Goal: Information Seeking & Learning: Understand process/instructions

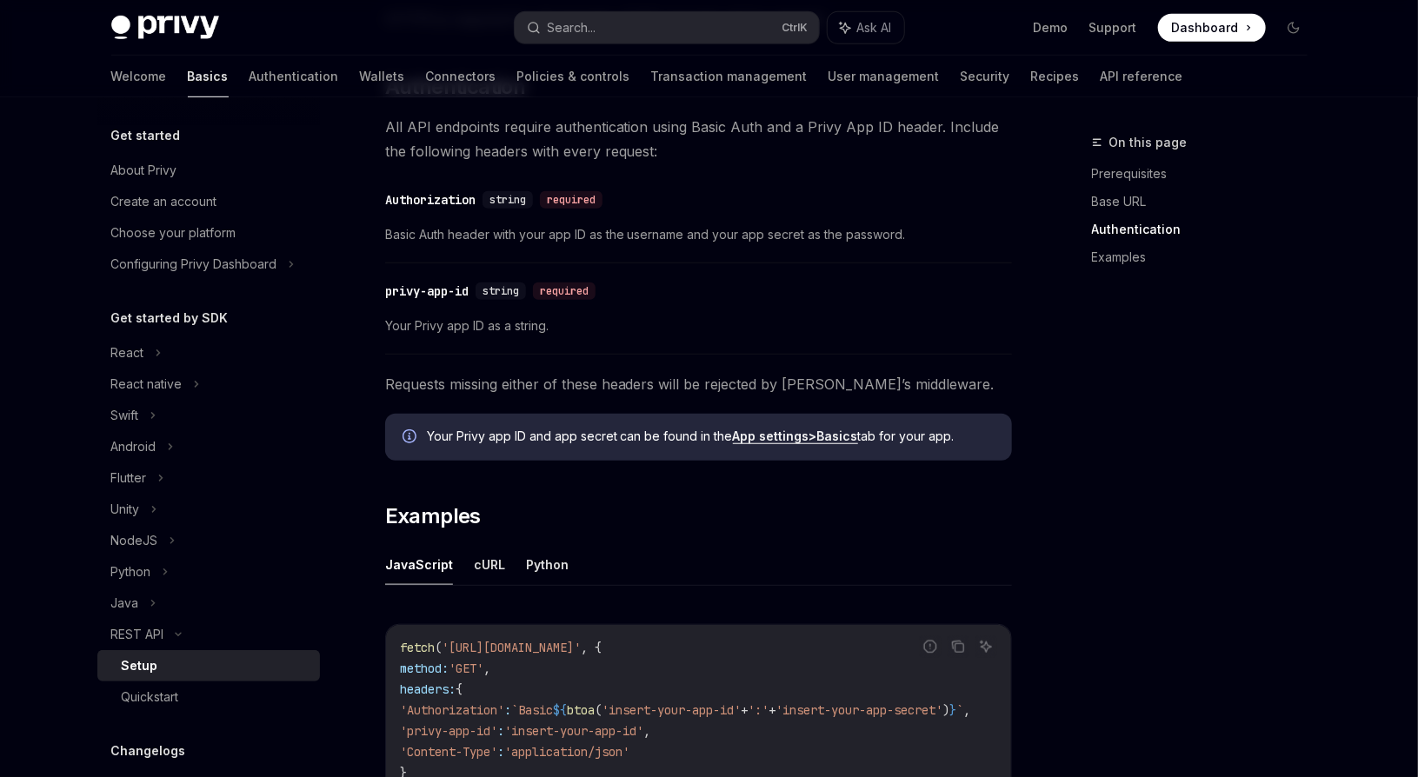
scroll to position [504, 0]
click at [582, 330] on span "Your Privy app ID as a string." at bounding box center [698, 324] width 627 height 21
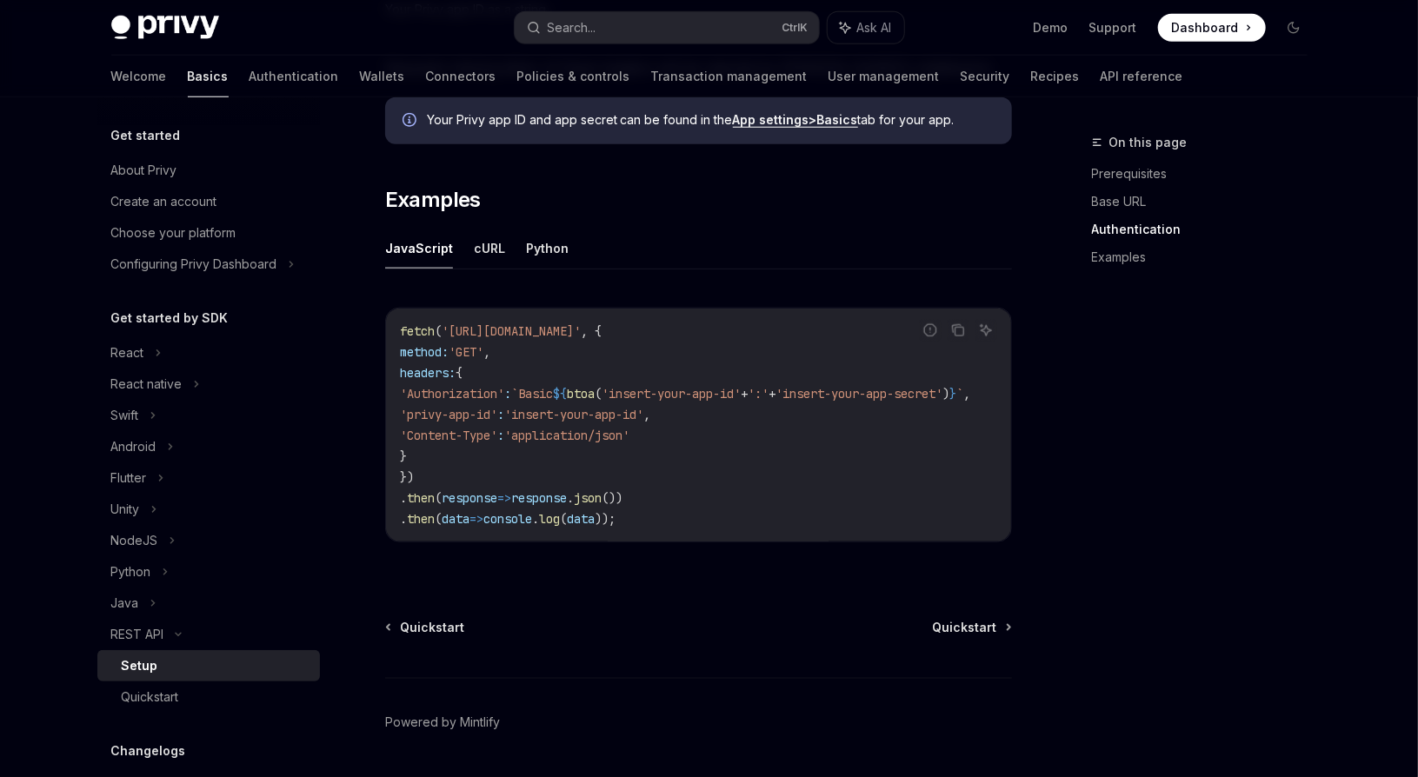
scroll to position [821, 0]
click at [632, 406] on span "'insert-your-app-id'" at bounding box center [573, 413] width 139 height 16
click at [611, 430] on span "'application/json'" at bounding box center [566, 434] width 125 height 16
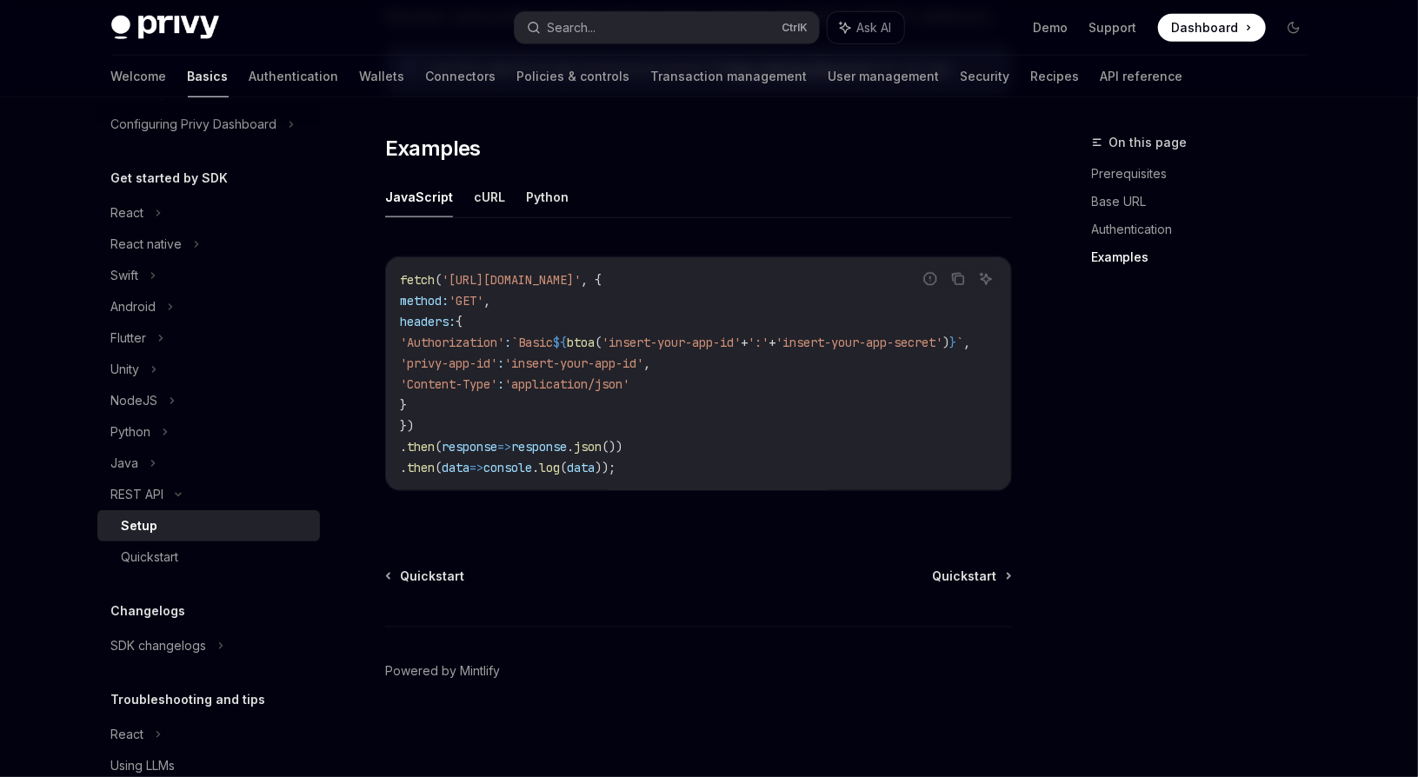
scroll to position [143, 0]
click at [187, 402] on div "NodeJS" at bounding box center [208, 397] width 223 height 31
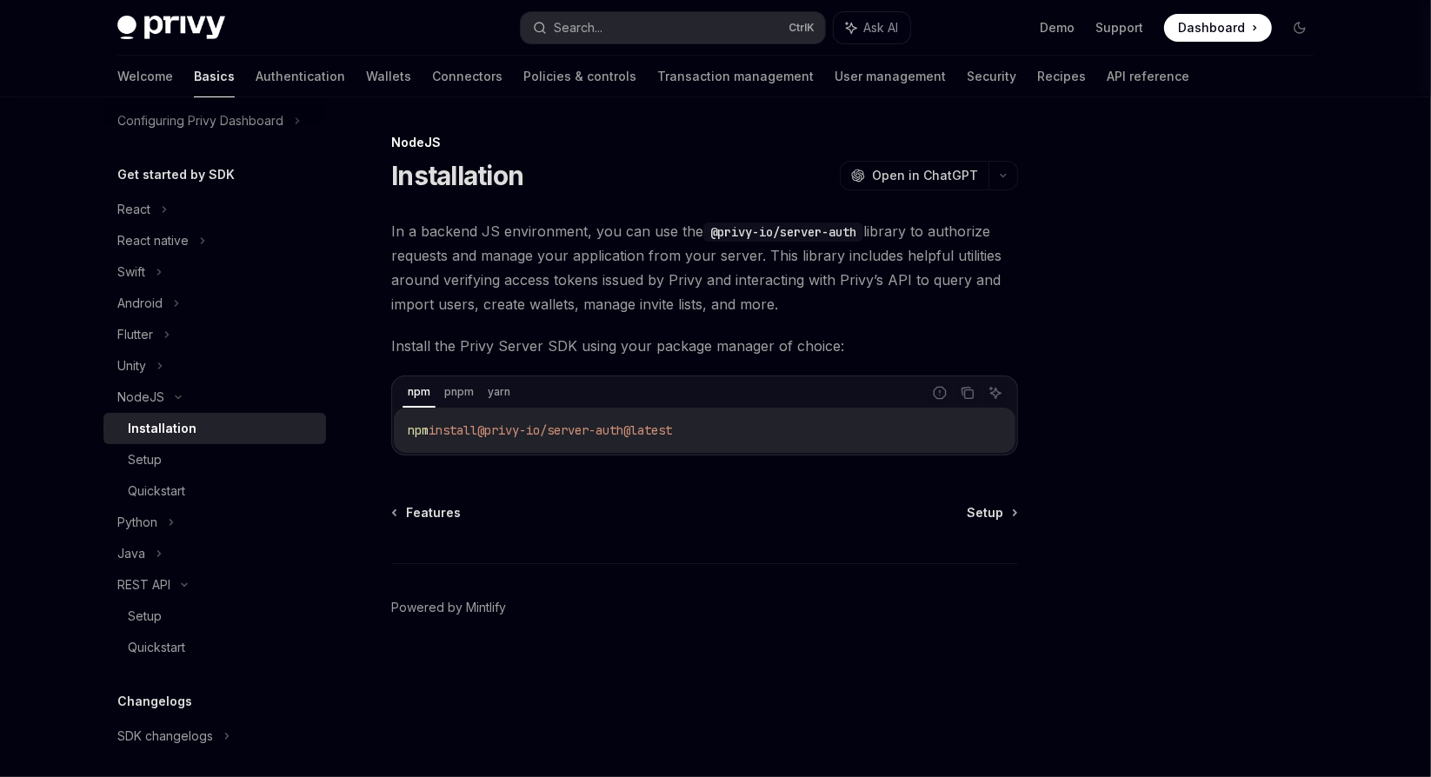
click at [203, 454] on div "Setup" at bounding box center [222, 459] width 188 height 21
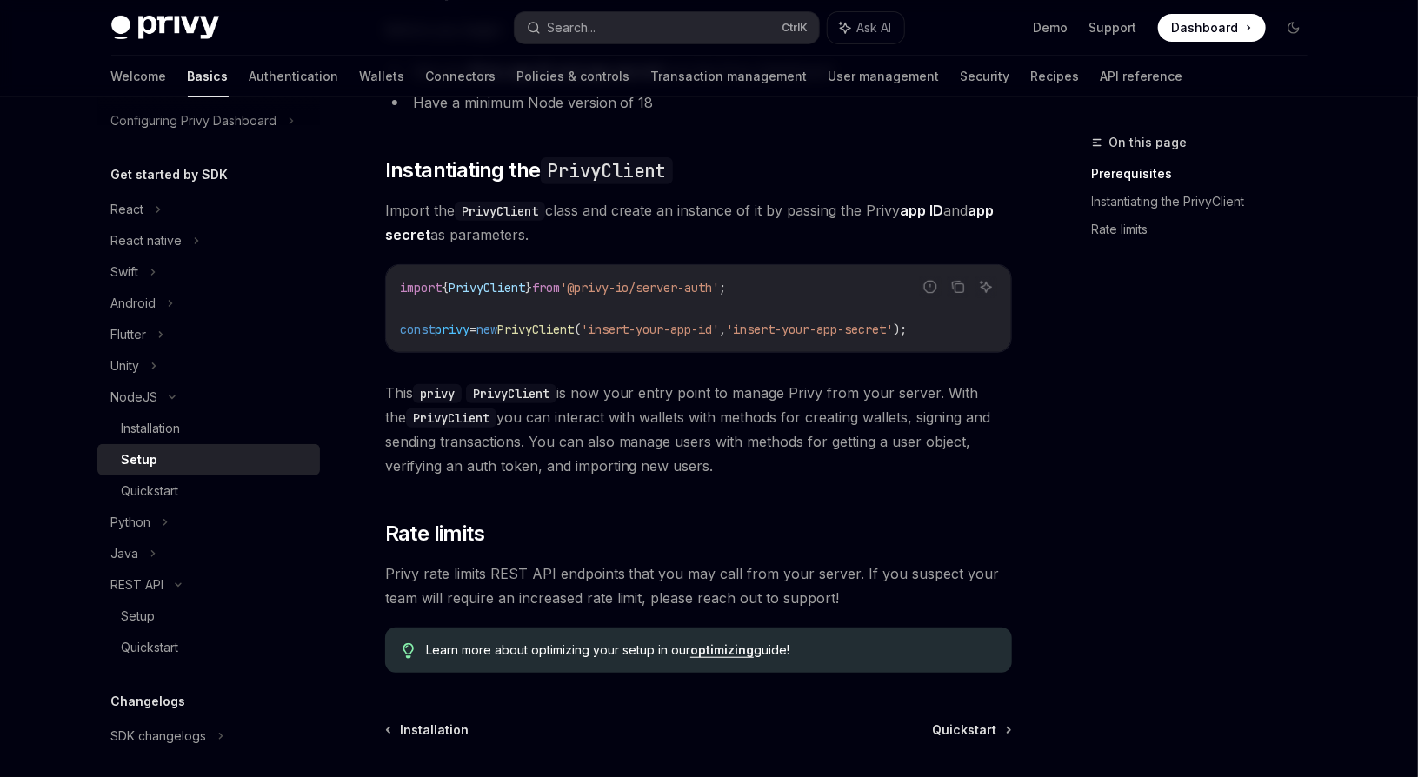
scroll to position [245, 0]
click at [574, 329] on span "PrivyClient" at bounding box center [535, 328] width 76 height 16
click at [571, 417] on span "This privy PrivyClient is now your entry point to manage Privy from your server…" at bounding box center [698, 427] width 627 height 97
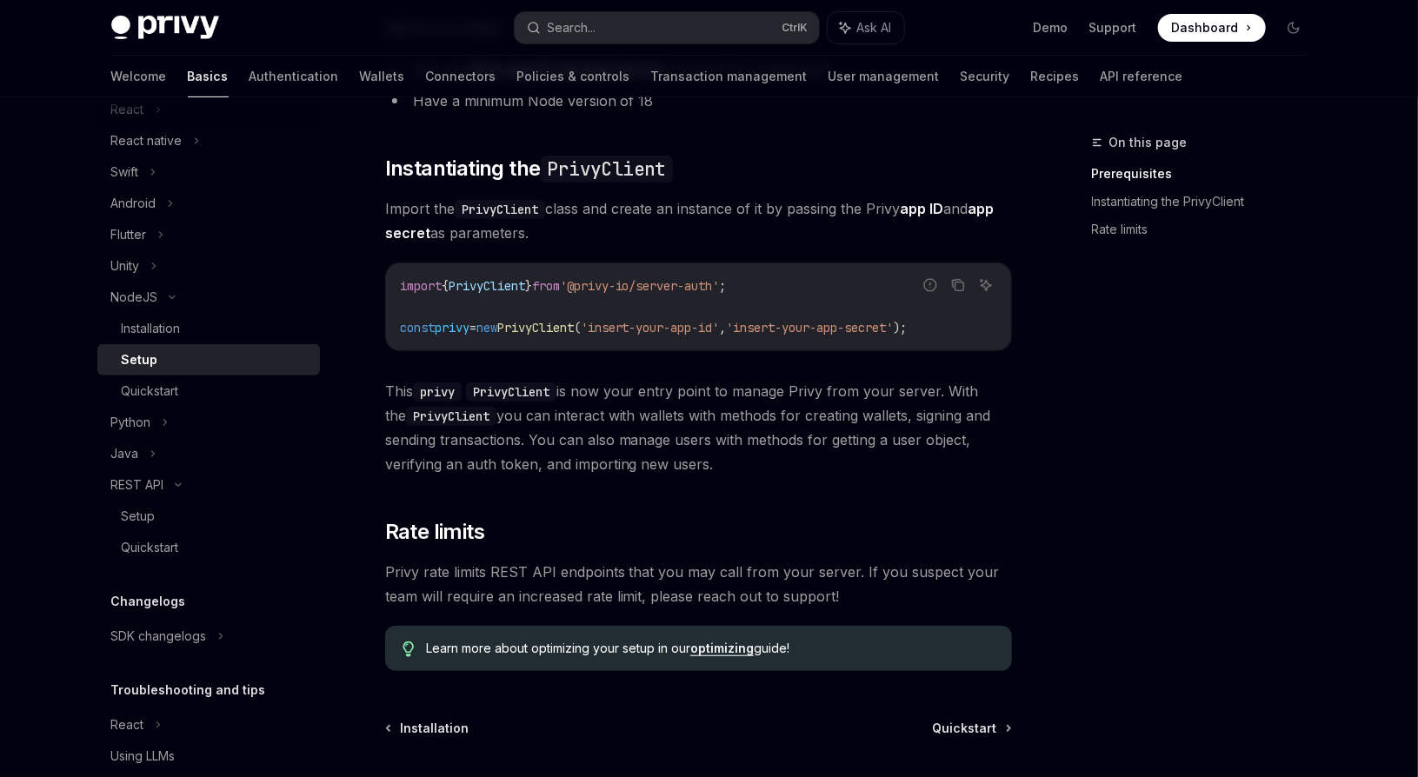
scroll to position [236, 0]
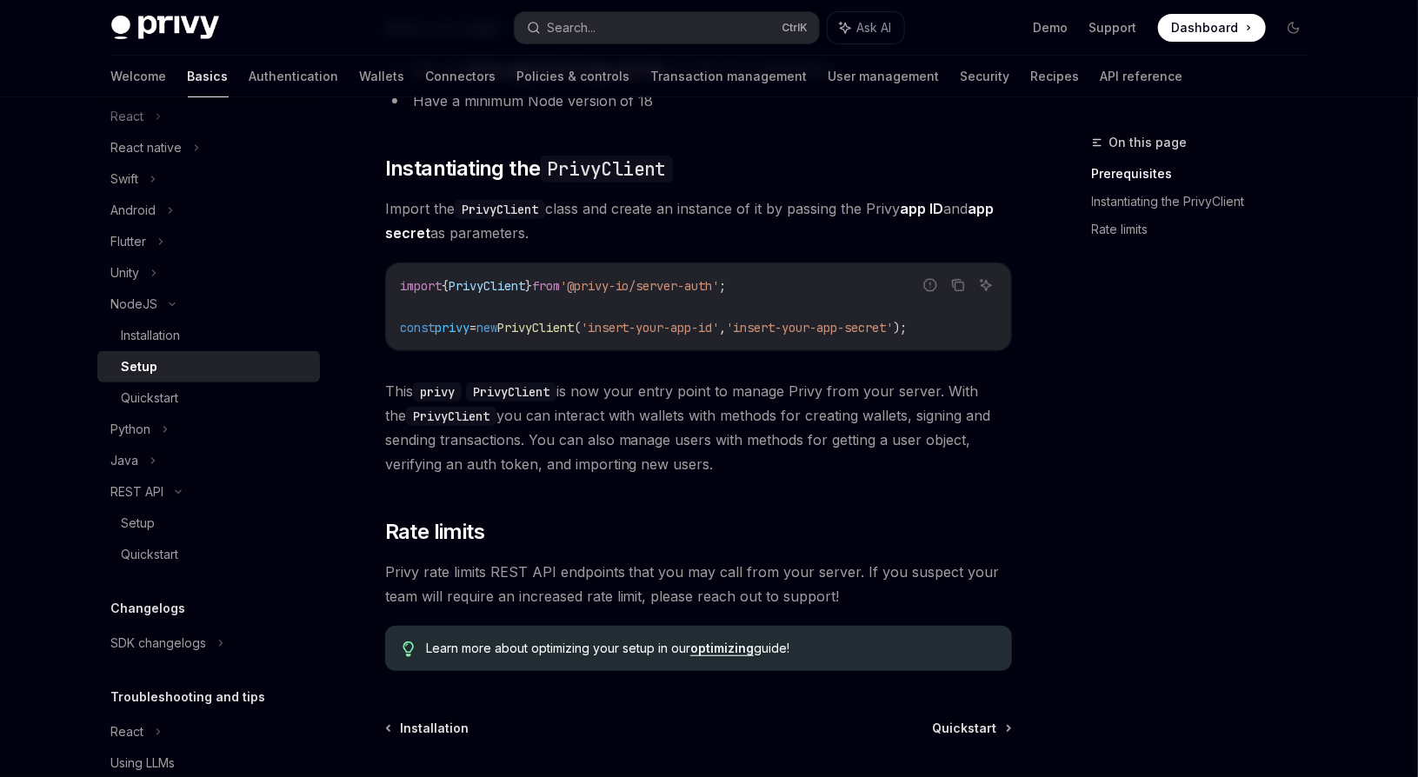
click at [595, 503] on div "​ Prerequisites Before you begin: Get your Privy app ID and app secret from the…" at bounding box center [698, 322] width 627 height 697
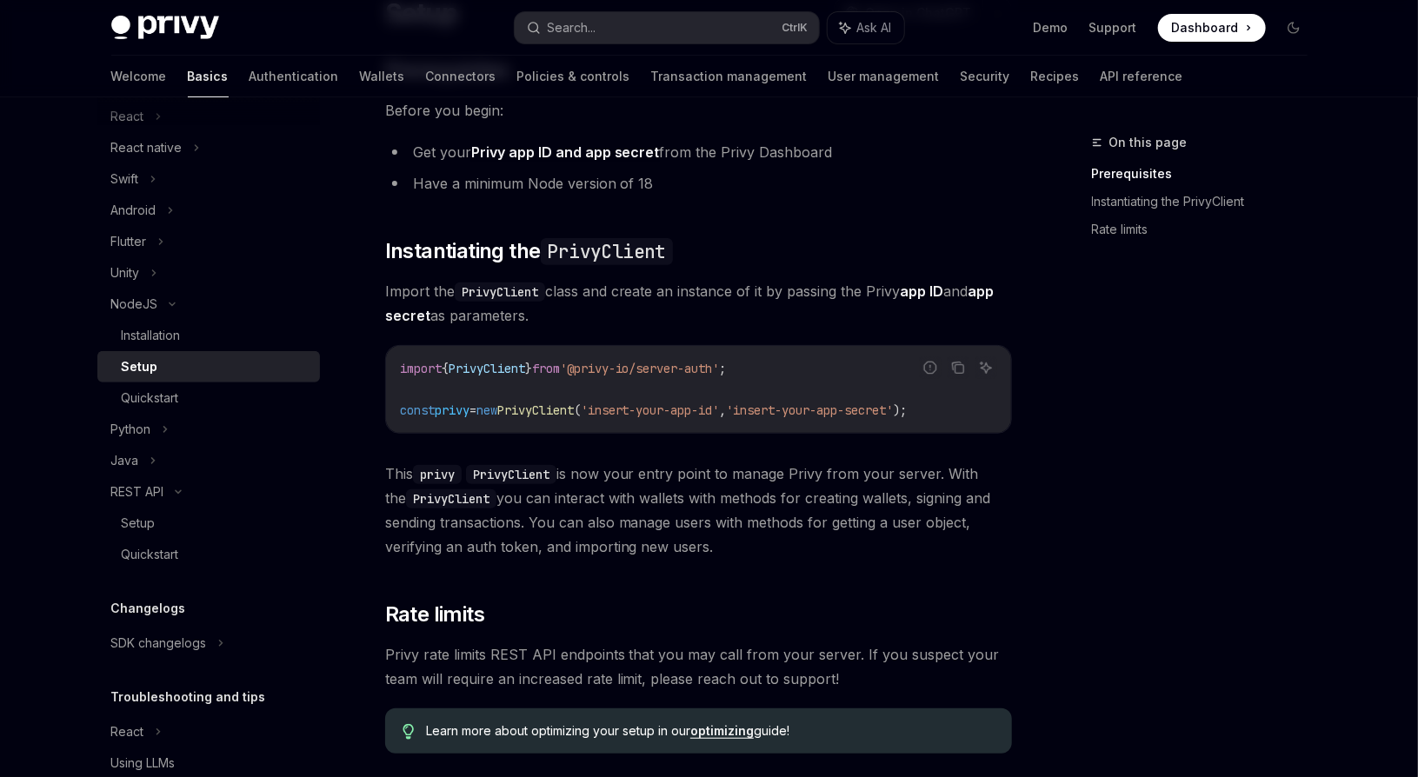
scroll to position [146, 0]
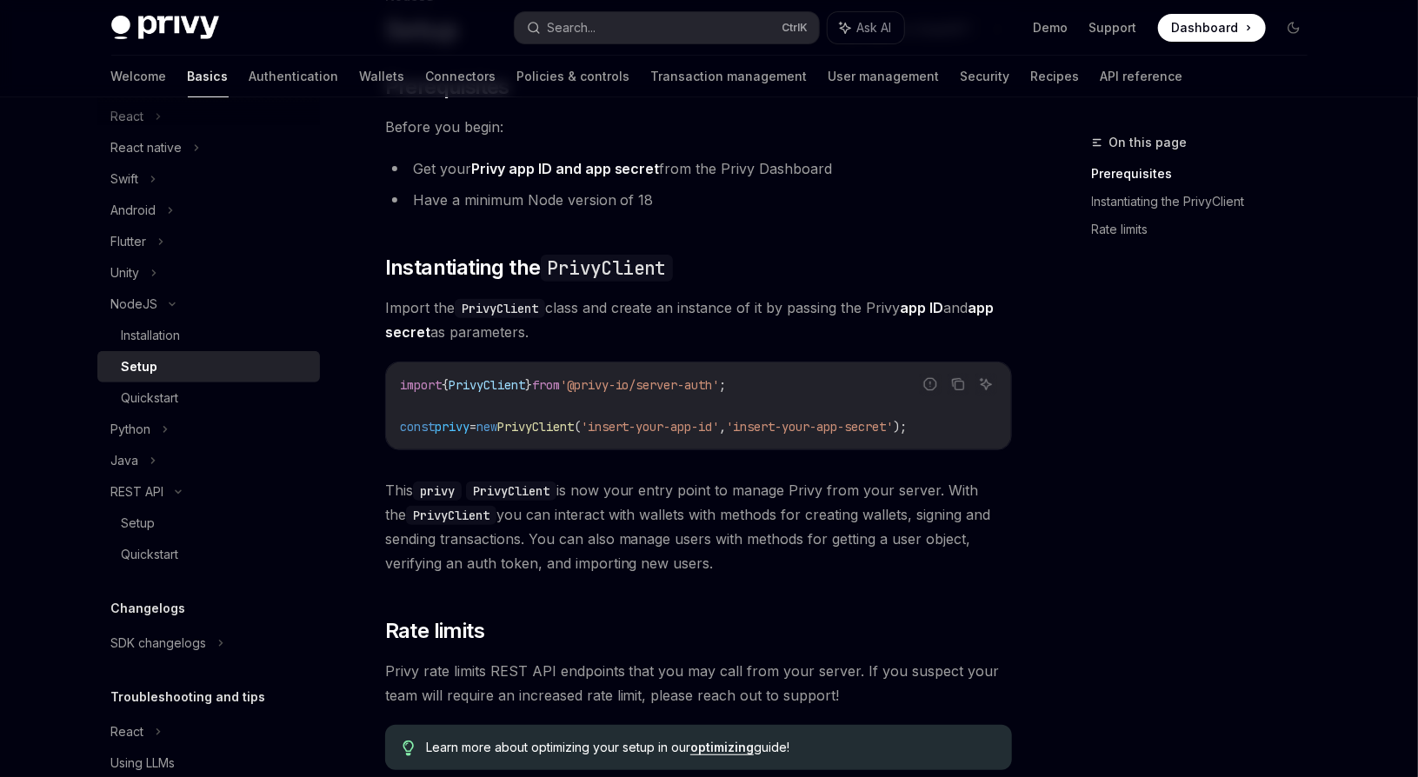
click at [574, 430] on span "PrivyClient" at bounding box center [535, 427] width 76 height 16
click at [515, 472] on div "​ Prerequisites Before you begin: Get your Privy app ID and app secret from the…" at bounding box center [698, 421] width 627 height 697
click at [524, 515] on span "This privy PrivyClient is now your entry point to manage Privy from your server…" at bounding box center [698, 526] width 627 height 97
click at [174, 398] on div "Quickstart" at bounding box center [150, 398] width 57 height 21
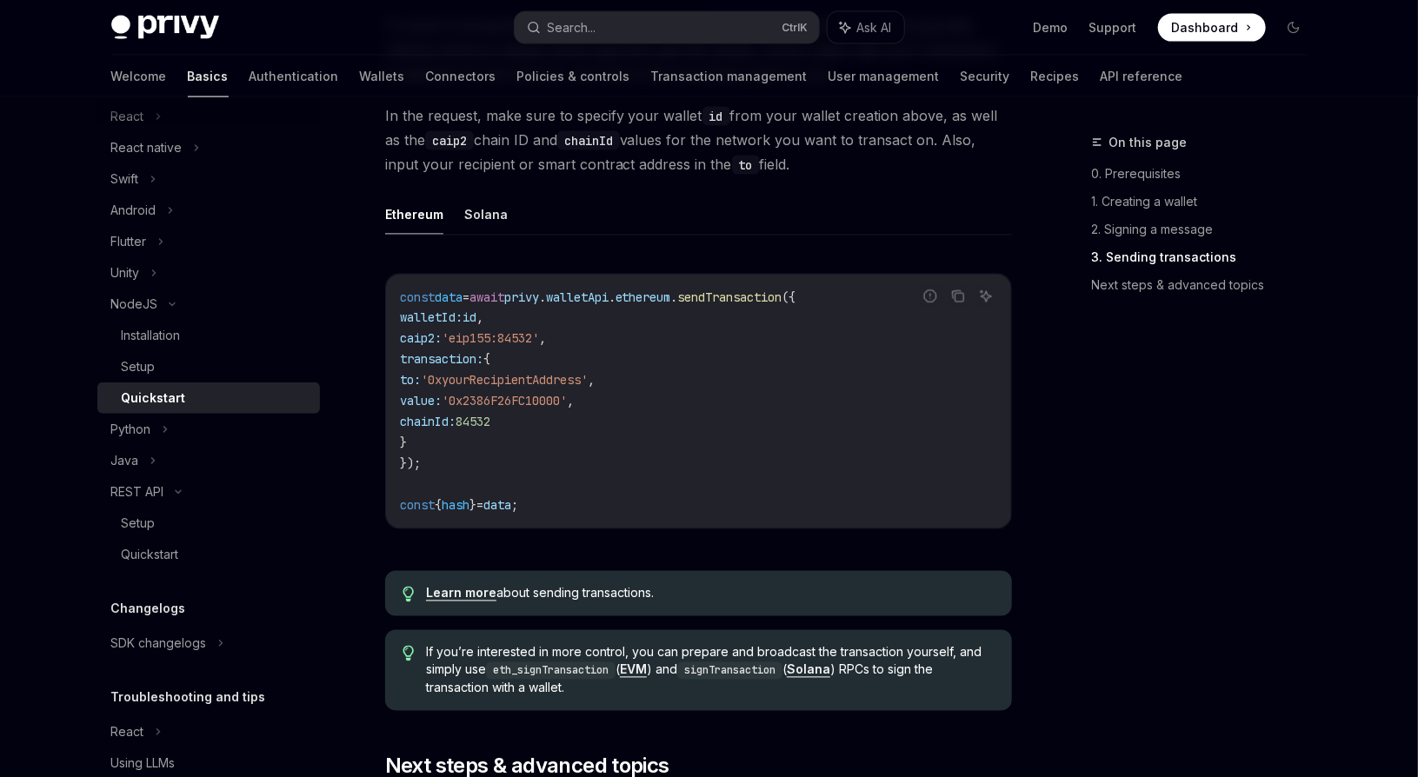
click at [640, 494] on code "const data = await privy . walletApi . ethereum . sendTransaction ({ walletId: …" at bounding box center [698, 401] width 597 height 229
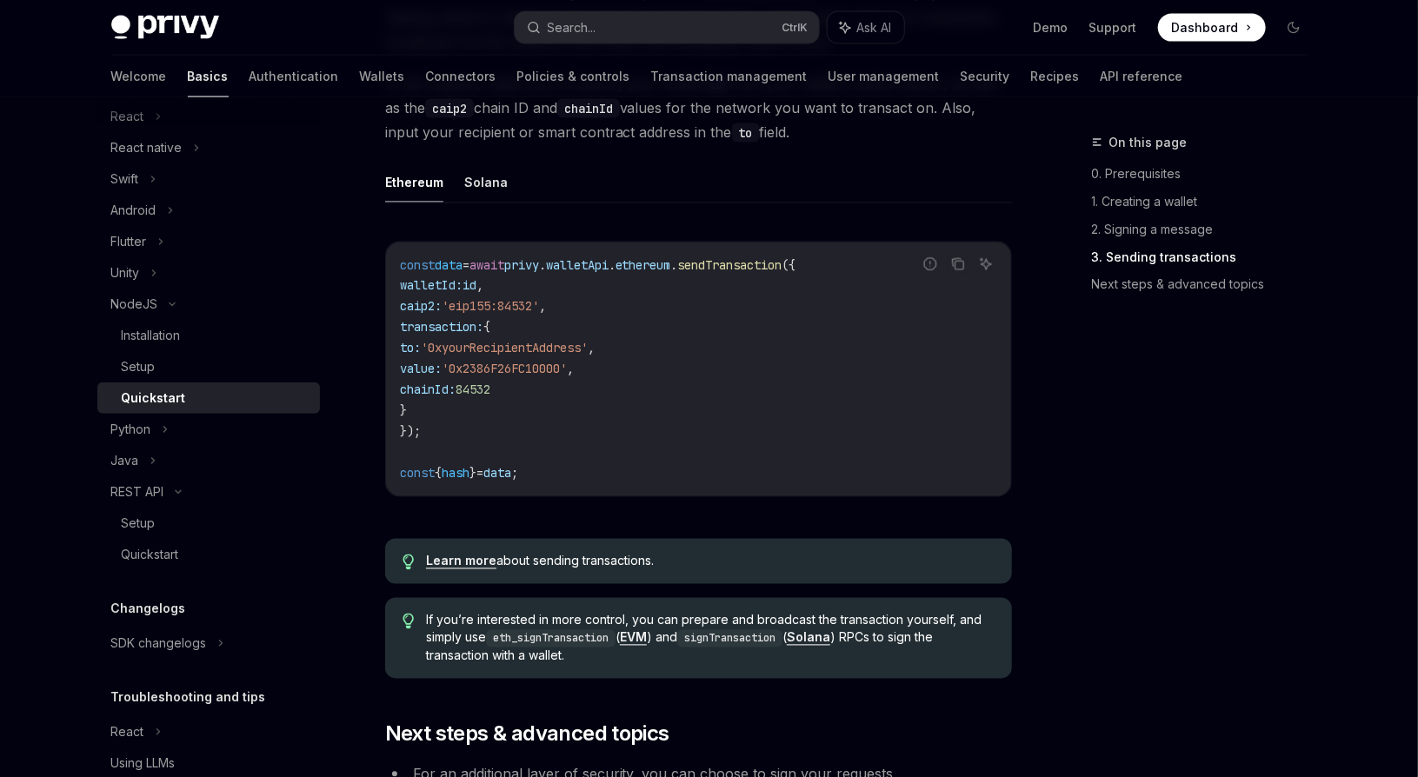
click at [640, 494] on div "const data = await privy . walletApi . ethereum . sendTransaction ({ walletId: …" at bounding box center [698, 370] width 625 height 254
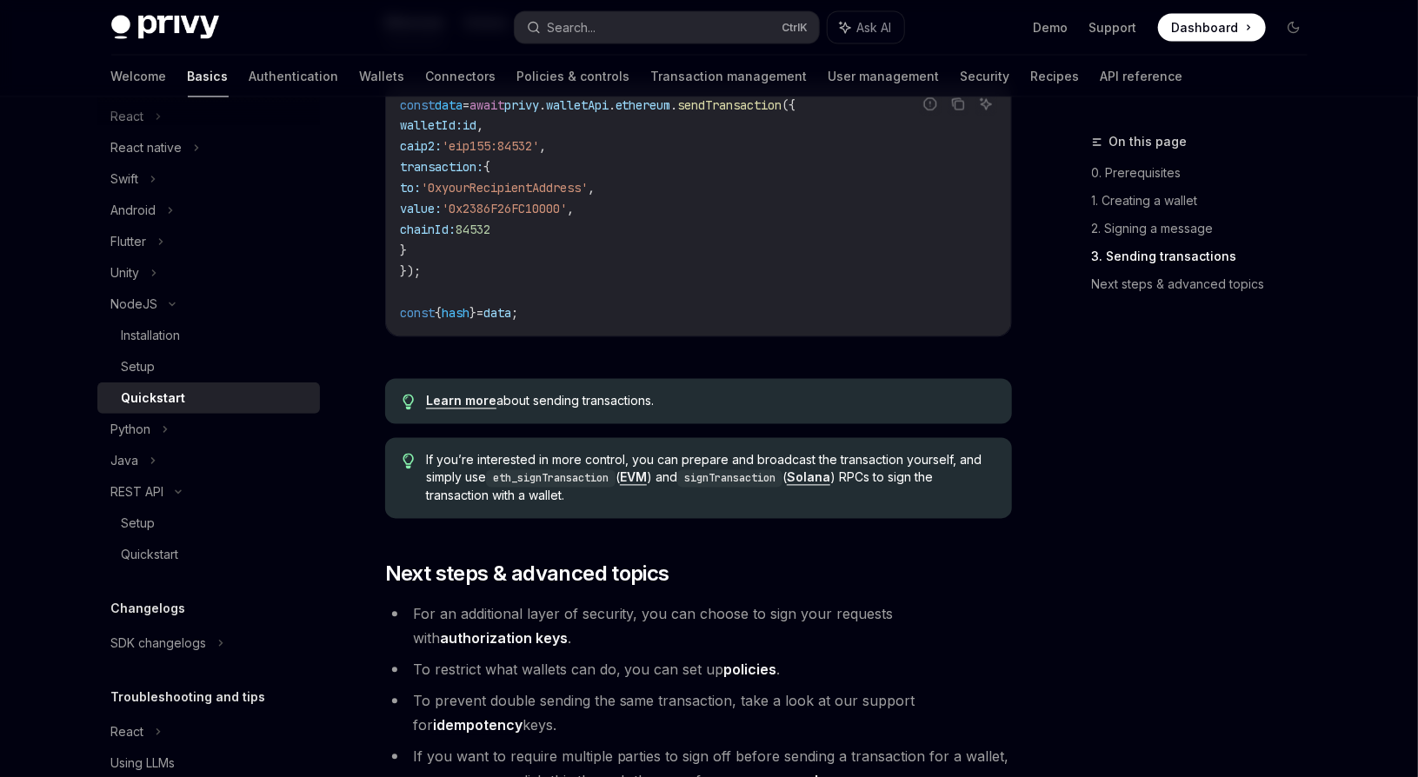
scroll to position [1541, 0]
click at [172, 323] on link "Installation" at bounding box center [208, 335] width 223 height 31
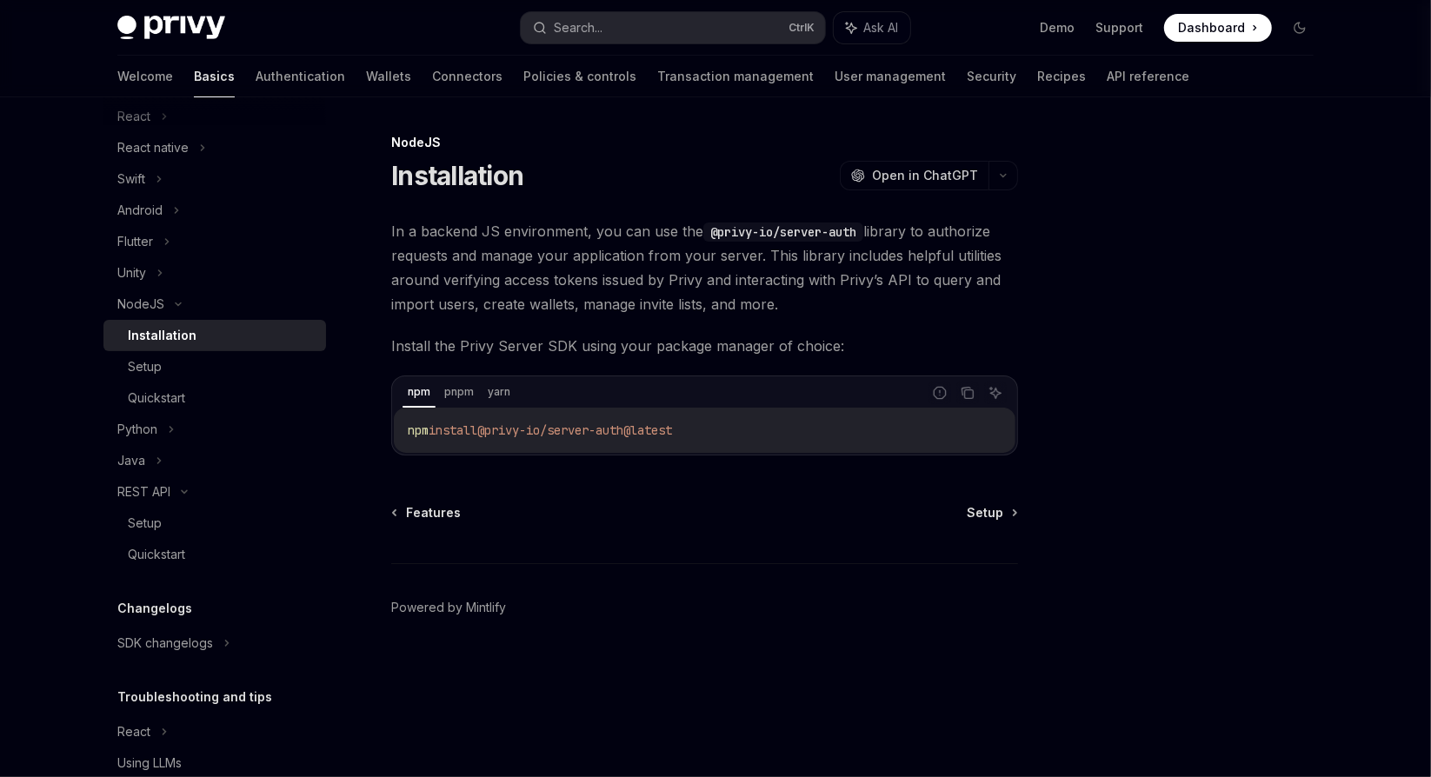
click at [632, 365] on div "In a backend JS environment, you can use the @privy-io/server-auth library to a…" at bounding box center [704, 337] width 627 height 236
click at [440, 398] on div "pnpm" at bounding box center [459, 392] width 40 height 21
click at [652, 498] on div "NodeJS Installation OpenAI Open in ChatGPT OpenAI Open in ChatGPT In a backend …" at bounding box center [542, 454] width 960 height 645
click at [669, 439] on code "npm install @privy-io/server-auth@latest" at bounding box center [705, 430] width 594 height 21
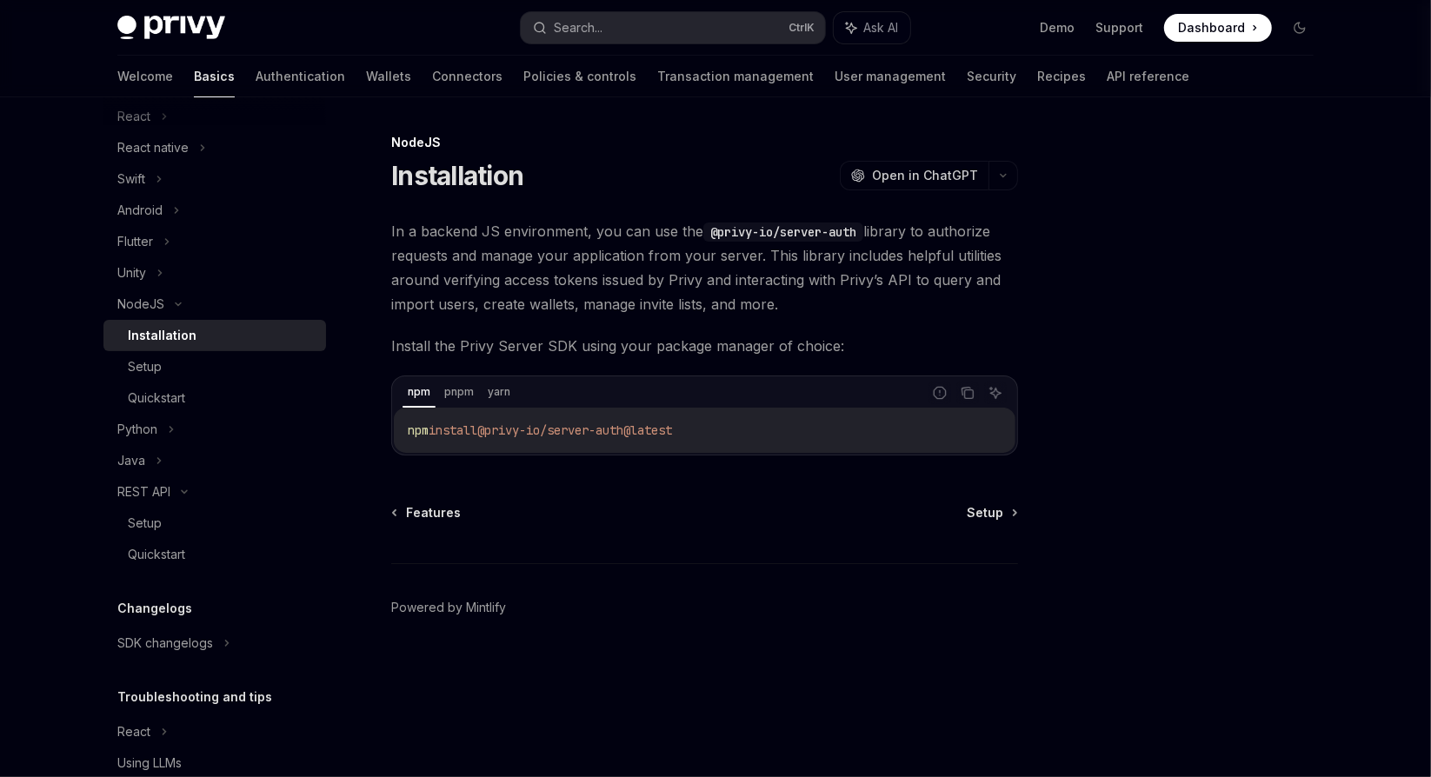
click at [626, 481] on div "NodeJS Installation OpenAI Open in ChatGPT OpenAI Open in ChatGPT In a backend …" at bounding box center [542, 454] width 960 height 645
click at [168, 486] on div "REST API" at bounding box center [143, 492] width 53 height 21
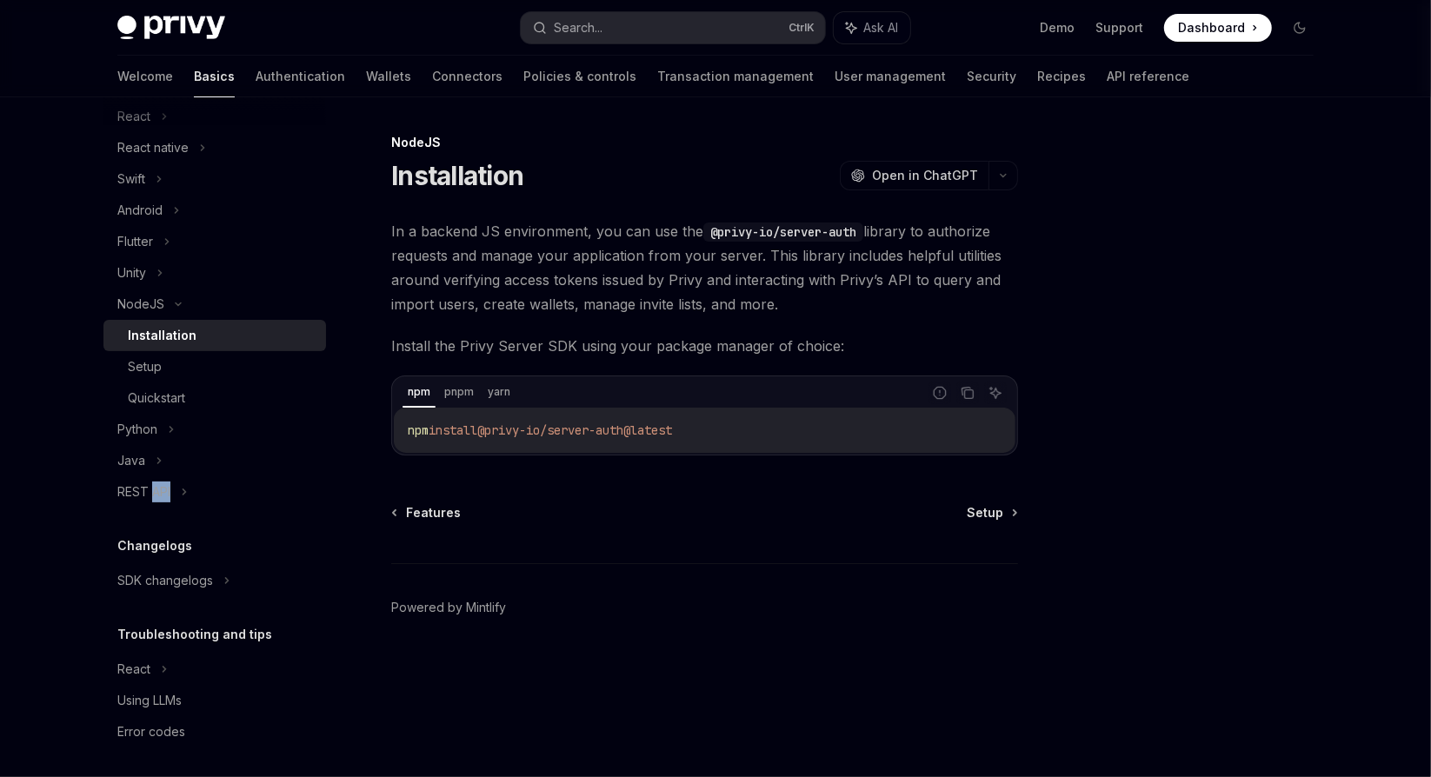
click at [168, 486] on div "REST API" at bounding box center [143, 492] width 53 height 21
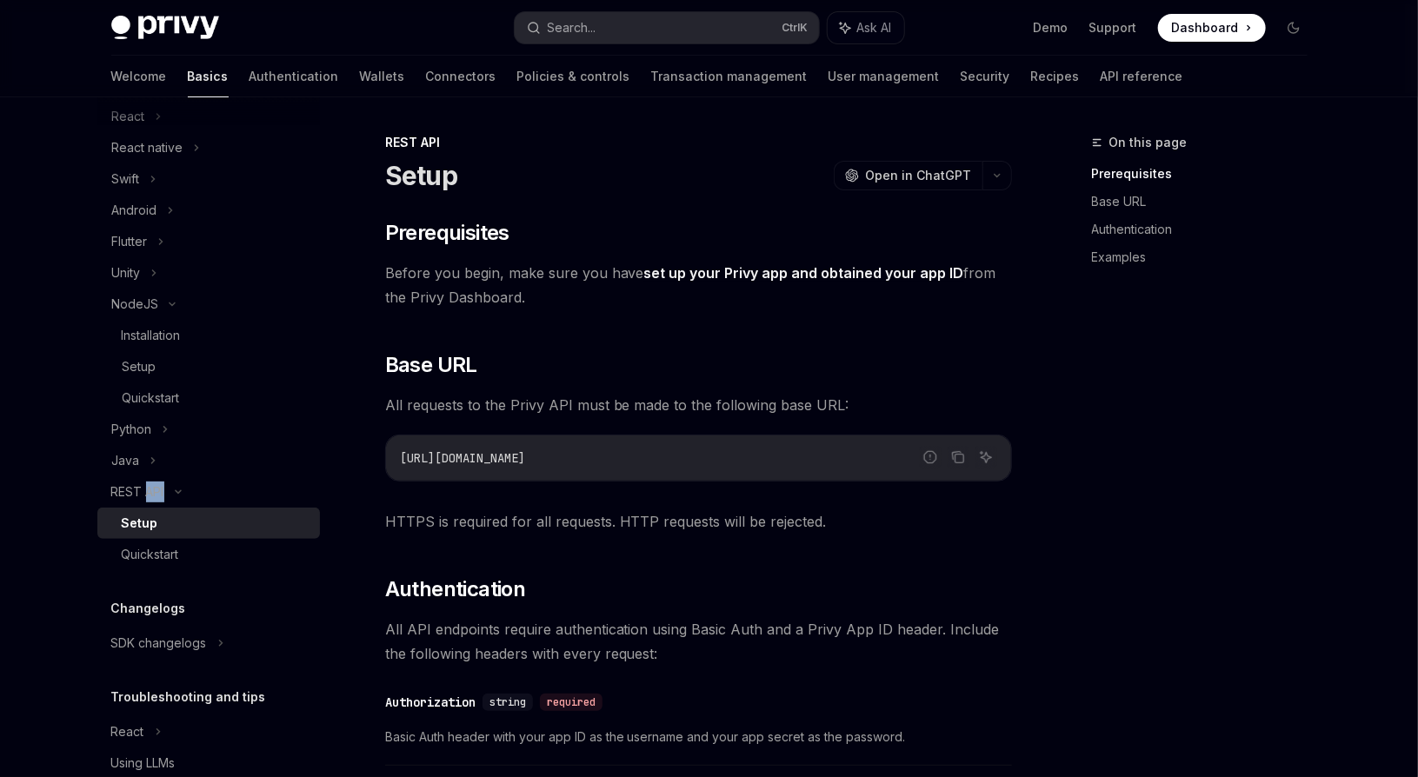
click at [174, 519] on div "Setup" at bounding box center [216, 523] width 188 height 21
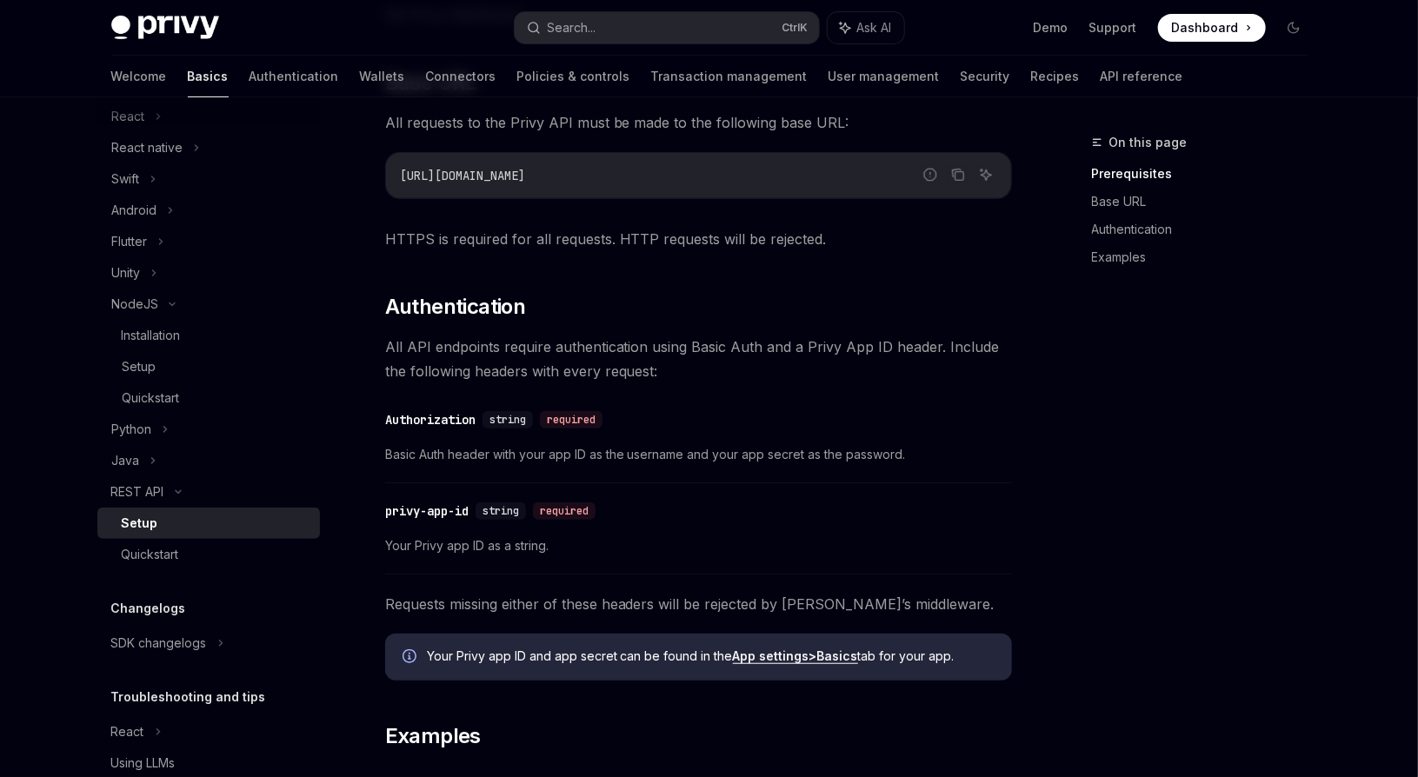
scroll to position [485, 0]
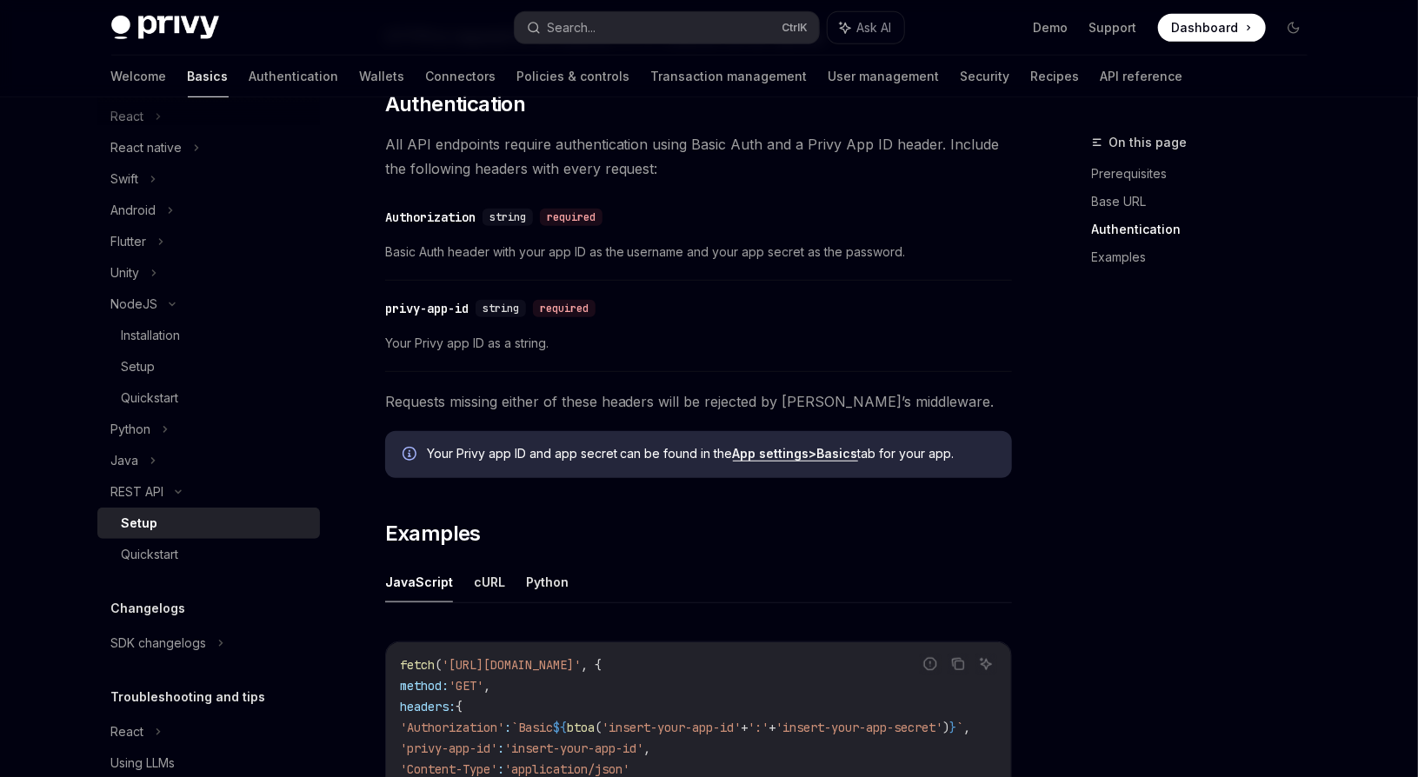
click at [700, 328] on div "​ privy-app-id string required Your Privy app ID as a string." at bounding box center [698, 330] width 627 height 83
click at [491, 345] on span "Your Privy app ID as a string." at bounding box center [698, 343] width 627 height 21
click at [490, 345] on span "Your Privy app ID as a string." at bounding box center [698, 343] width 627 height 21
drag, startPoint x: 490, startPoint y: 345, endPoint x: 606, endPoint y: 355, distance: 116.0
click at [606, 355] on div "​ privy-app-id string required Your Privy app ID as a string." at bounding box center [698, 330] width 627 height 83
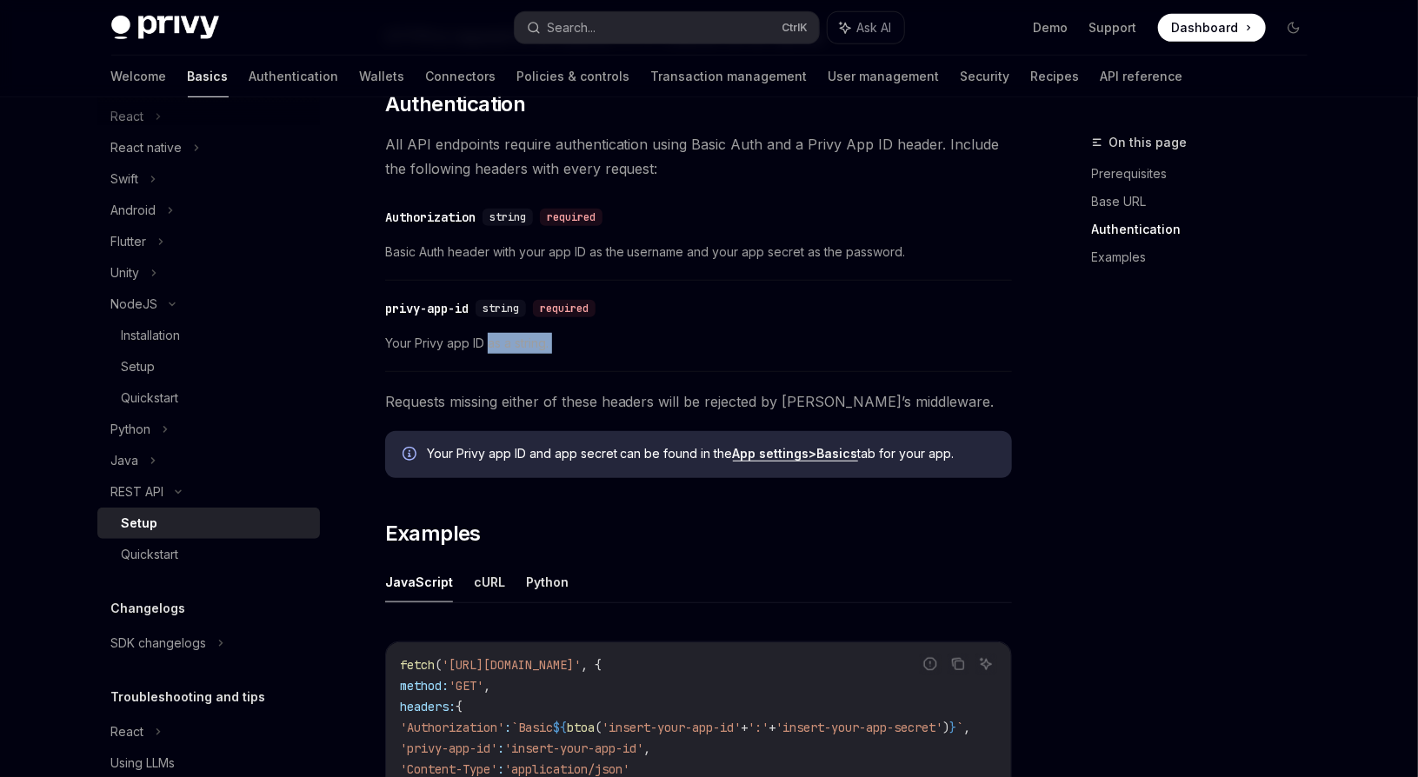
click at [608, 355] on div "​ privy-app-id string required Your Privy app ID as a string." at bounding box center [698, 330] width 627 height 83
click at [590, 409] on span "Requests missing either of these headers will be rejected by [PERSON_NAME]’s mi…" at bounding box center [698, 401] width 627 height 24
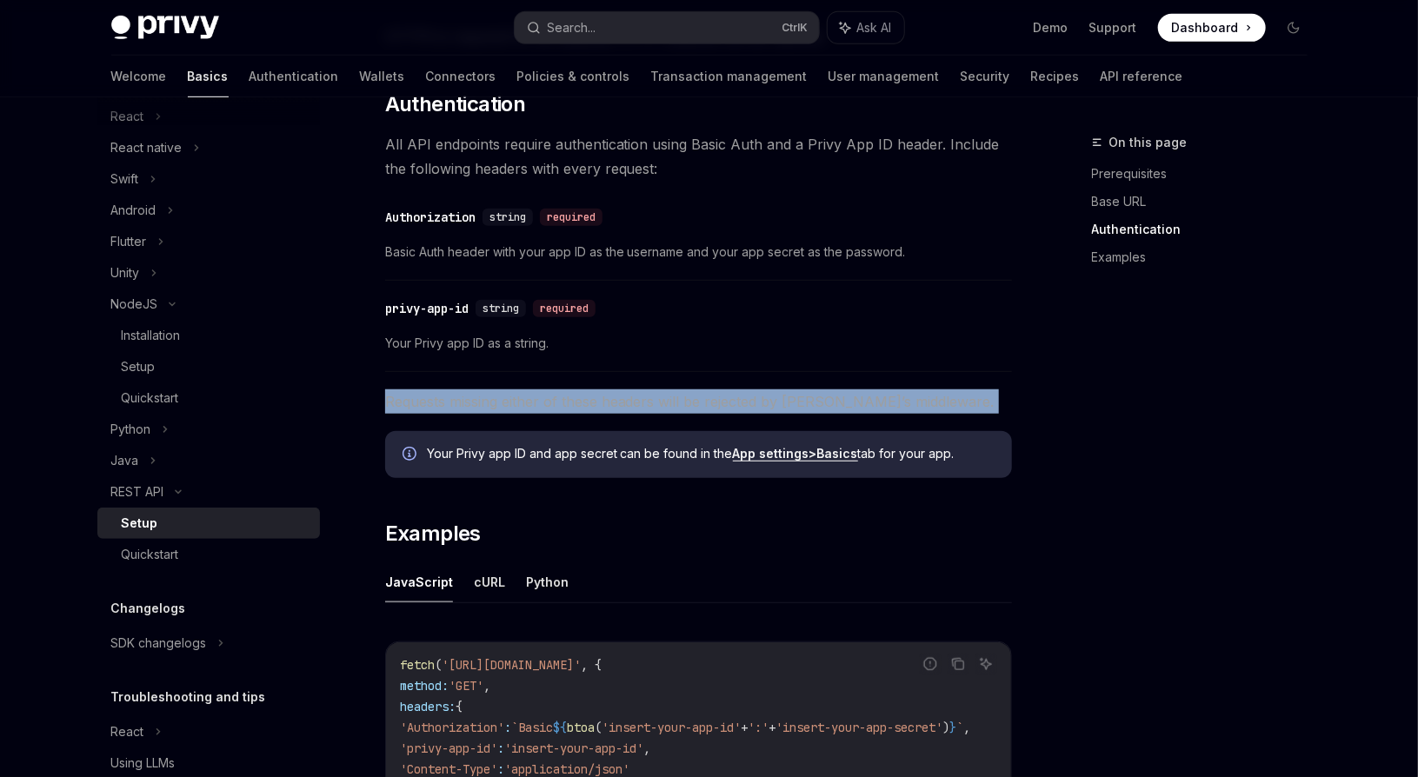
click at [590, 409] on span "Requests missing either of these headers will be rejected by [PERSON_NAME]’s mi…" at bounding box center [698, 401] width 627 height 24
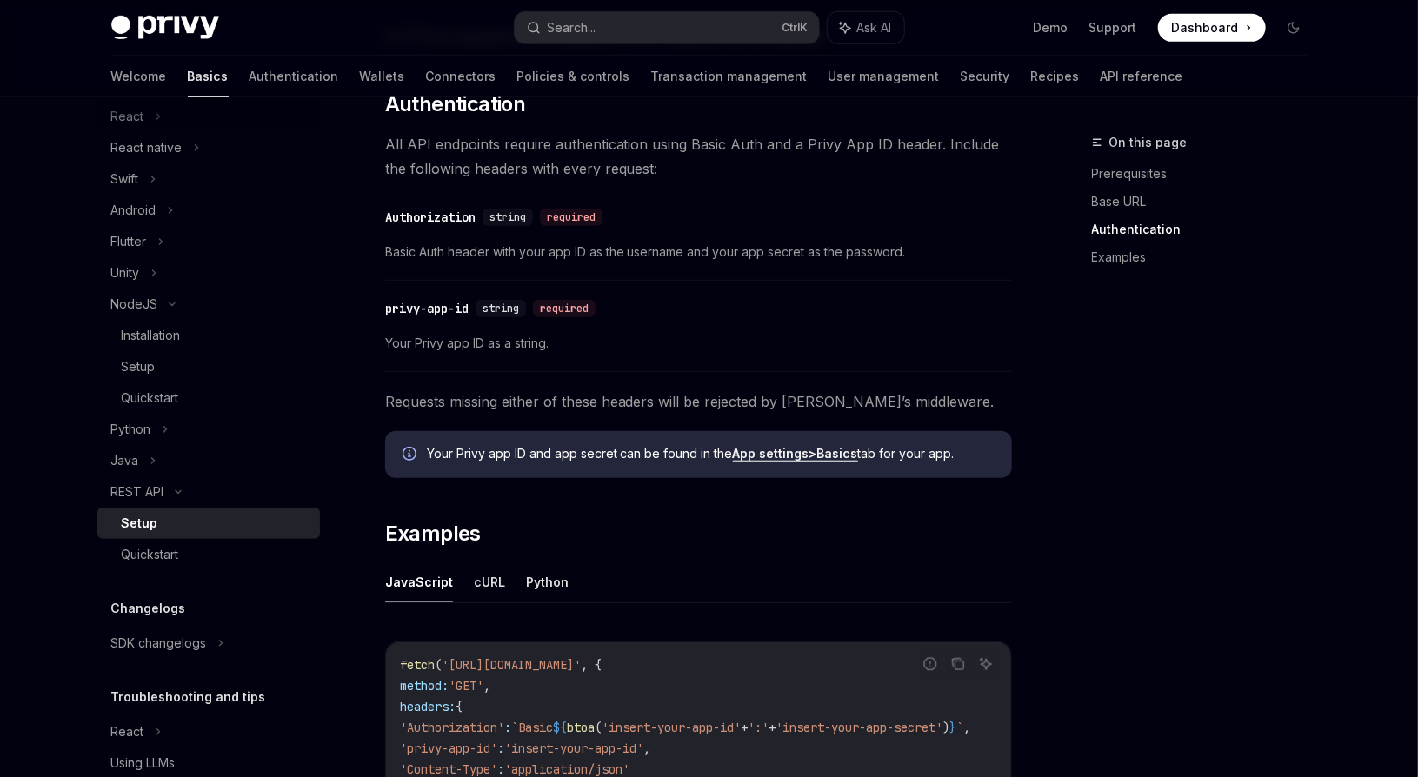
click at [602, 500] on div "​ Prerequisites Before you begin, make sure you have set up your Privy app and …" at bounding box center [698, 319] width 627 height 1170
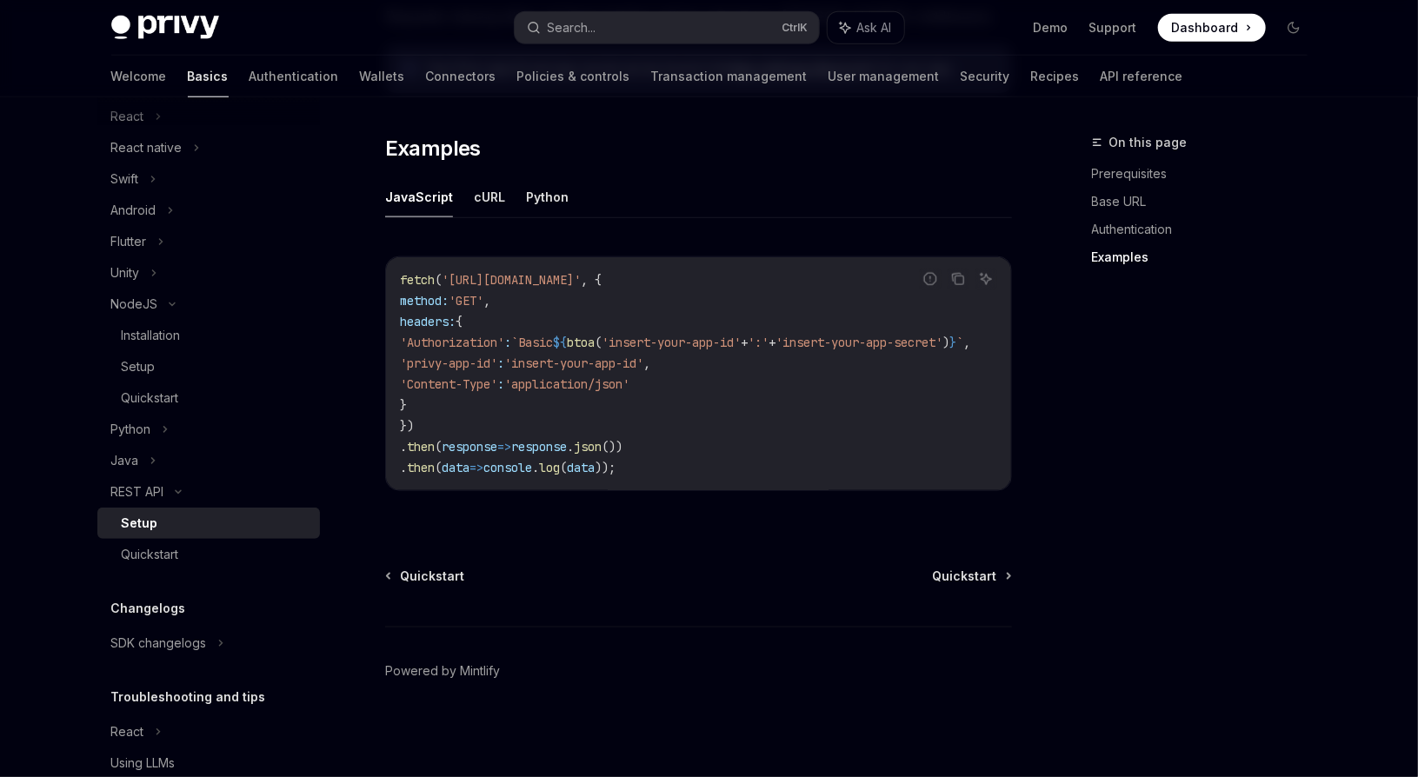
click at [629, 376] on span "'application/json'" at bounding box center [566, 384] width 125 height 16
click at [689, 371] on code "fetch ( '[URL][DOMAIN_NAME]' , { method: 'GET' , headers: { 'Authorization' : `…" at bounding box center [706, 373] width 612 height 209
click at [741, 359] on code "fetch ( '[URL][DOMAIN_NAME]' , { method: 'GET' , headers: { 'Authorization' : `…" at bounding box center [706, 373] width 612 height 209
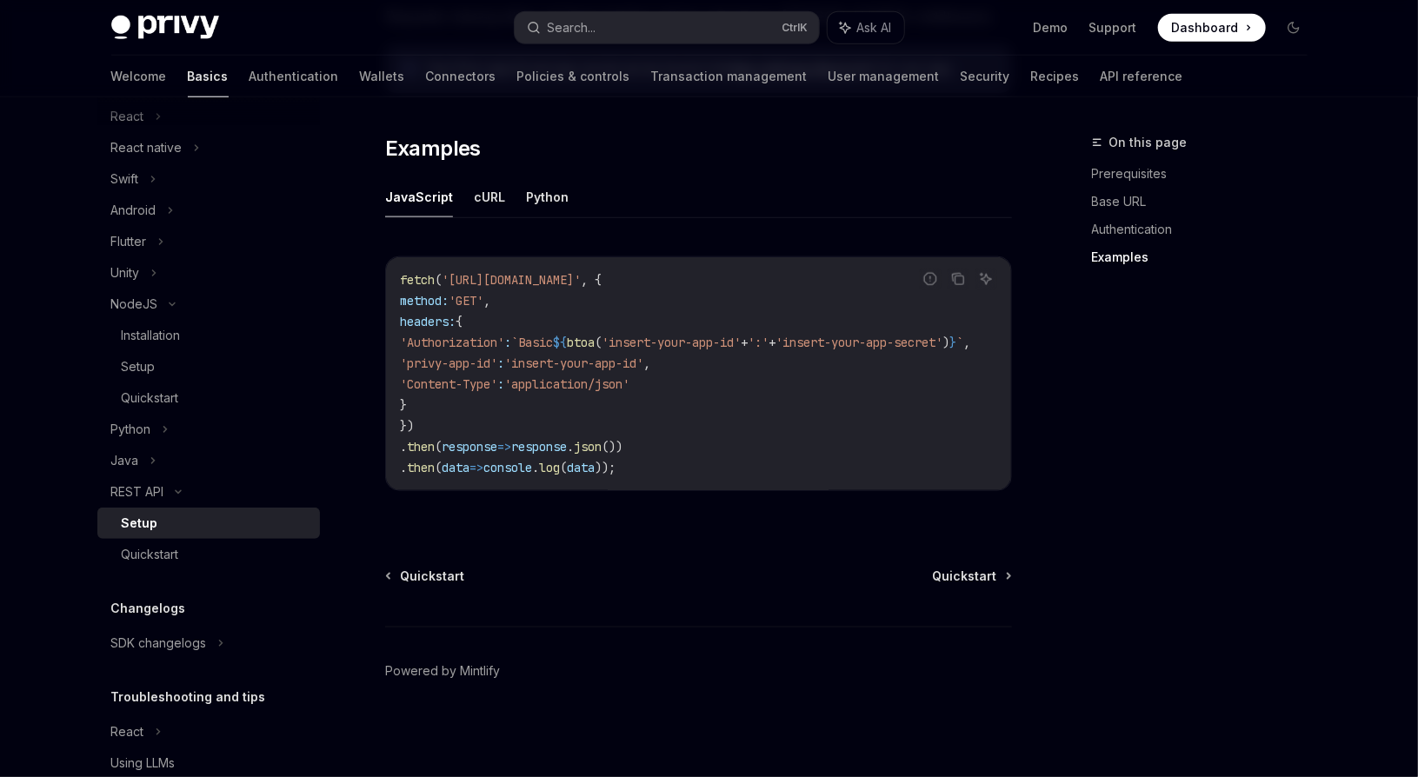
click at [604, 376] on span "'application/json'" at bounding box center [566, 384] width 125 height 16
click at [819, 345] on code "fetch ( '[URL][DOMAIN_NAME]' , { method: 'GET' , headers: { 'Authorization' : `…" at bounding box center [706, 373] width 612 height 209
click at [532, 344] on code "fetch ( '[URL][DOMAIN_NAME]' , { method: 'GET' , headers: { 'Authorization' : `…" at bounding box center [706, 373] width 612 height 209
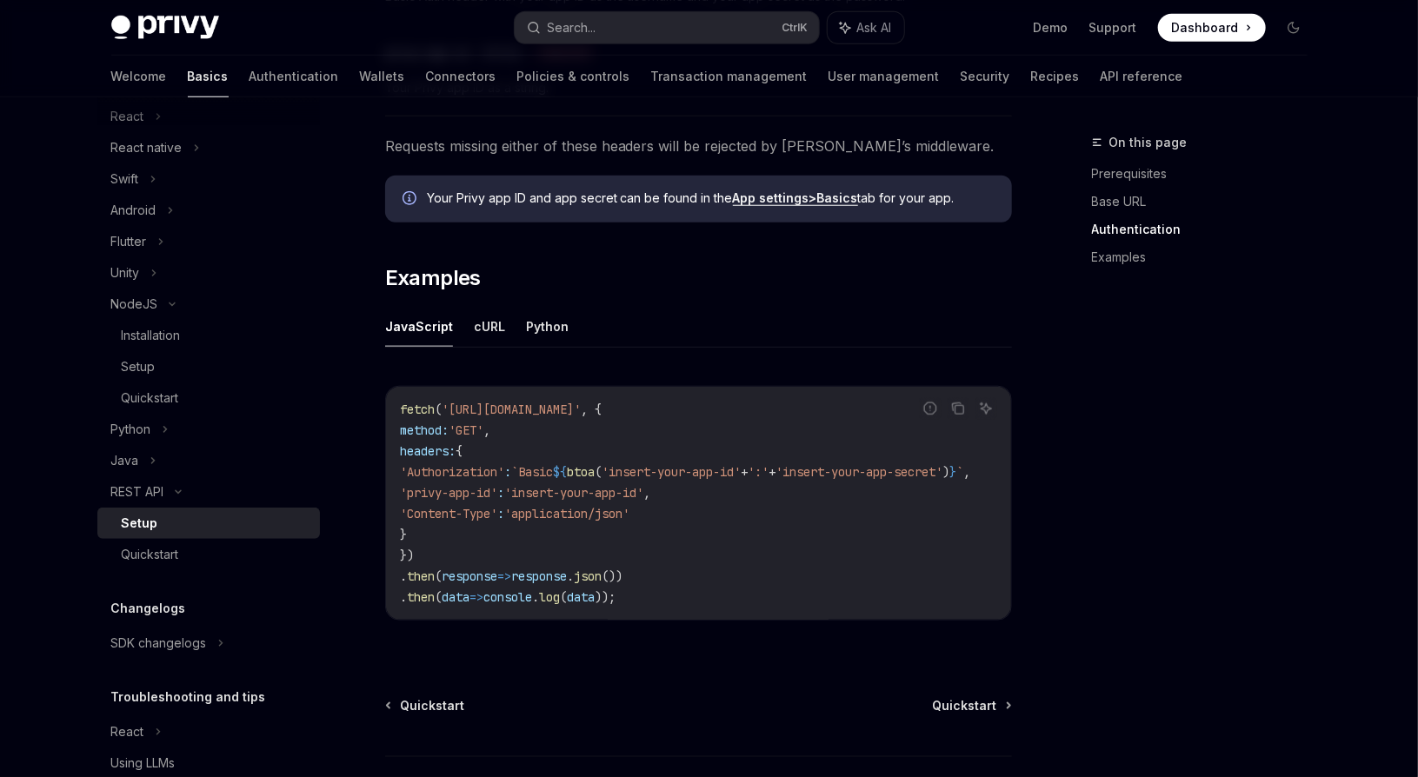
scroll to position [736, 0]
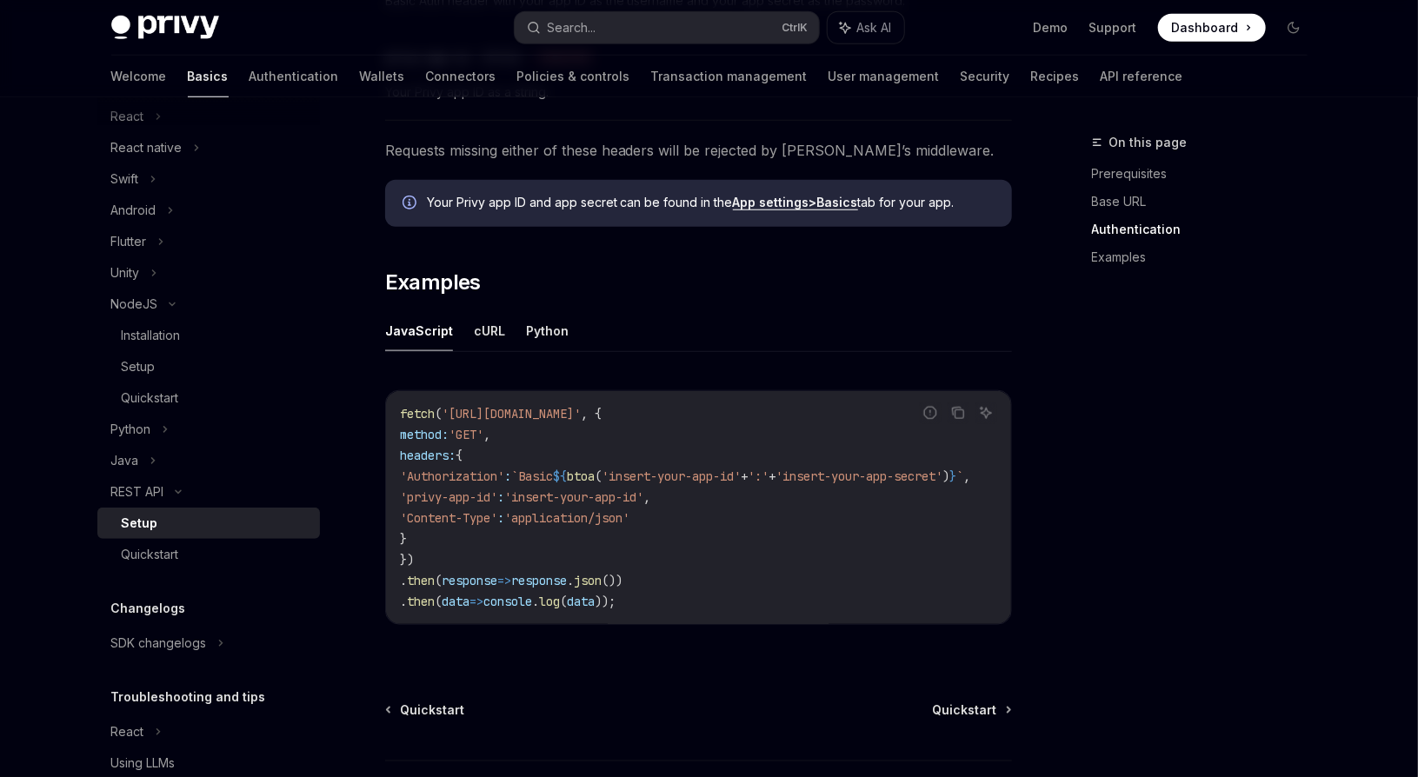
click at [636, 452] on code "fetch ( '[URL][DOMAIN_NAME]' , { method: 'GET' , headers: { 'Authorization' : `…" at bounding box center [706, 507] width 612 height 209
click at [636, 453] on code "fetch ( '[URL][DOMAIN_NAME]' , { method: 'GET' , headers: { 'Authorization' : `…" at bounding box center [706, 507] width 612 height 209
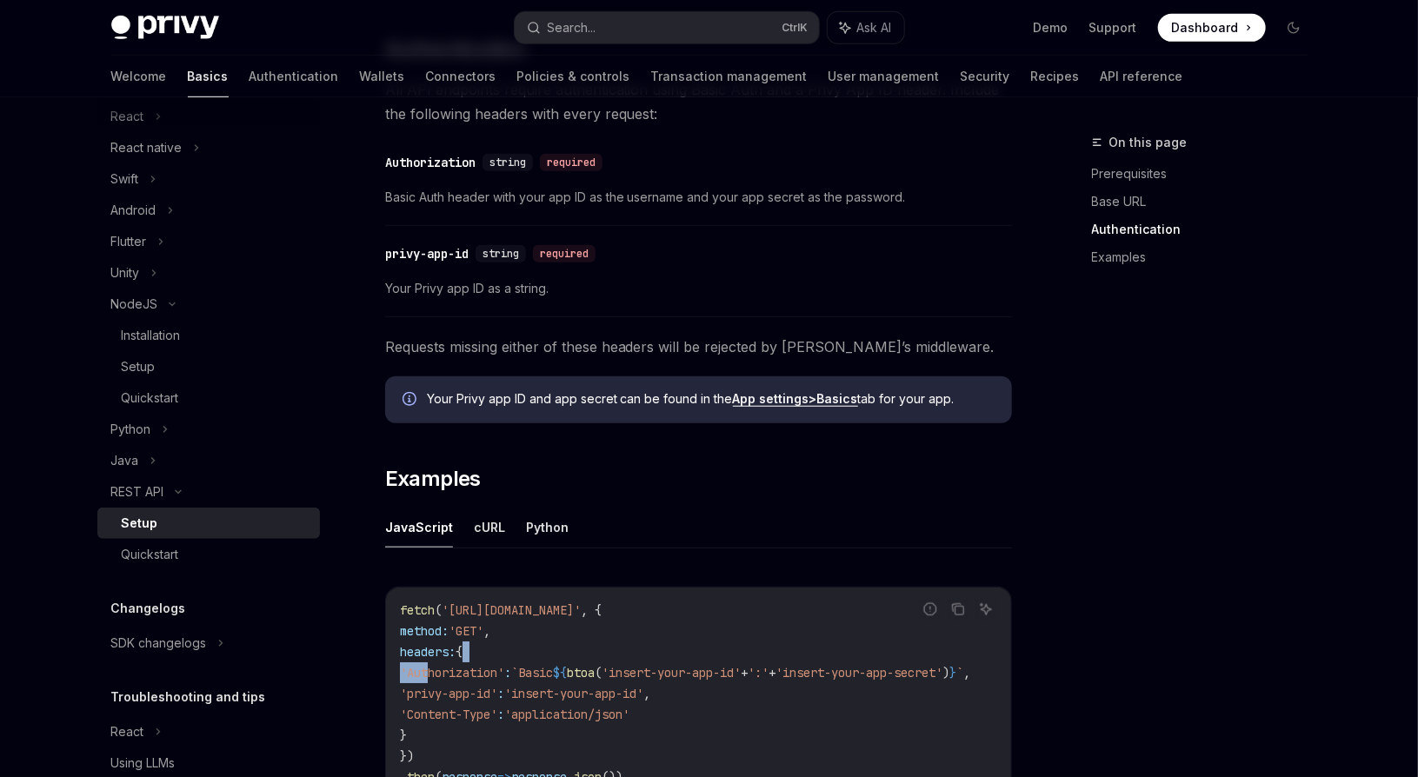
scroll to position [303, 0]
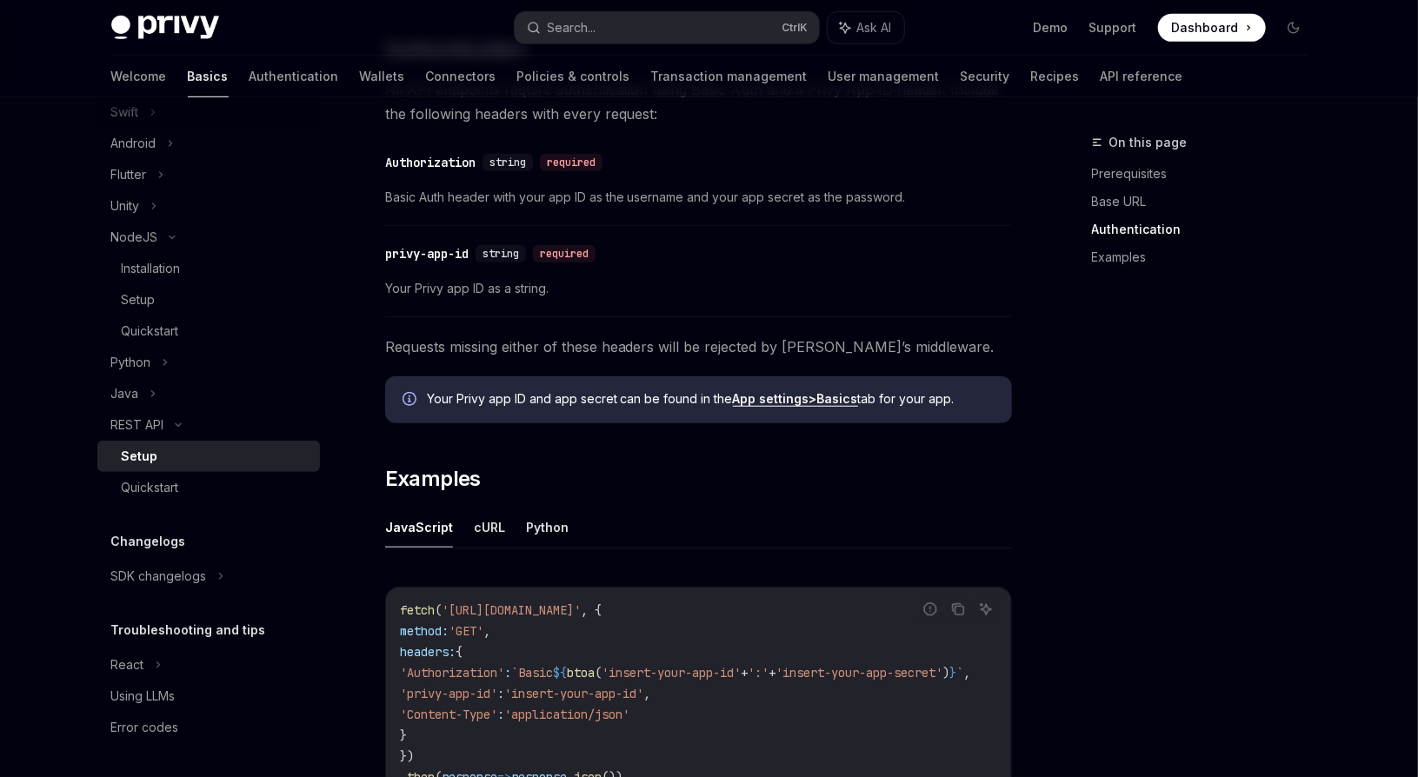
click at [177, 576] on div "SDK changelogs" at bounding box center [159, 576] width 96 height 21
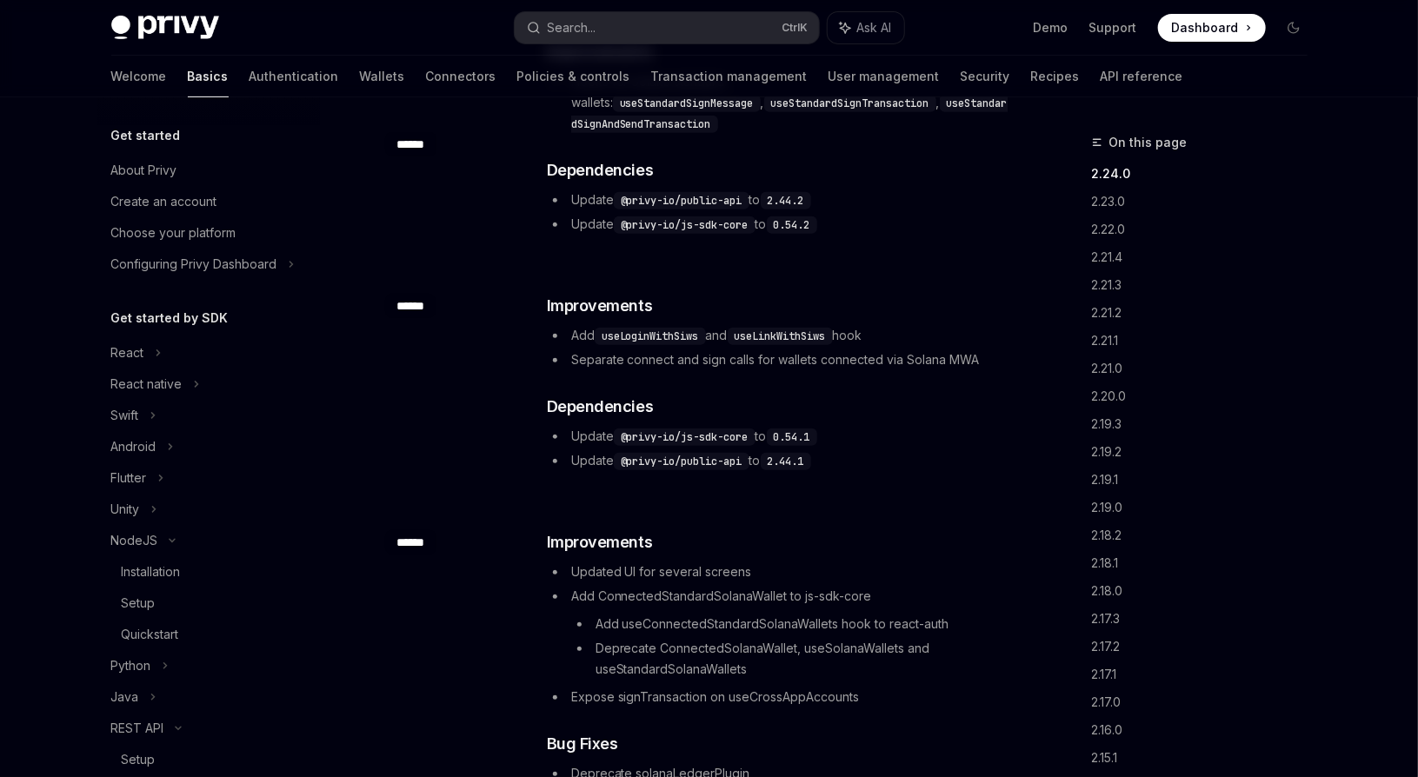
click at [182, 354] on div "React" at bounding box center [208, 352] width 223 height 31
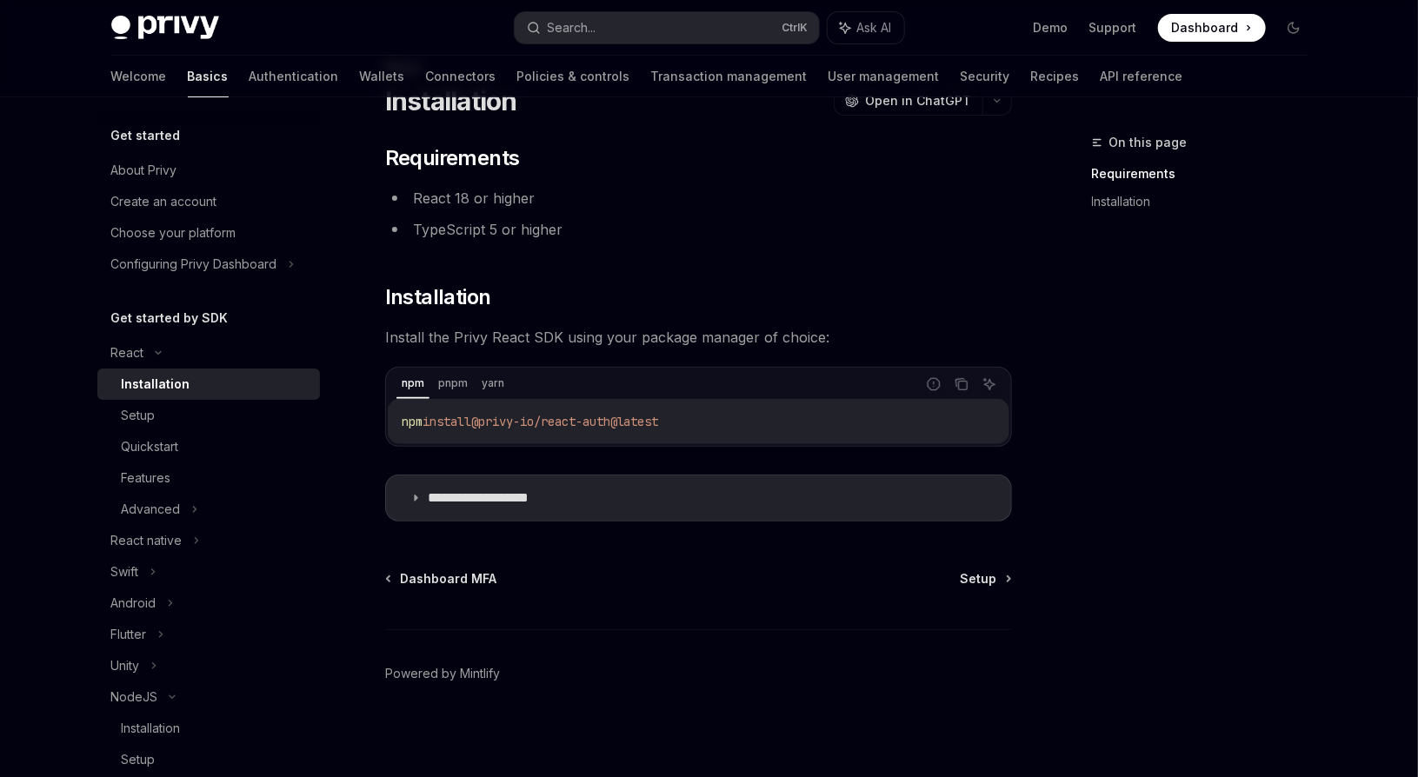
click at [495, 499] on p "**********" at bounding box center [499, 497] width 143 height 17
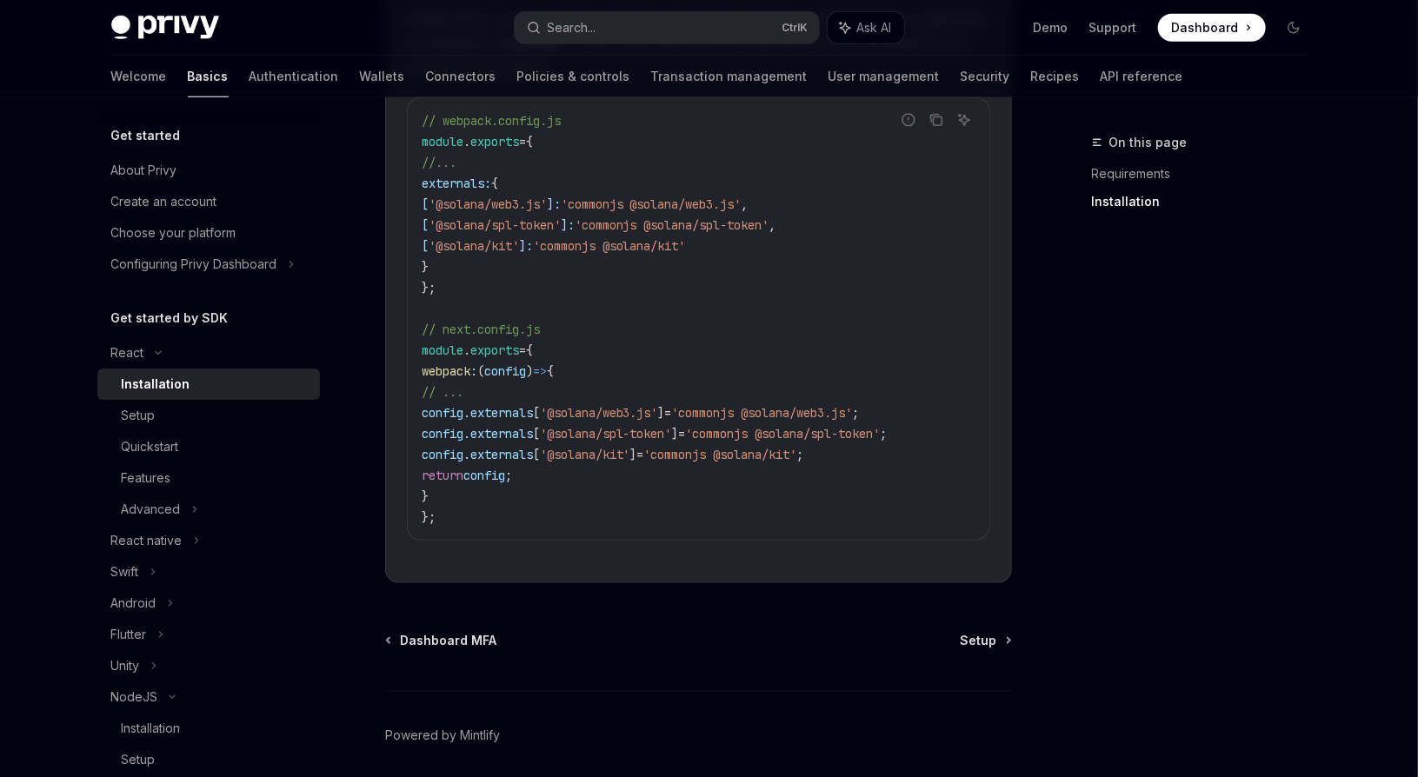
scroll to position [811, 0]
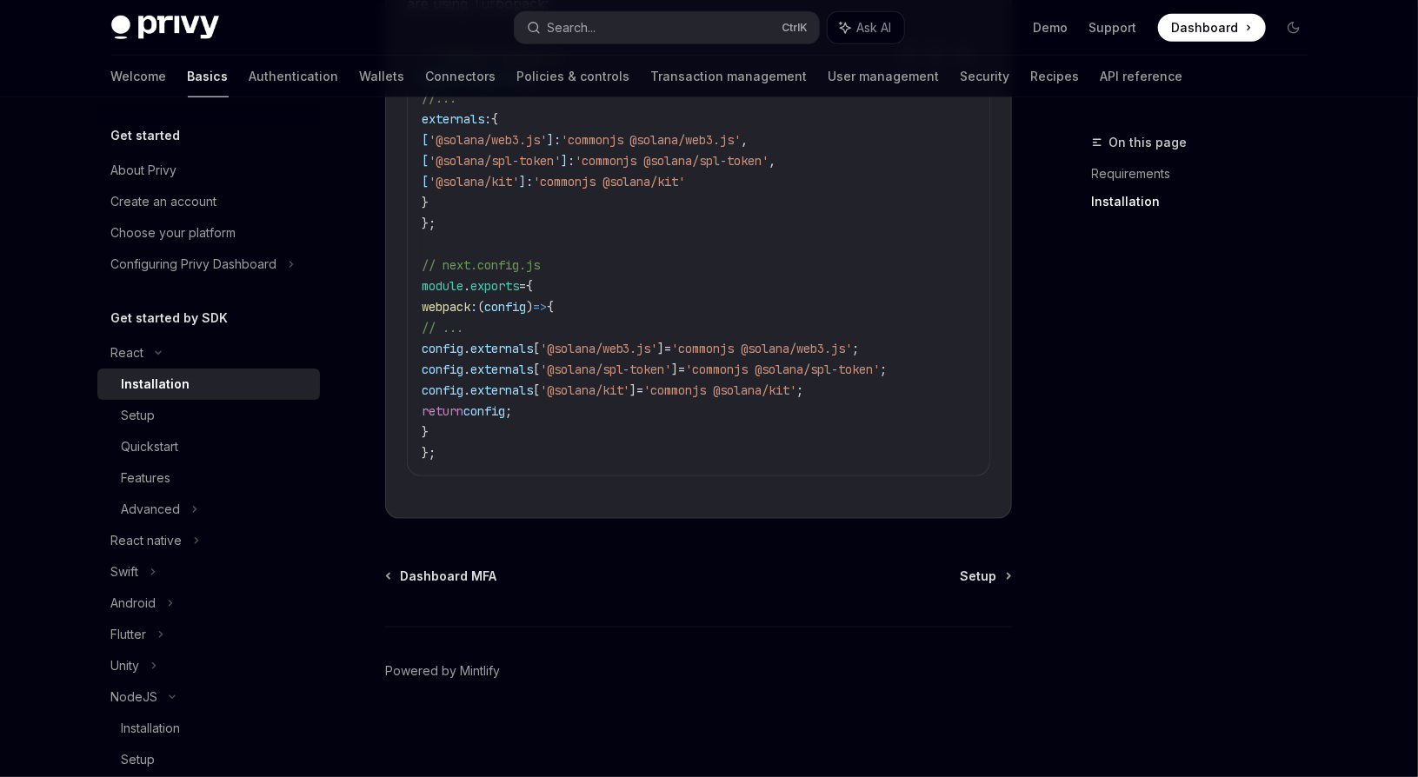
click at [216, 416] on div "Setup" at bounding box center [216, 415] width 188 height 21
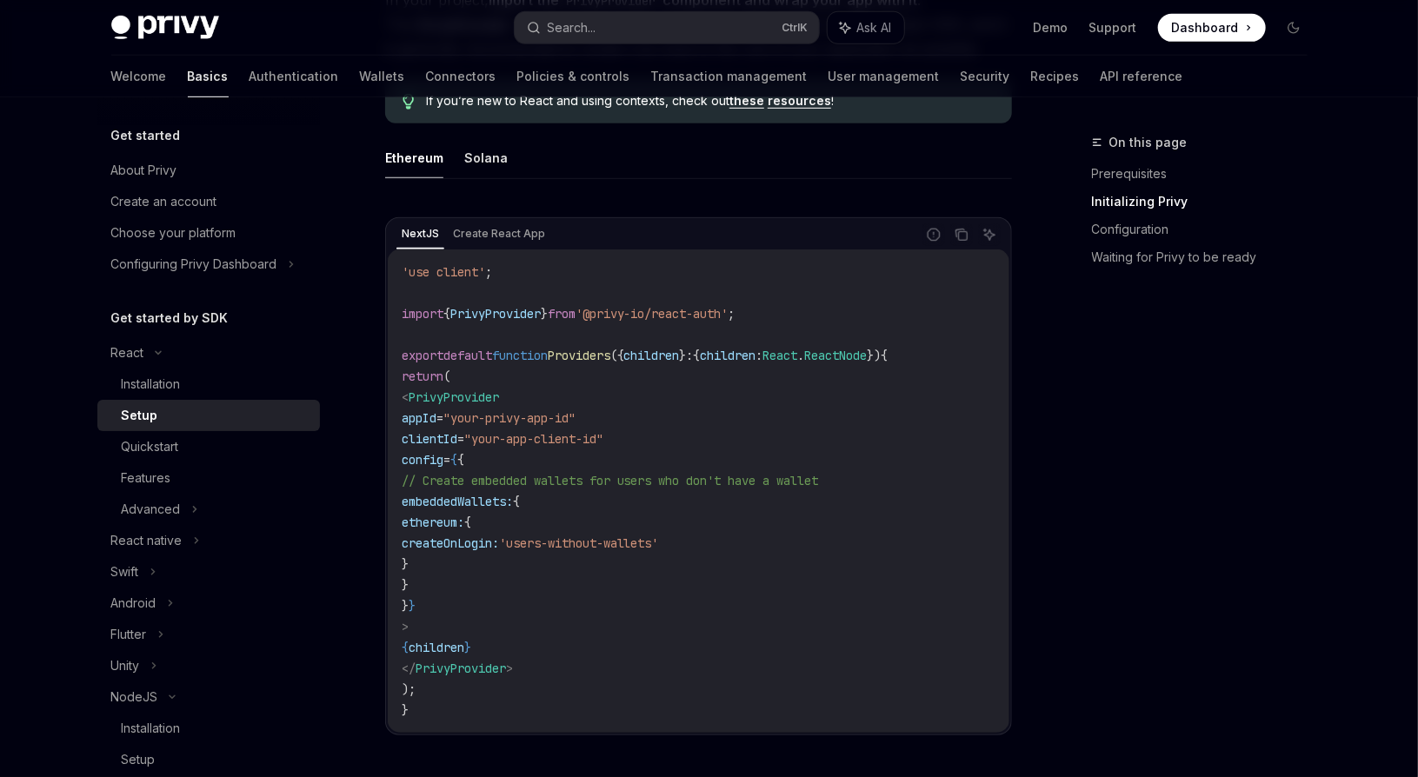
click at [636, 528] on code "'use client' ; import { PrivyProvider } from '@privy-io/react-auth' ; export de…" at bounding box center [699, 491] width 594 height 459
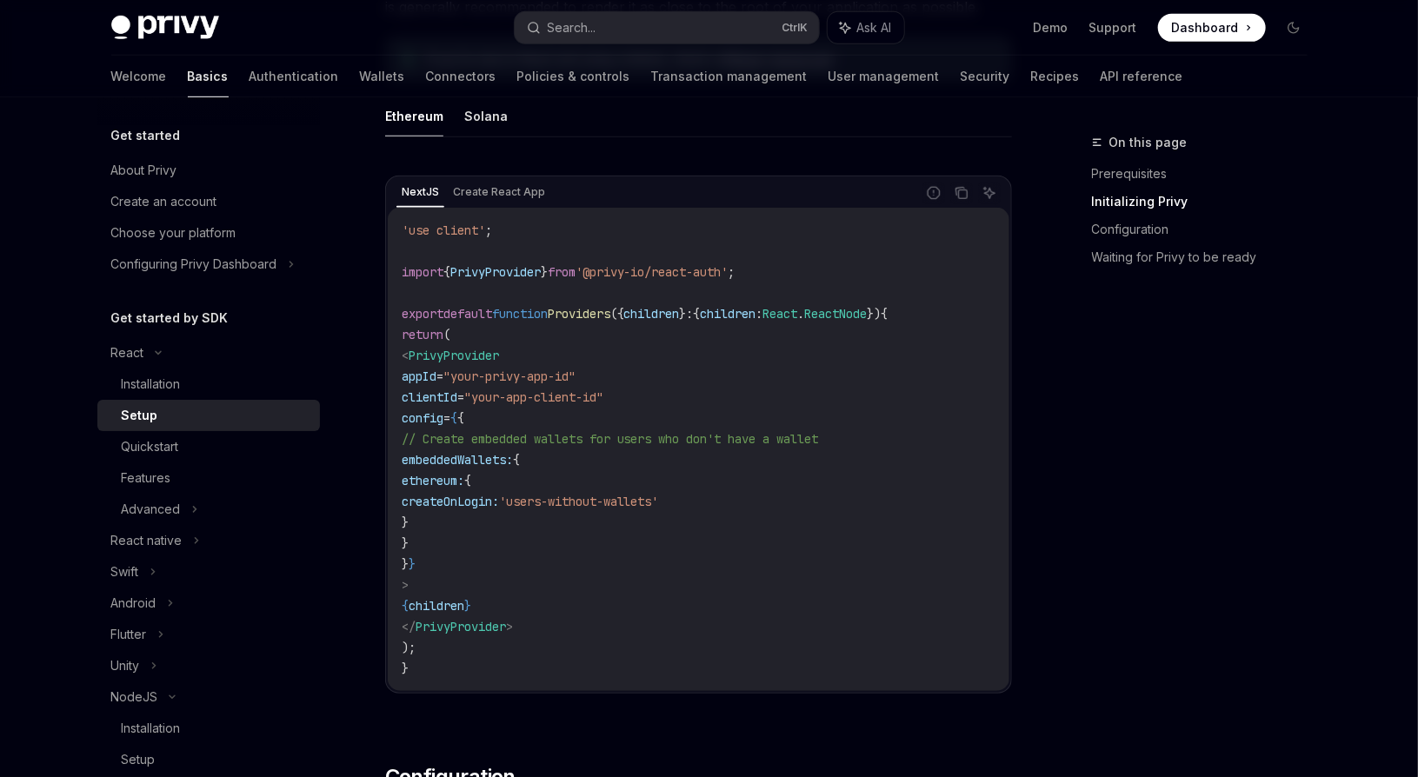
scroll to position [530, 0]
click at [210, 452] on div "Quickstart" at bounding box center [216, 446] width 188 height 21
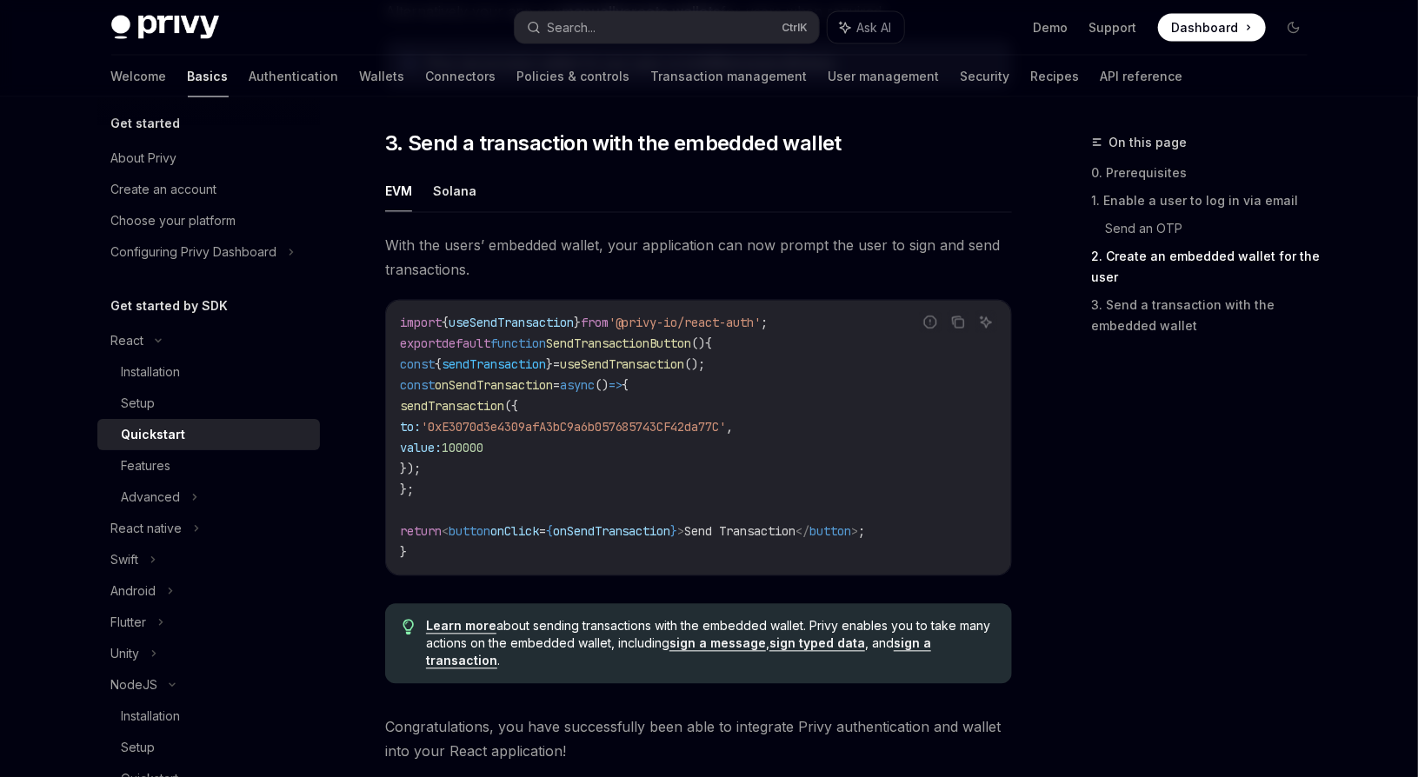
scroll to position [1740, 0]
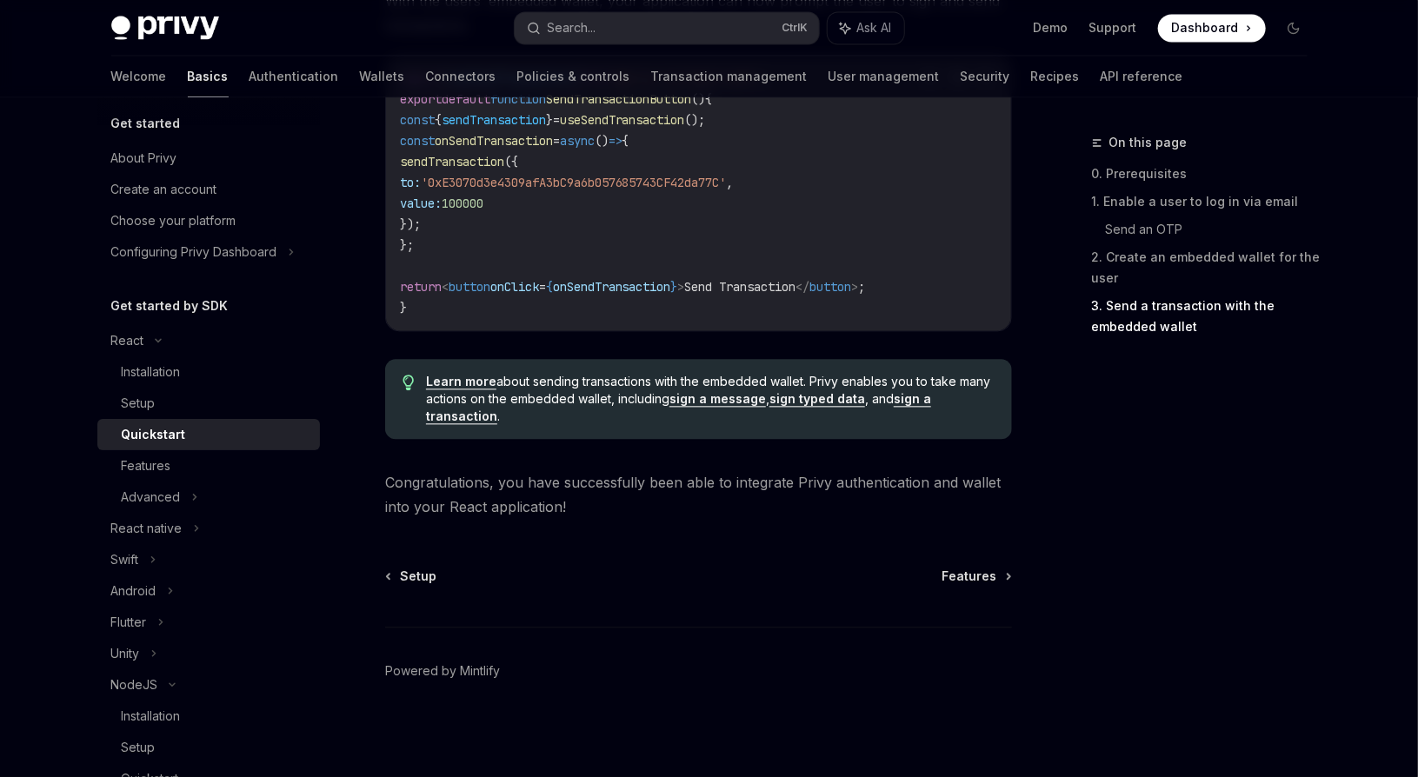
click at [195, 463] on div "Features" at bounding box center [216, 466] width 188 height 21
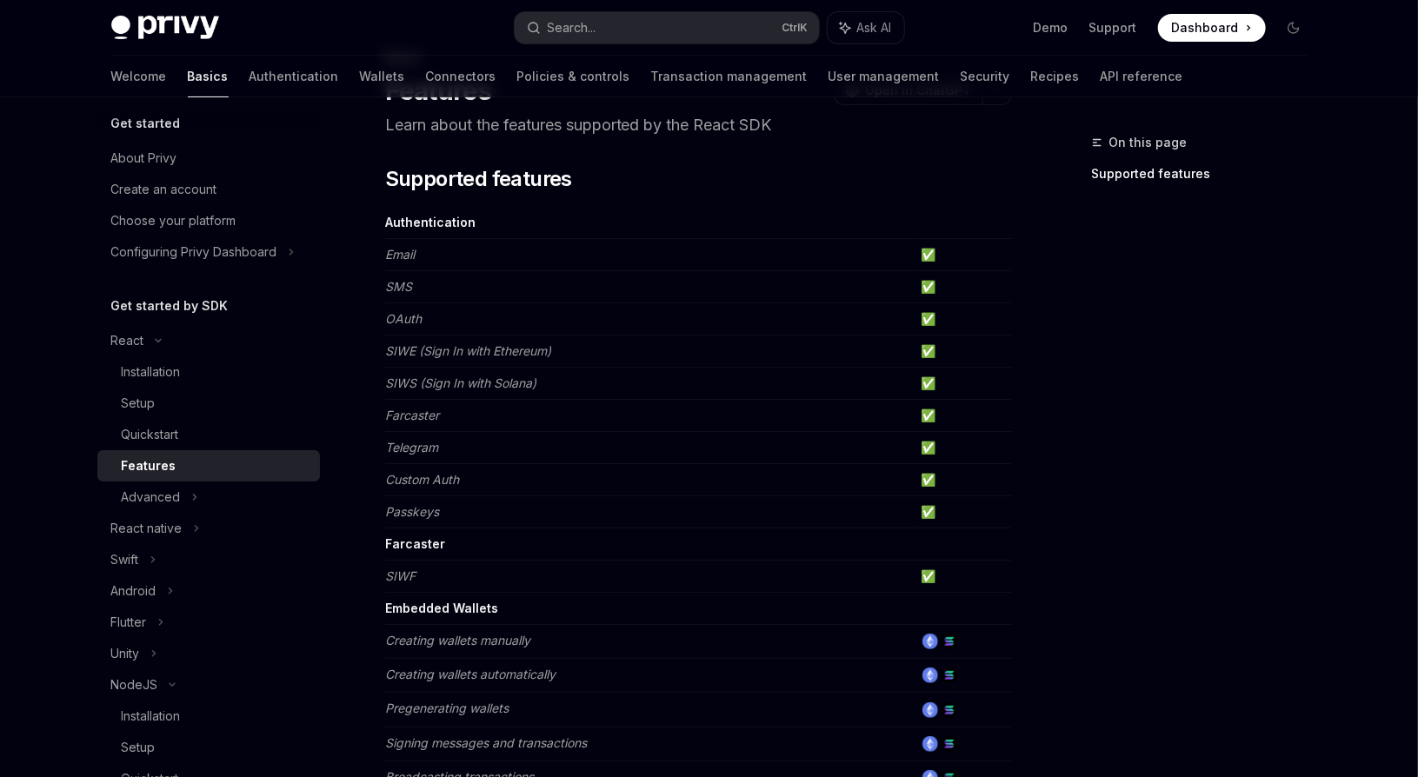
scroll to position [85, 0]
click at [559, 256] on td "Email" at bounding box center [649, 255] width 529 height 32
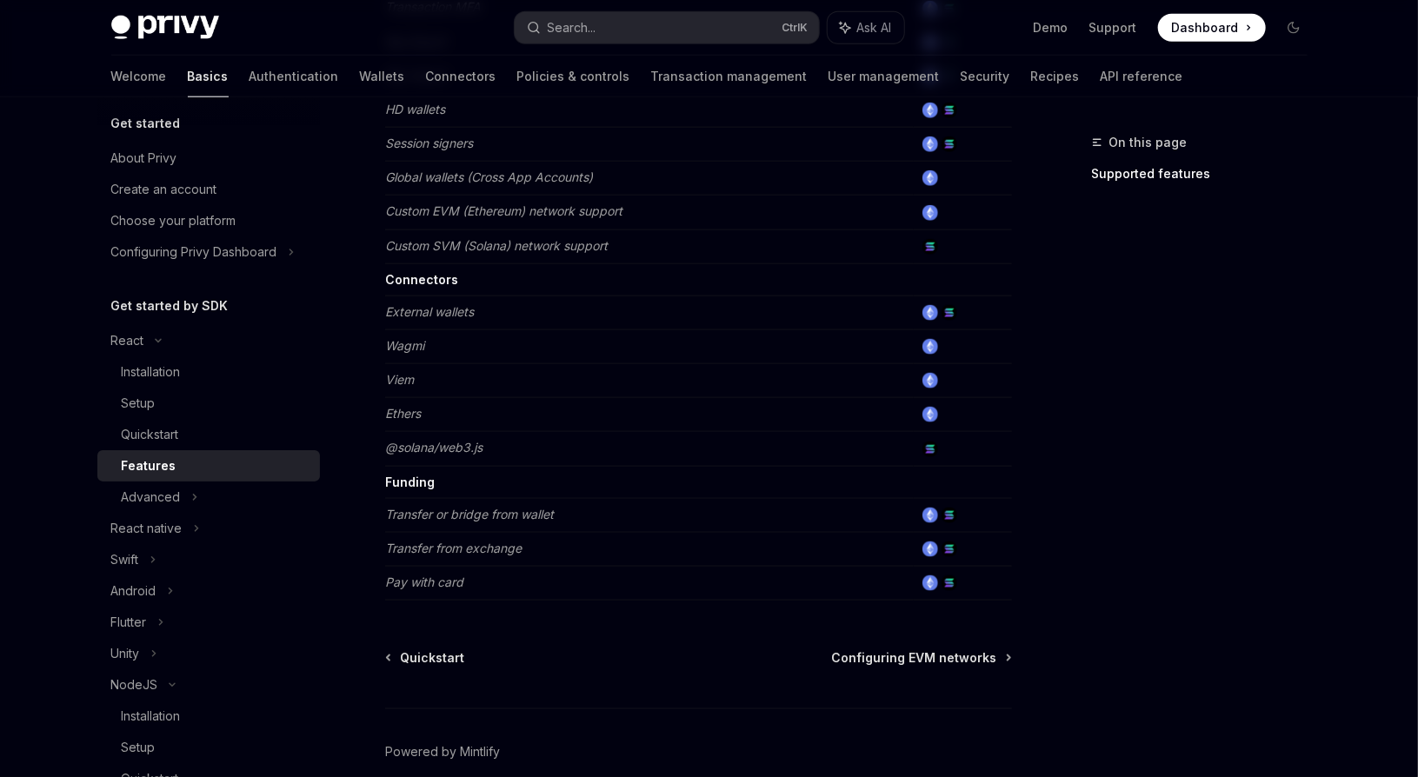
scroll to position [1054, 0]
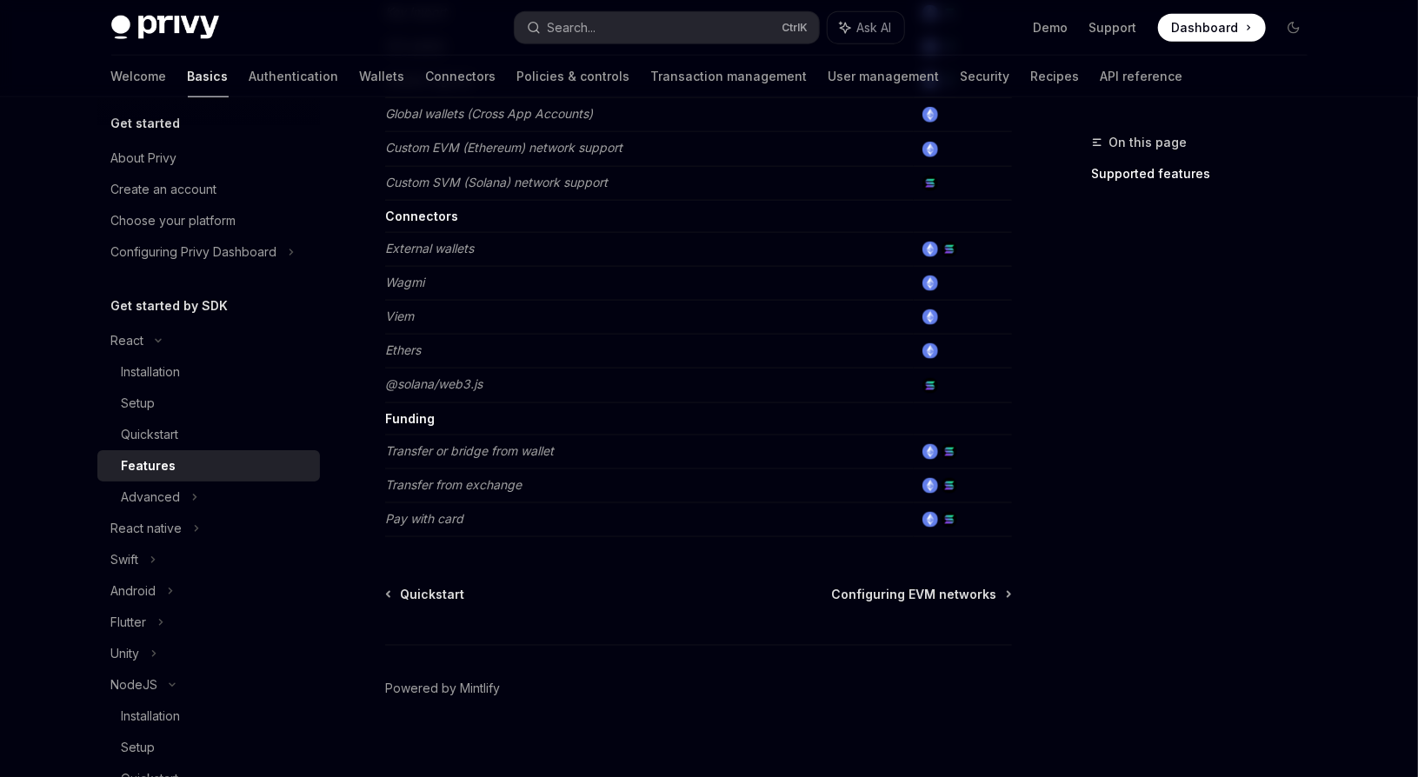
click at [174, 506] on div "Advanced" at bounding box center [151, 497] width 59 height 21
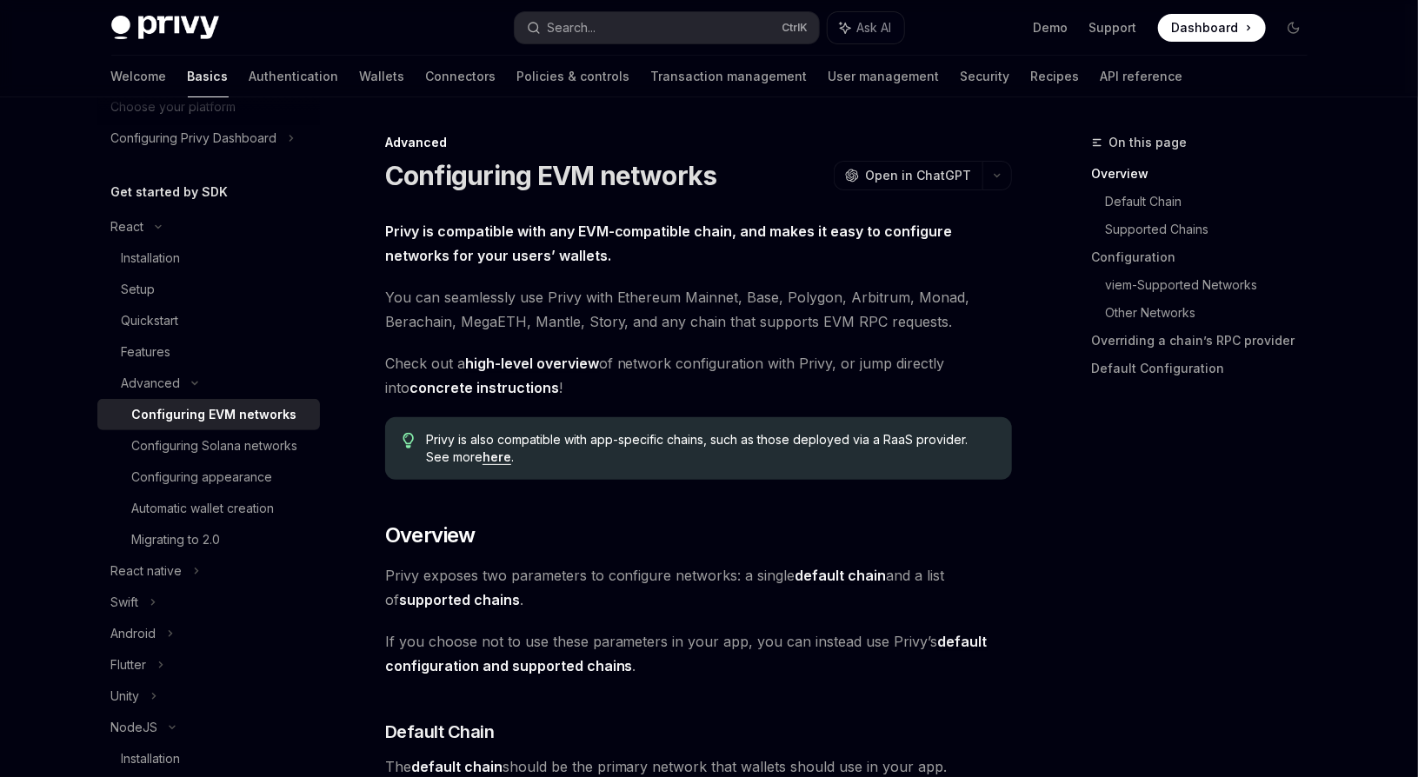
scroll to position [127, 0]
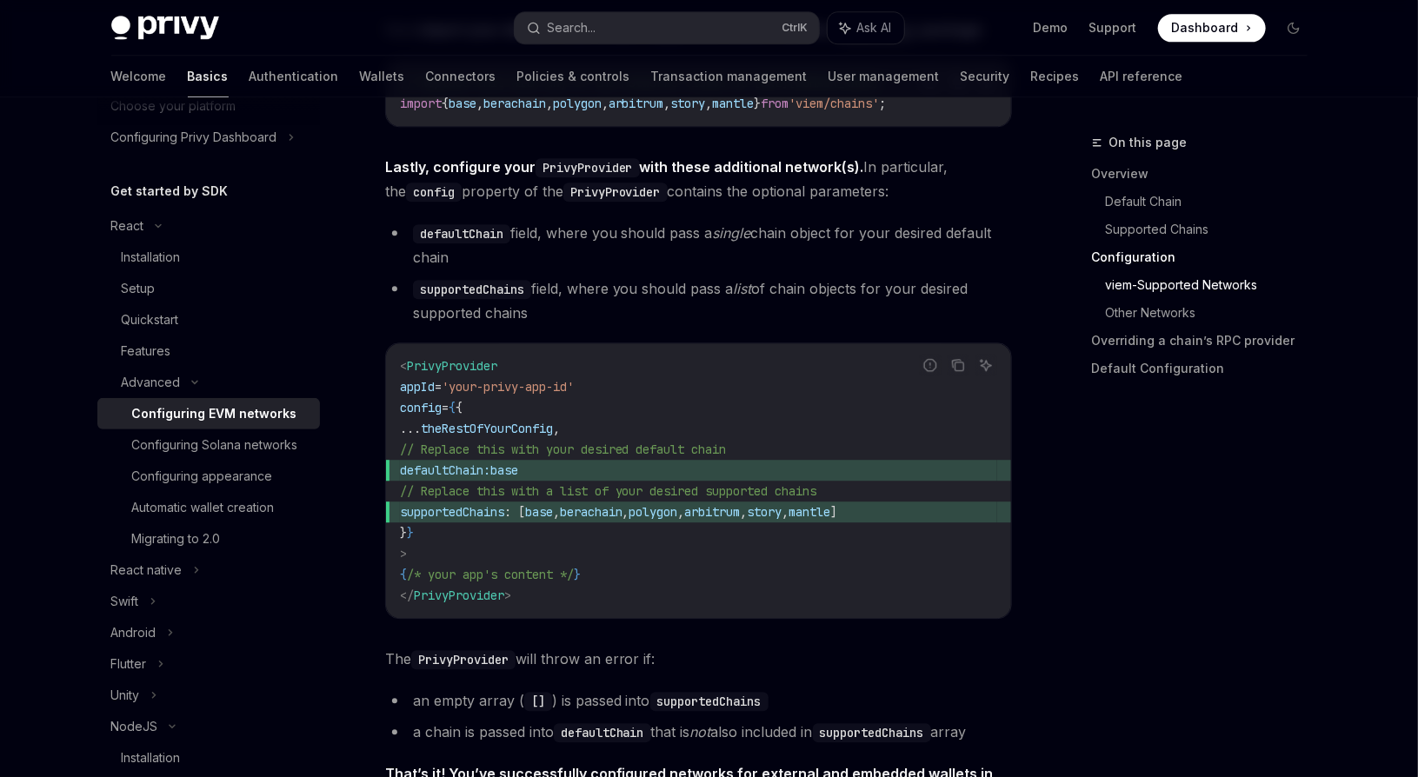
click at [704, 432] on code "< PrivyProvider appId = 'your-privy-app-id' config = { { ... theRestOfYourConfi…" at bounding box center [698, 481] width 597 height 250
click at [704, 433] on code "< PrivyProvider appId = 'your-privy-app-id' config = { { ... theRestOfYourConfi…" at bounding box center [698, 481] width 597 height 250
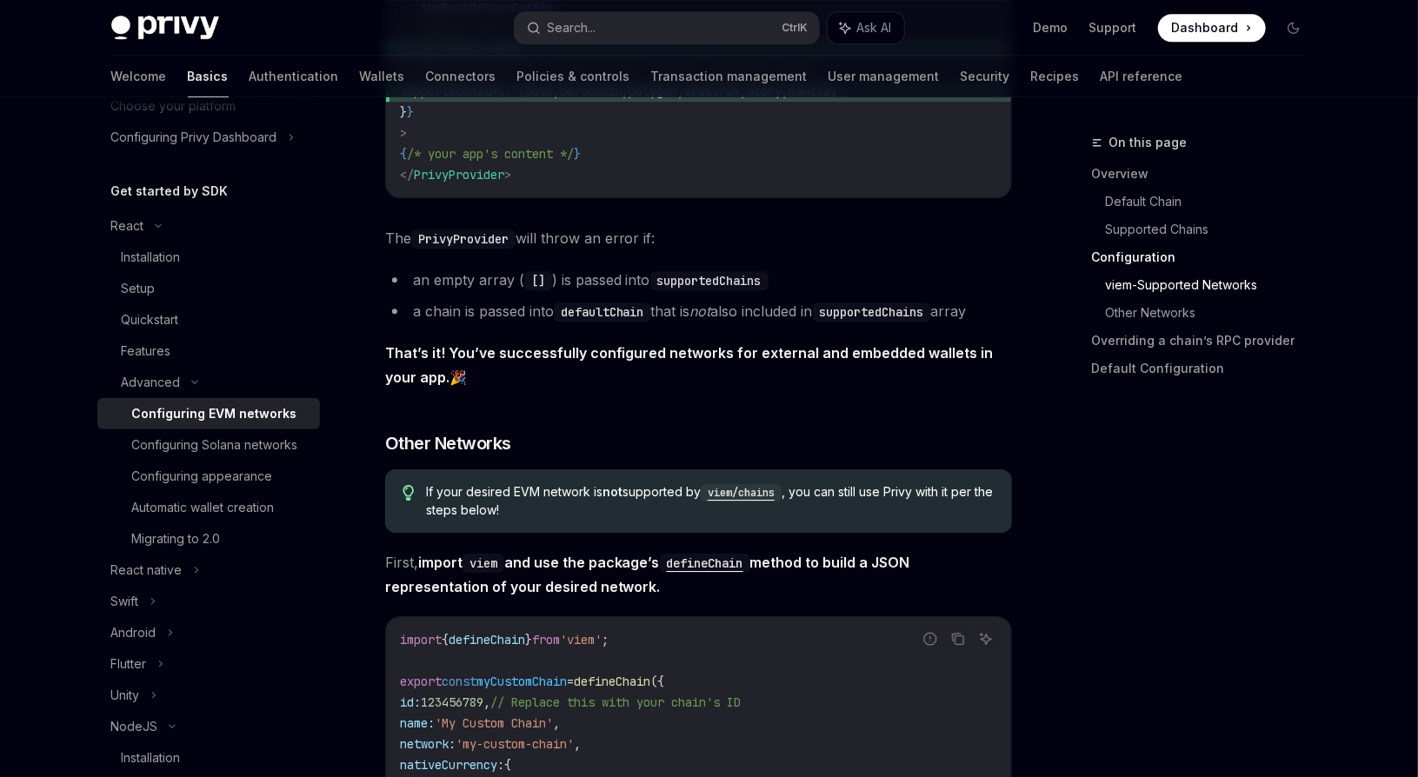
click at [689, 524] on div "If your desired EVM network is not supported by viem/chains , you can still use…" at bounding box center [698, 500] width 627 height 63
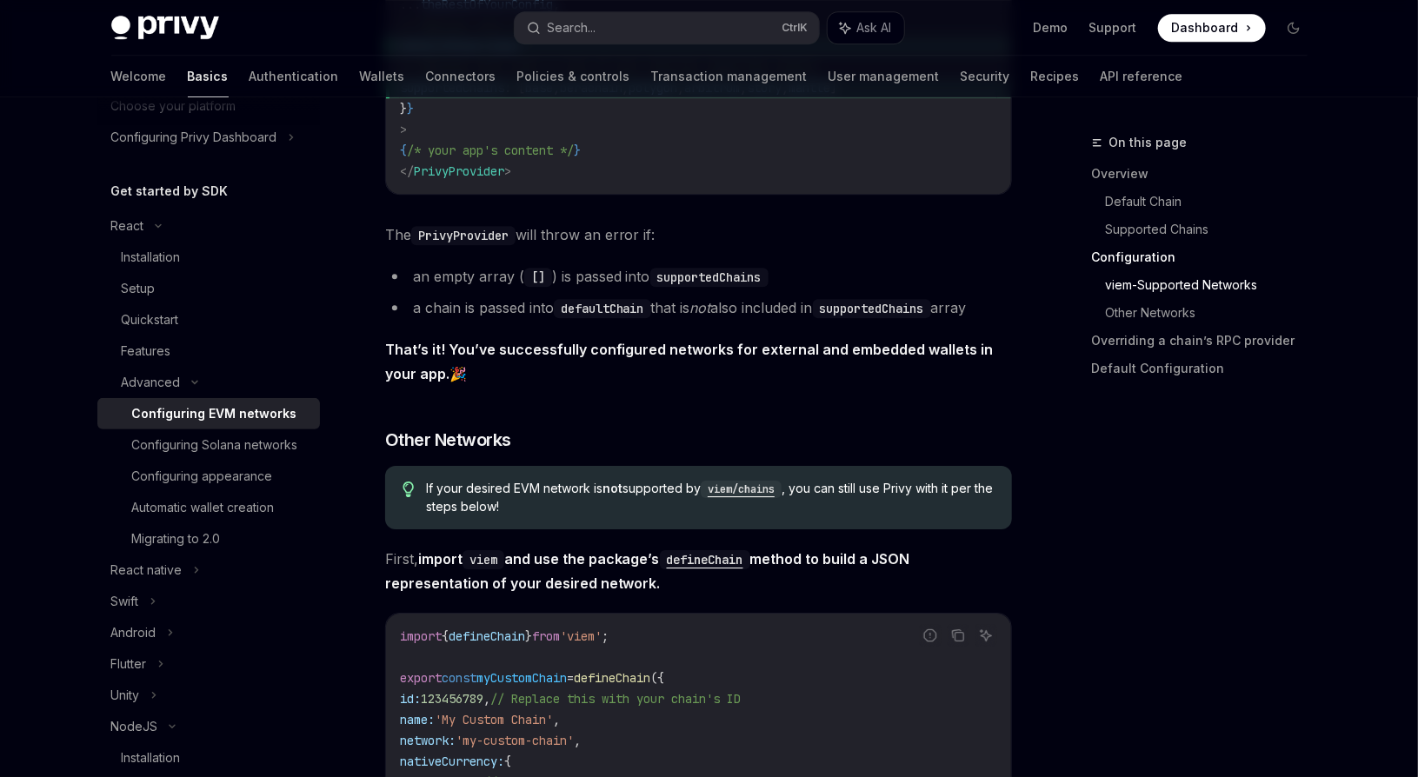
click at [689, 524] on div "If your desired EVM network is not supported by viem/chains , you can still use…" at bounding box center [698, 497] width 627 height 63
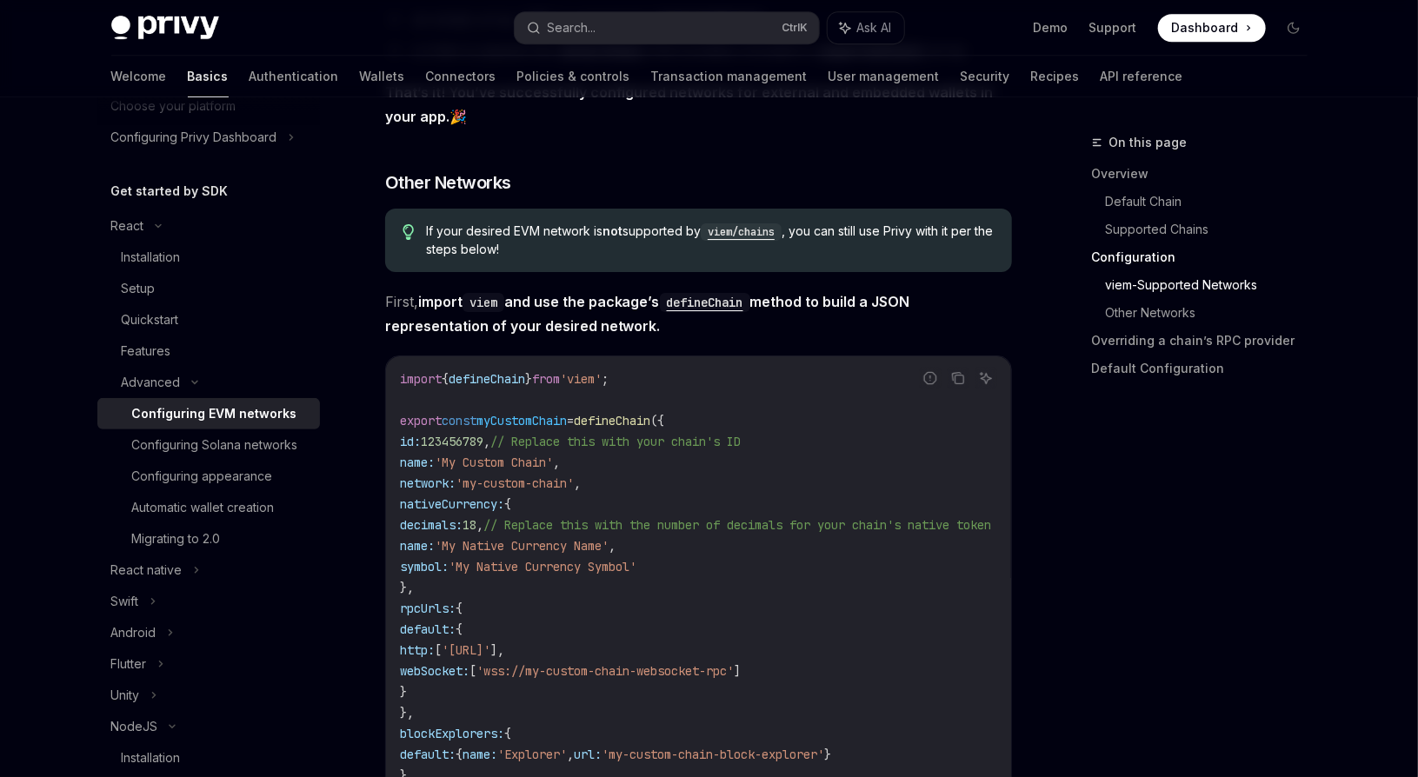
click at [667, 552] on code "import { defineChain } from 'viem' ; export const myCustomChain = defineChain (…" at bounding box center [716, 588] width 633 height 438
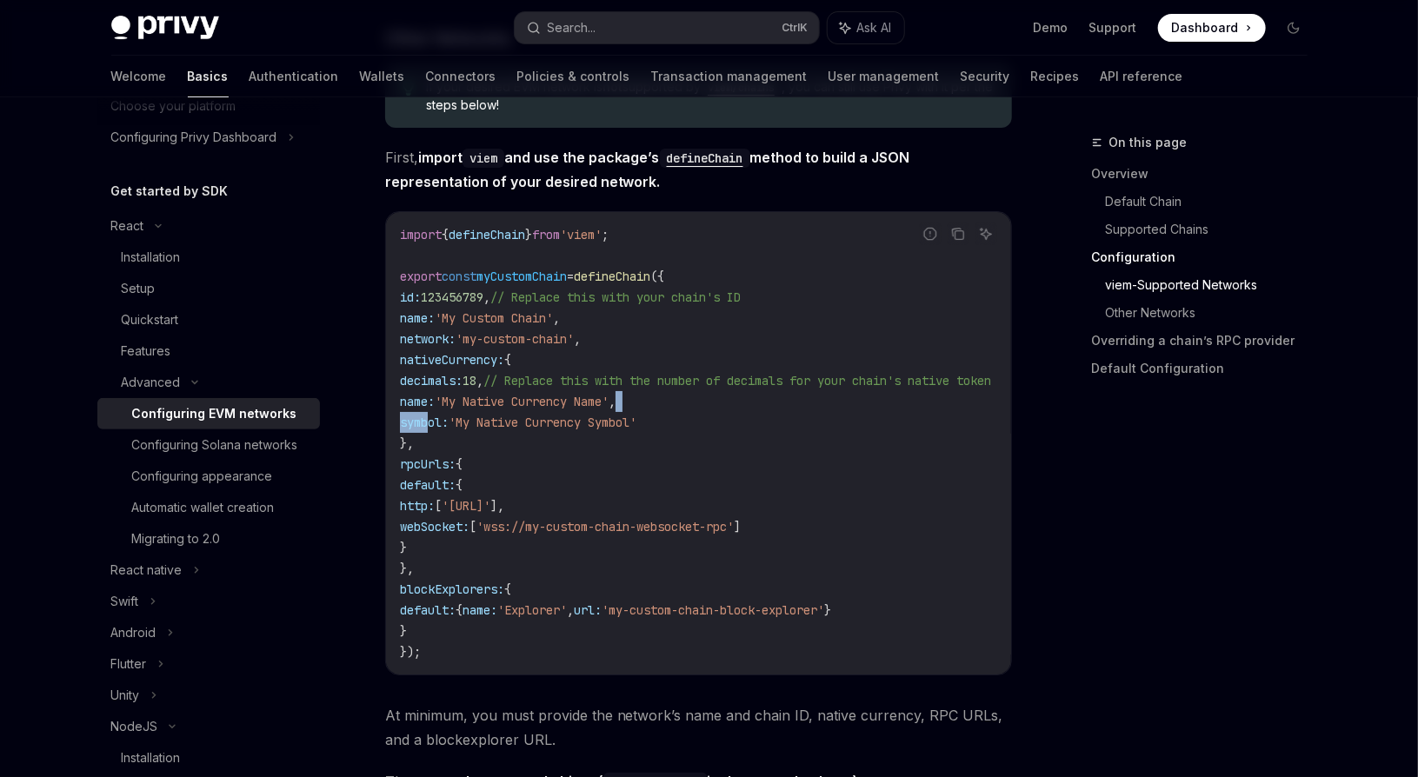
scroll to position [2985, 0]
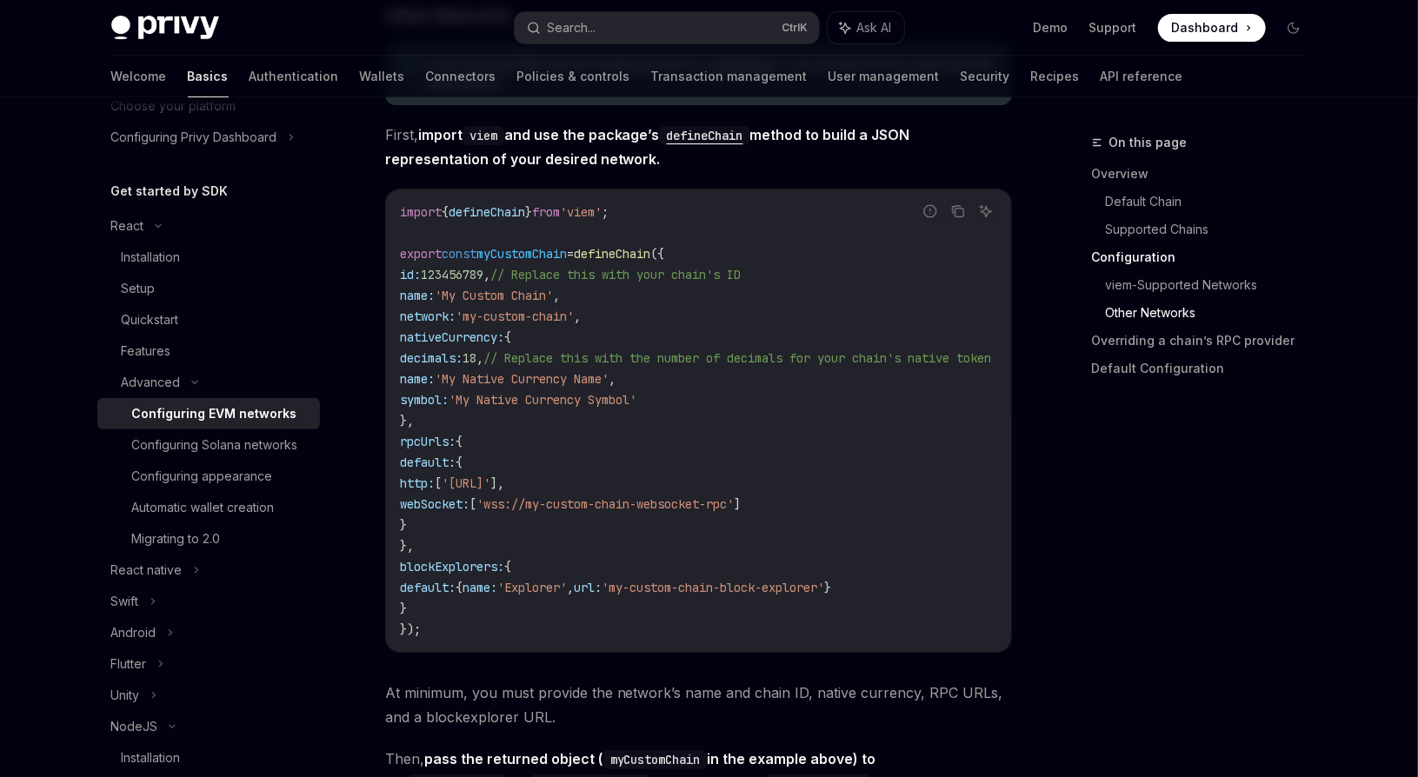
click at [683, 437] on code "import { defineChain } from 'viem' ; export const myCustomChain = defineChain (…" at bounding box center [716, 421] width 633 height 438
click at [539, 455] on code "import { defineChain } from 'viem' ; export const myCustomChain = defineChain (…" at bounding box center [716, 421] width 633 height 438
click at [535, 455] on code "import { defineChain } from 'viem' ; export const myCustomChain = defineChain (…" at bounding box center [716, 421] width 633 height 438
click at [610, 326] on code "import { defineChain } from 'viem' ; export const myCustomChain = defineChain (…" at bounding box center [716, 421] width 633 height 438
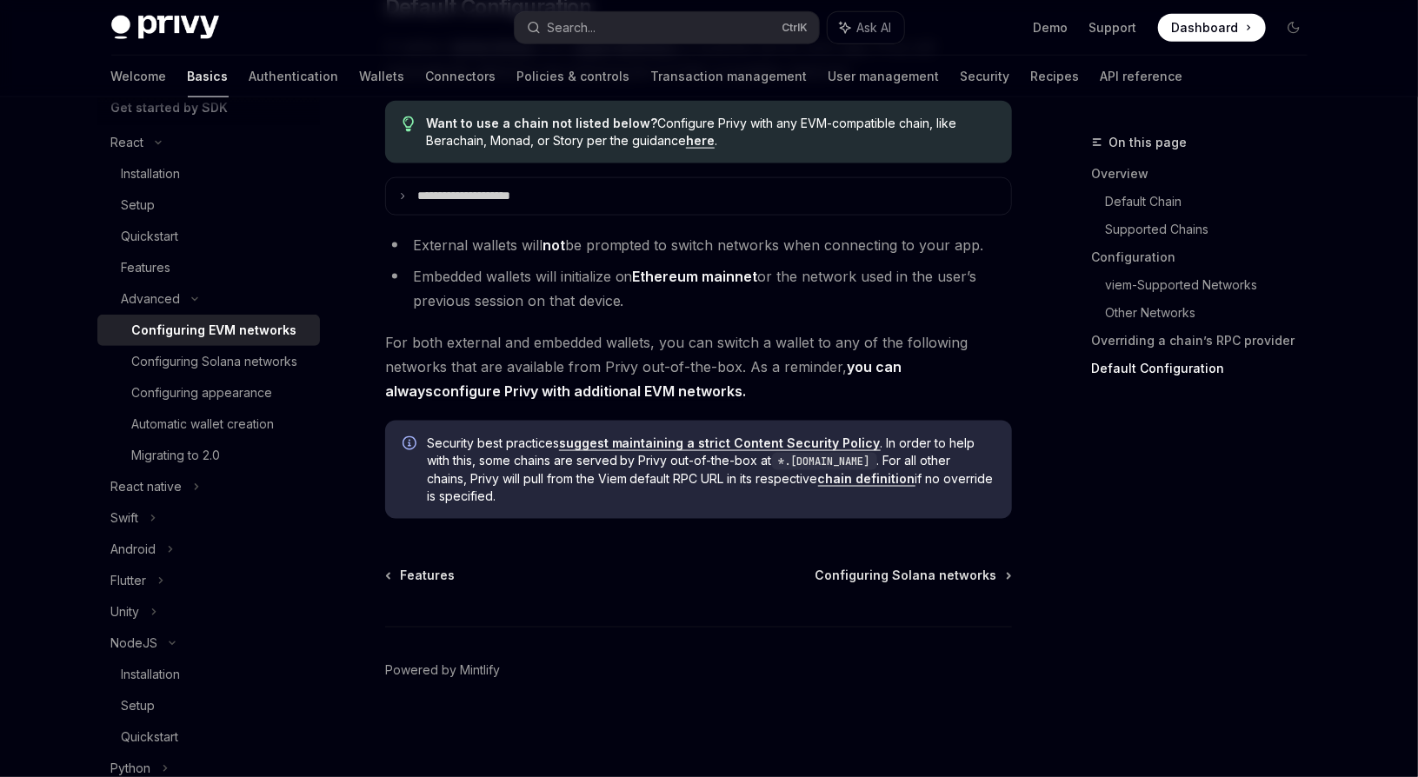
scroll to position [243, 0]
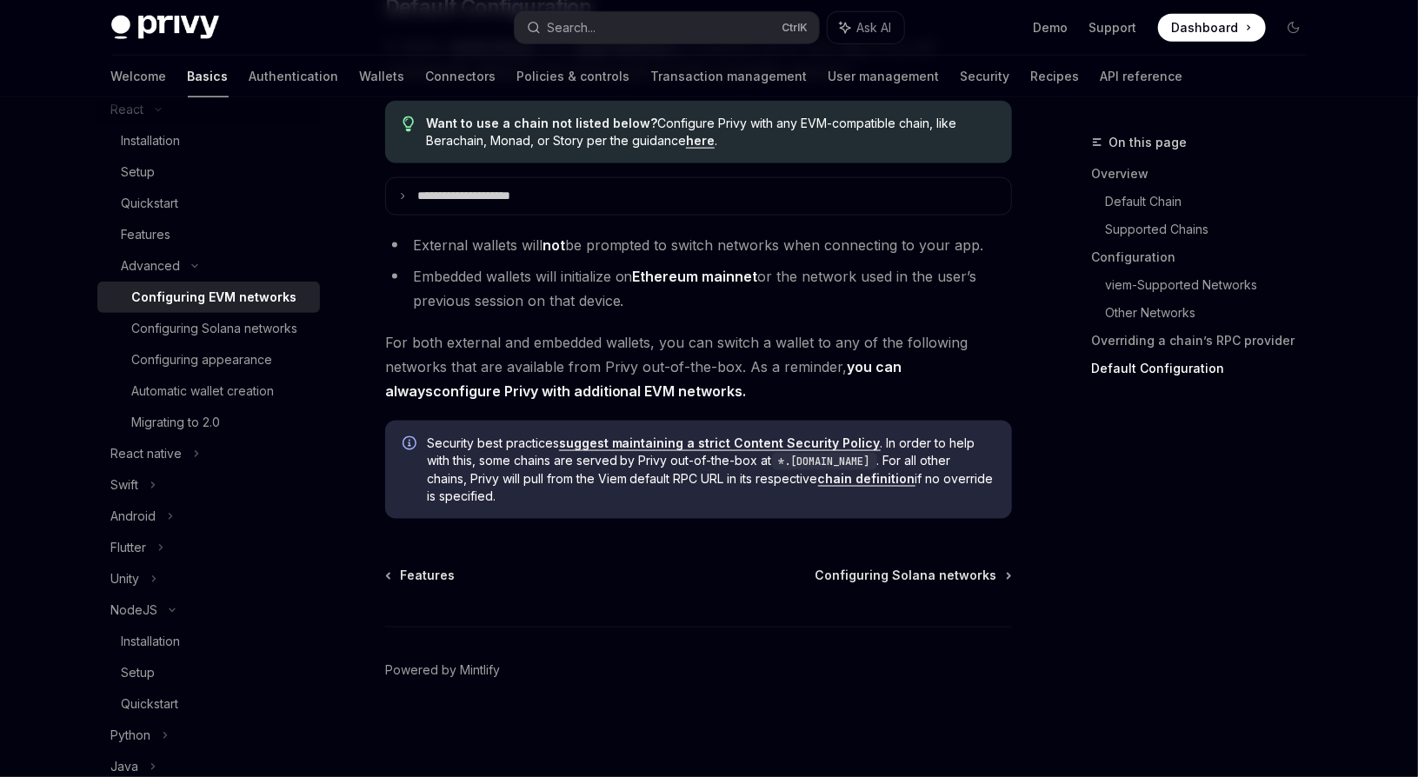
click at [220, 469] on div "React native" at bounding box center [208, 453] width 223 height 31
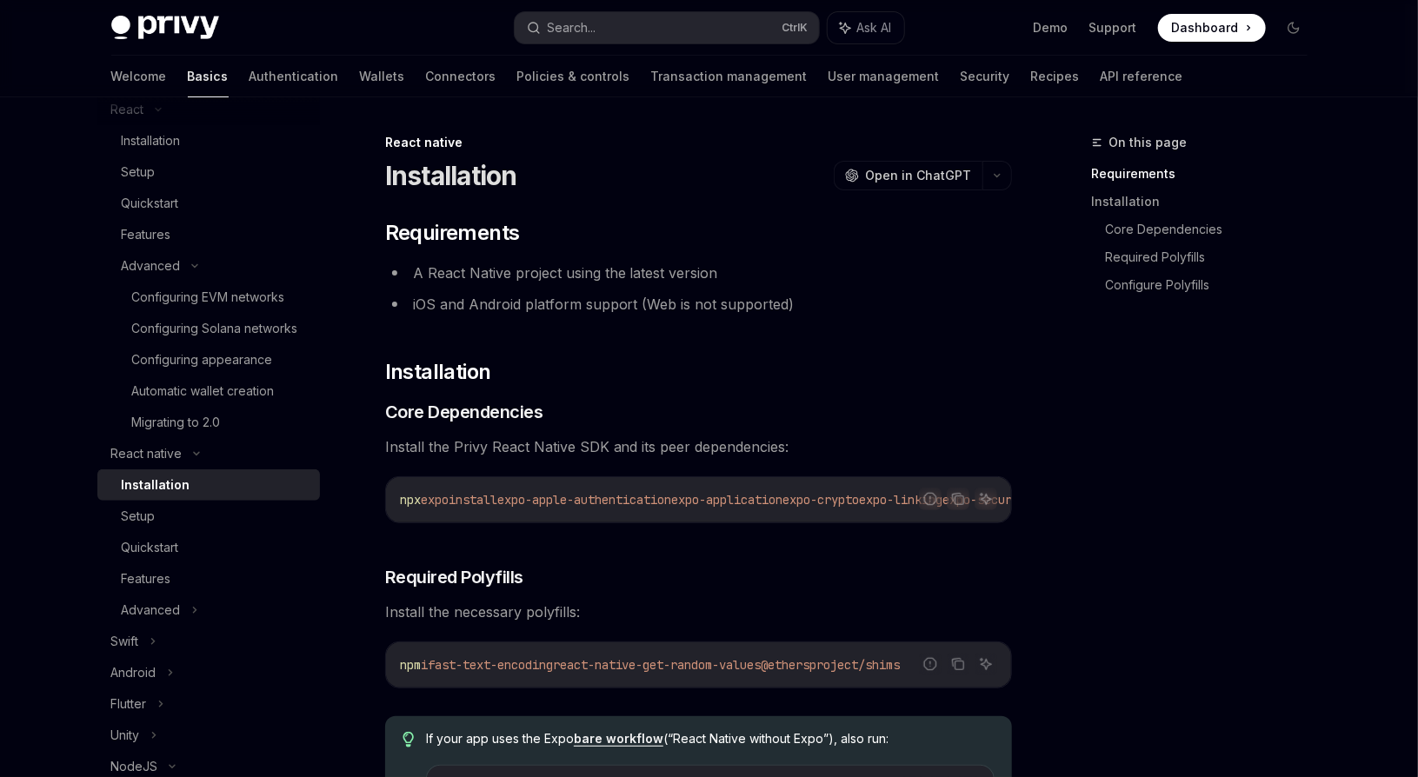
click at [206, 527] on div "Setup" at bounding box center [216, 516] width 188 height 21
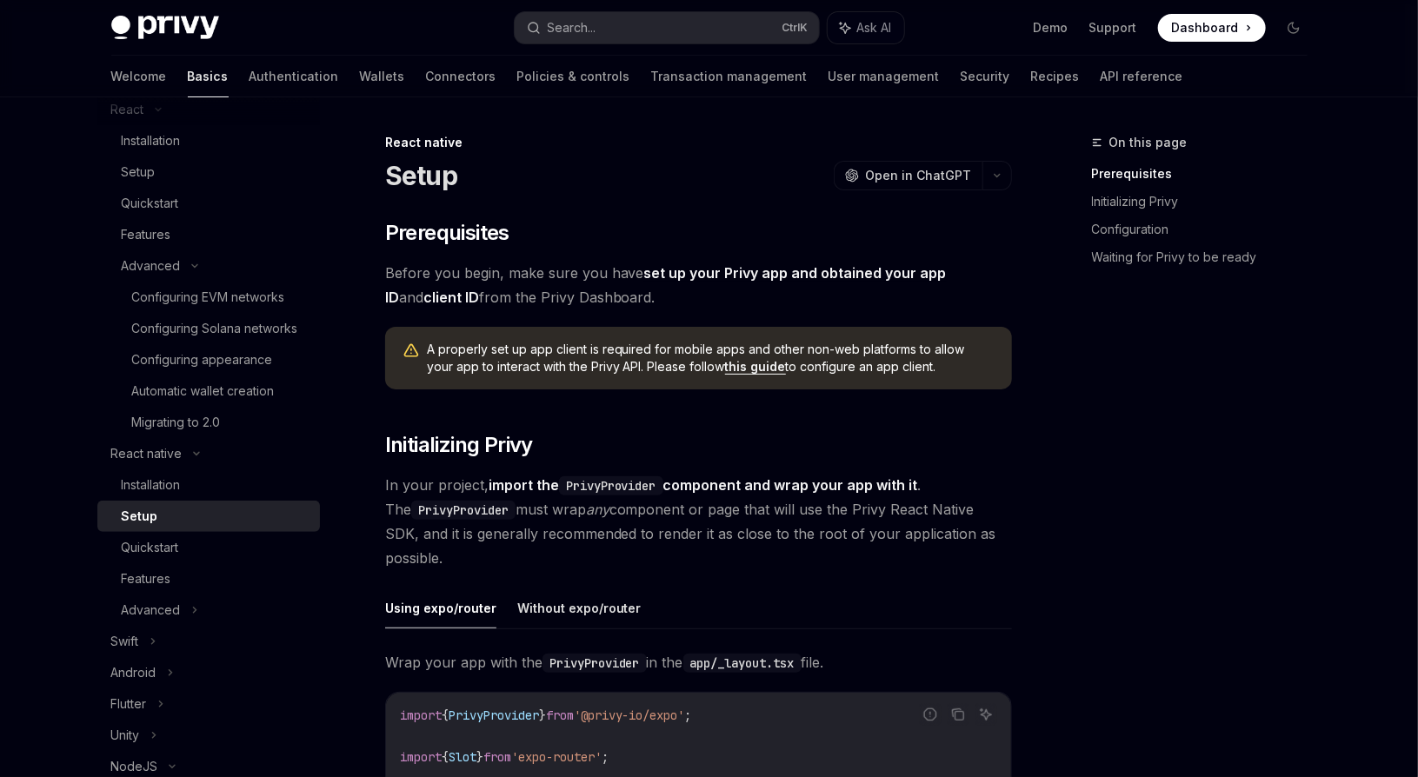
click at [206, 558] on div "Quickstart" at bounding box center [216, 547] width 188 height 21
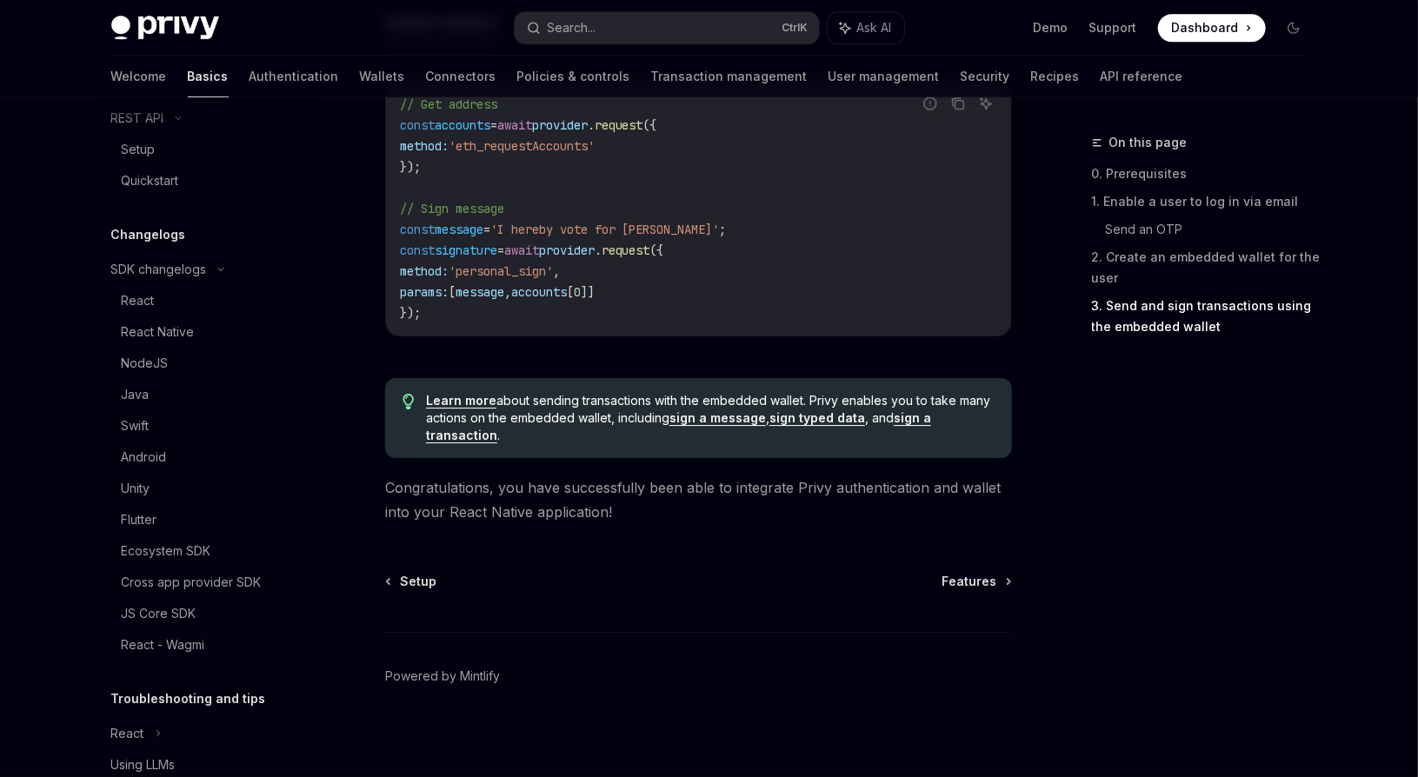
scroll to position [1169, 0]
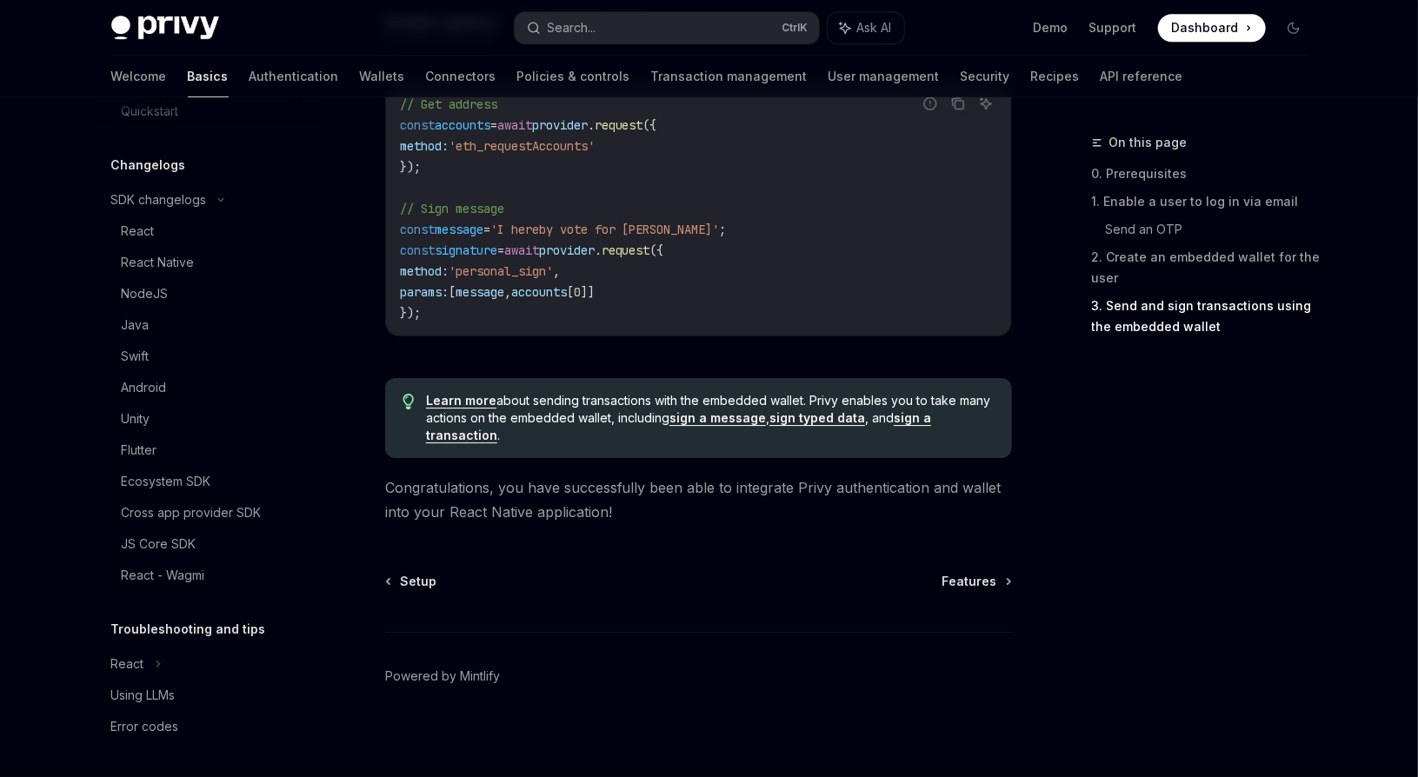
click at [220, 667] on div "React" at bounding box center [208, 663] width 223 height 31
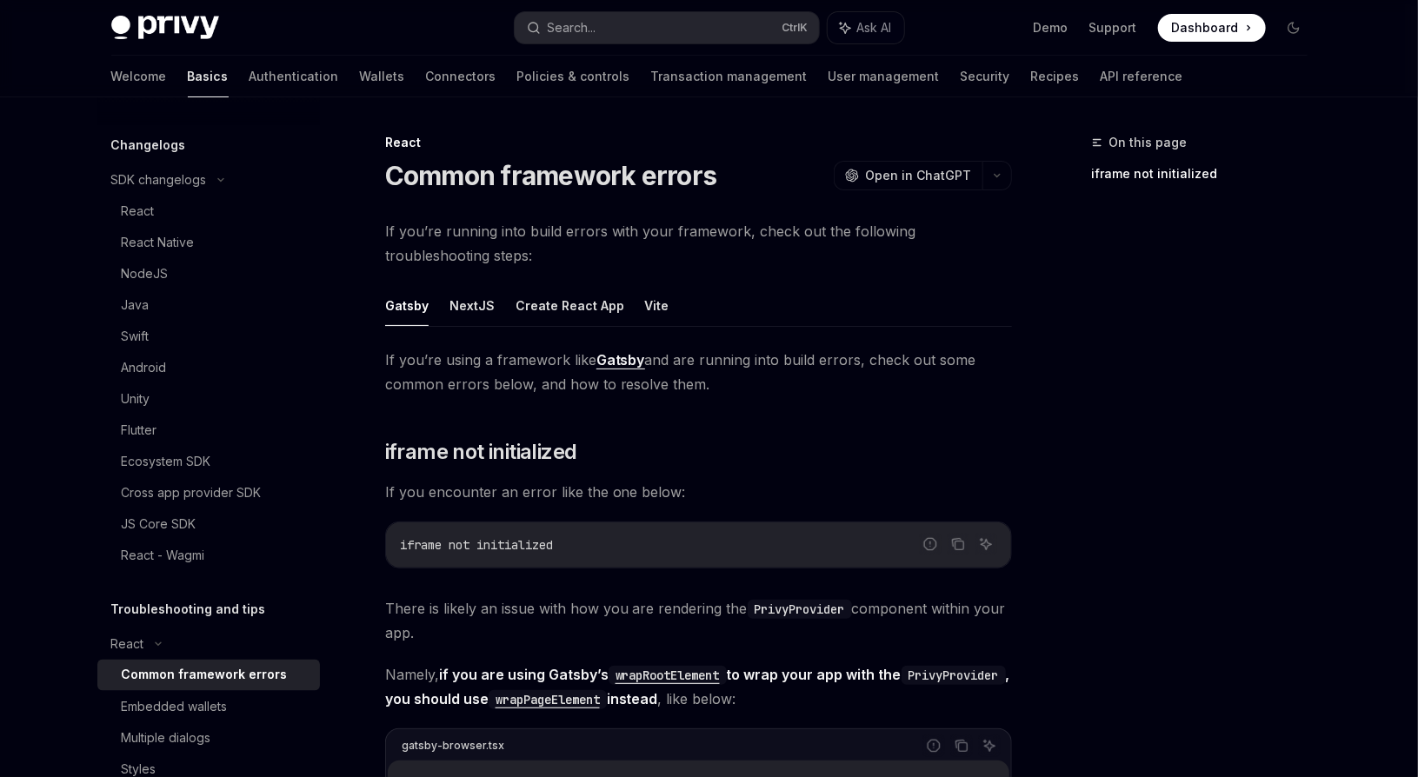
scroll to position [1326, 0]
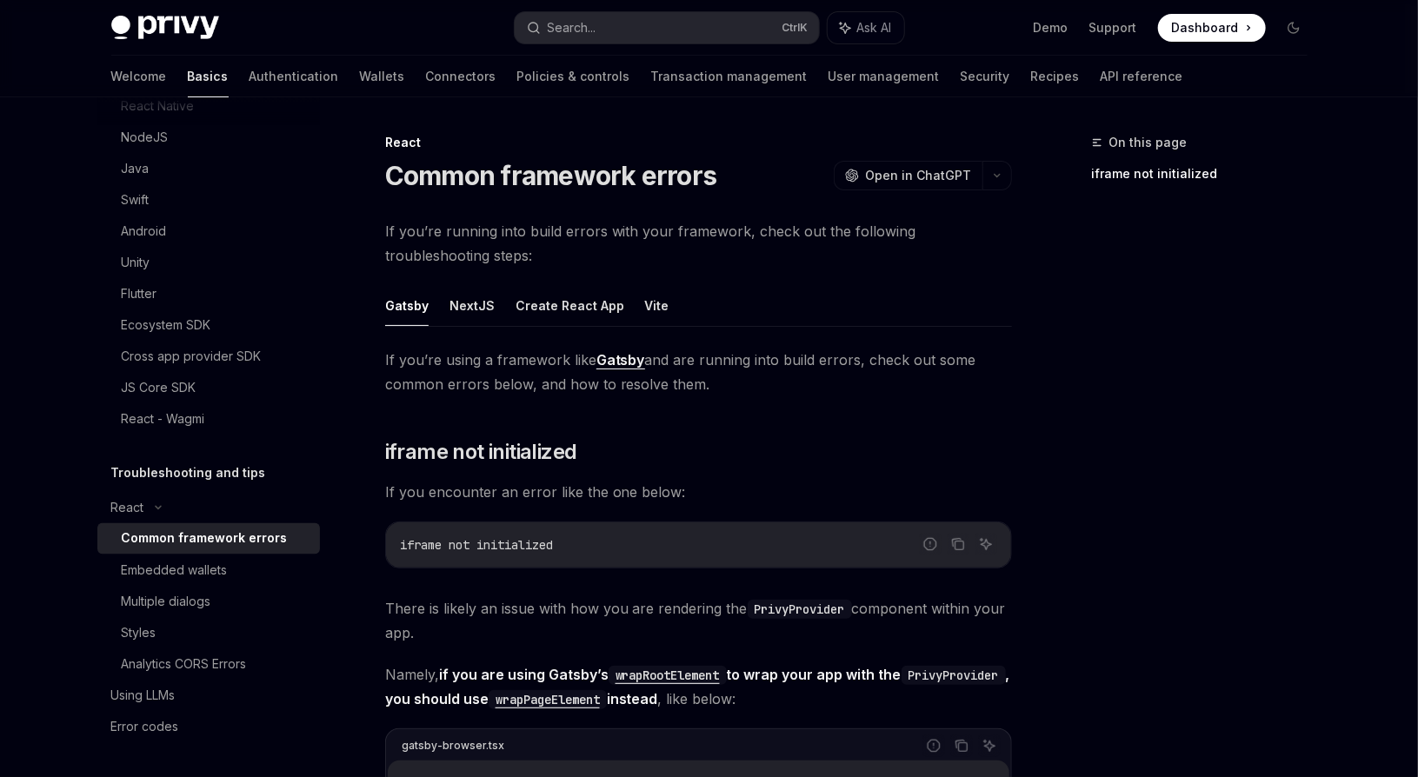
click at [184, 725] on div "Error codes" at bounding box center [210, 726] width 198 height 21
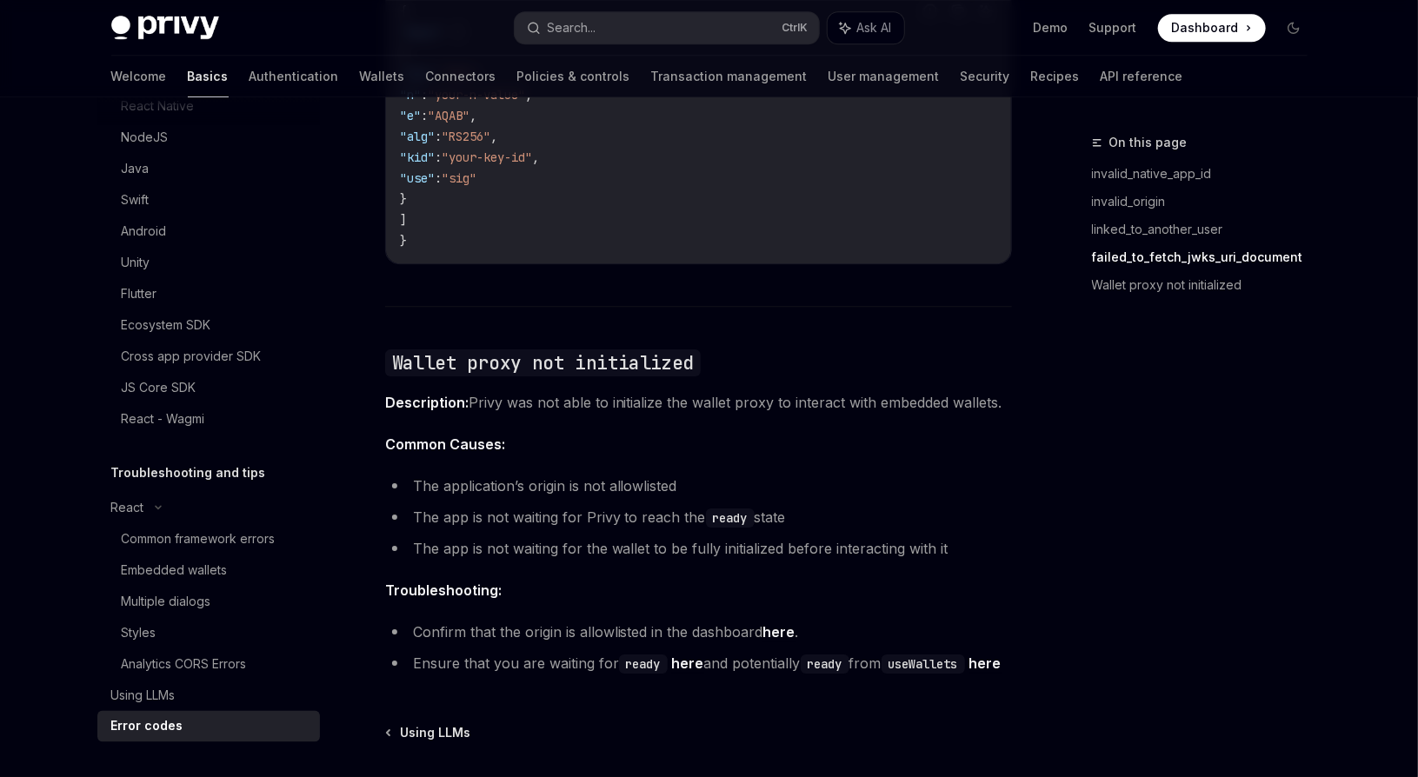
scroll to position [2706, 0]
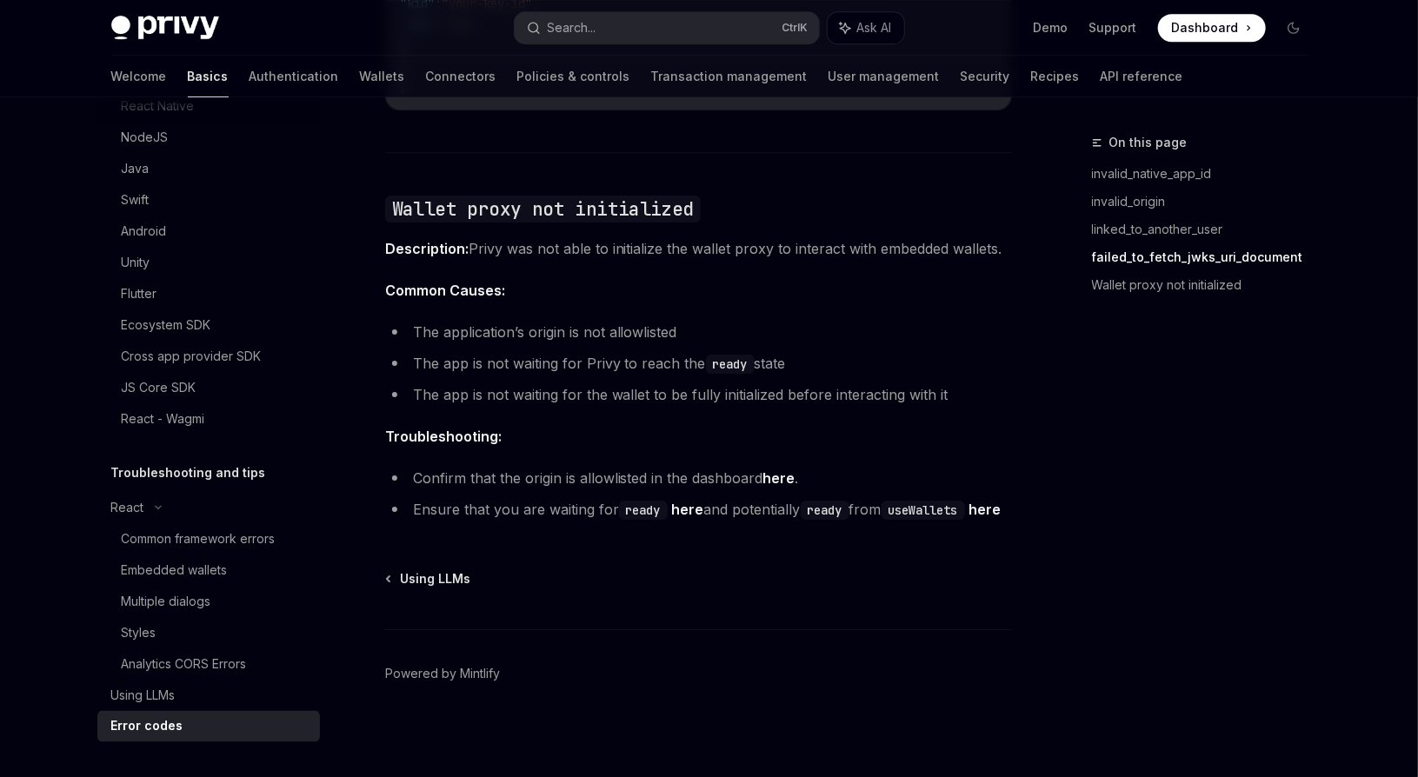
click at [195, 692] on div "Using LLMs" at bounding box center [210, 695] width 198 height 21
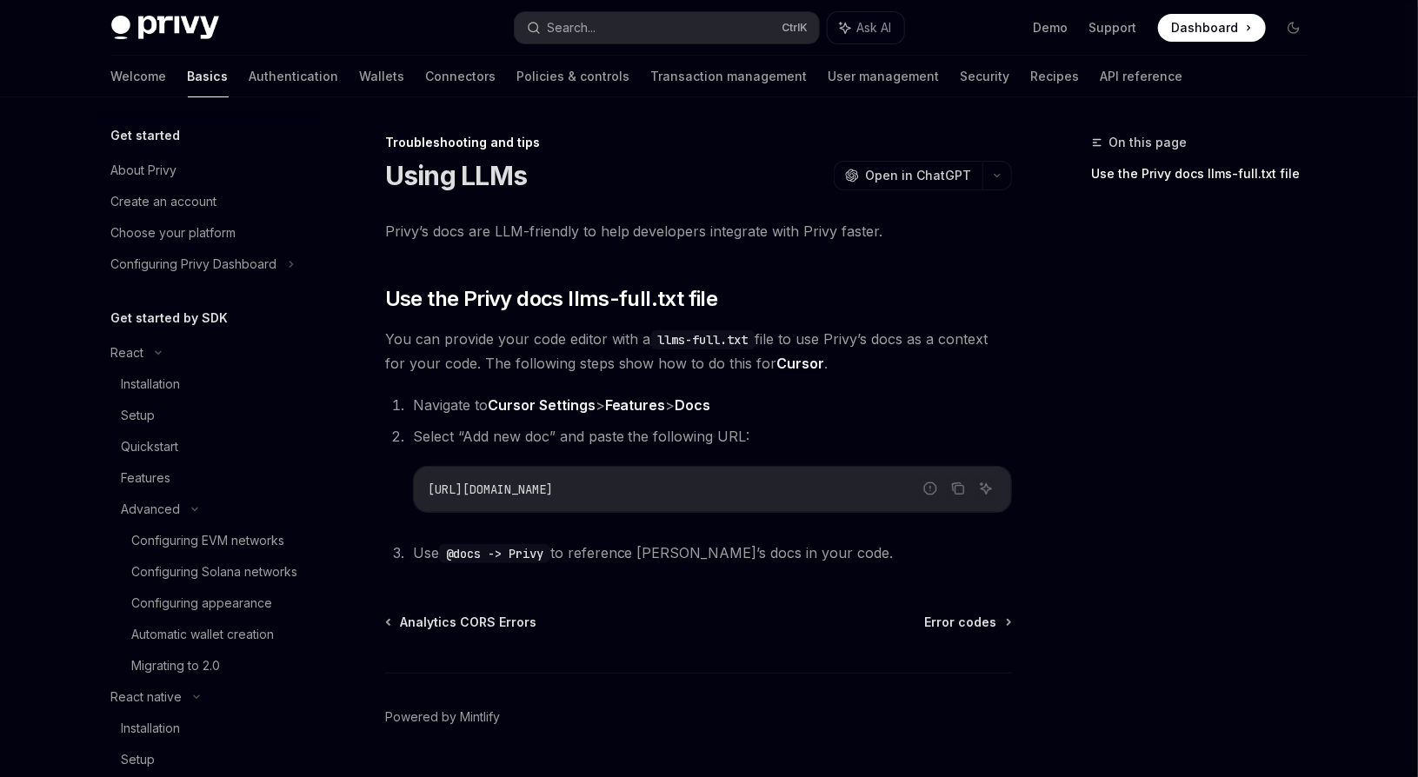
click at [229, 243] on link "Choose your platform" at bounding box center [208, 232] width 223 height 31
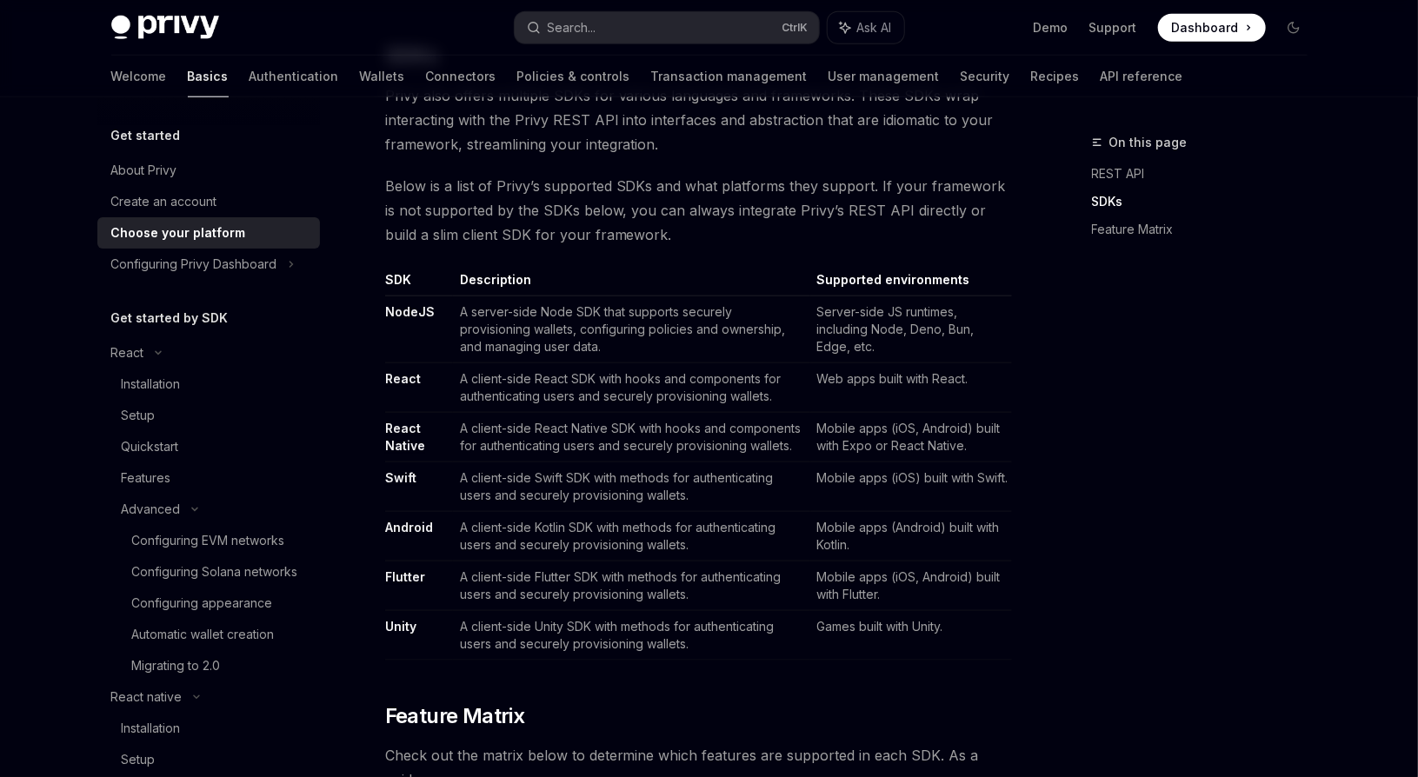
scroll to position [928, 0]
click at [404, 377] on link "React" at bounding box center [403, 377] width 36 height 16
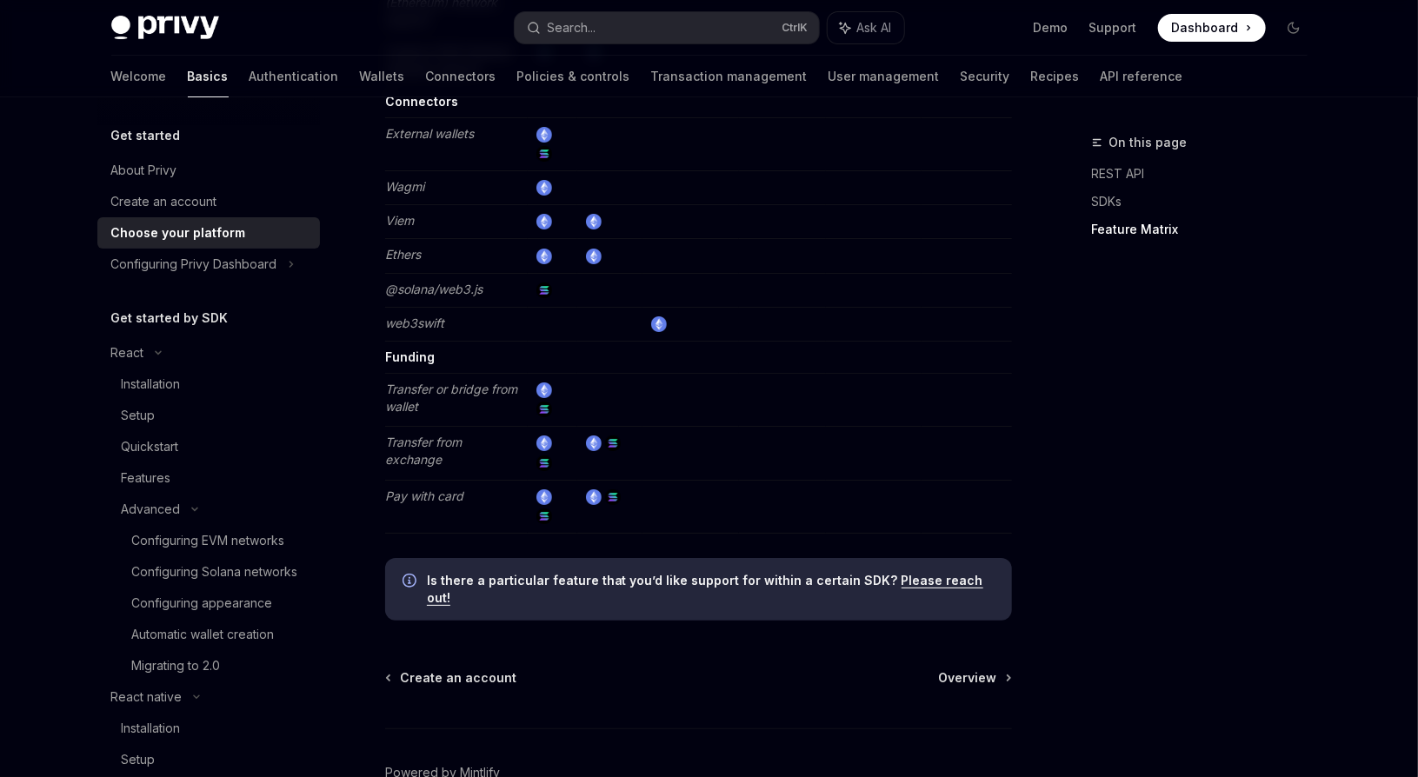
scroll to position [3195, 0]
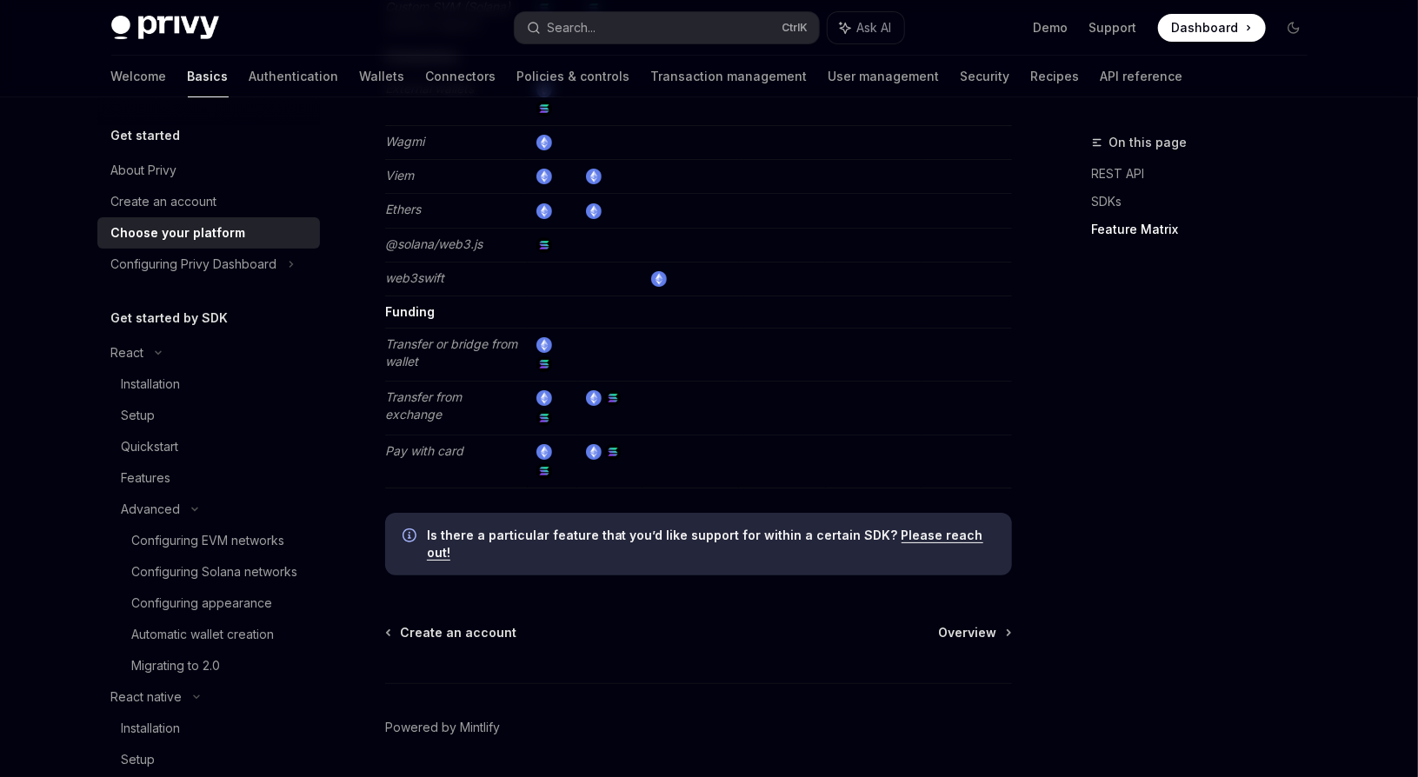
click at [244, 276] on div "Configuring Privy Dashboard" at bounding box center [208, 264] width 223 height 31
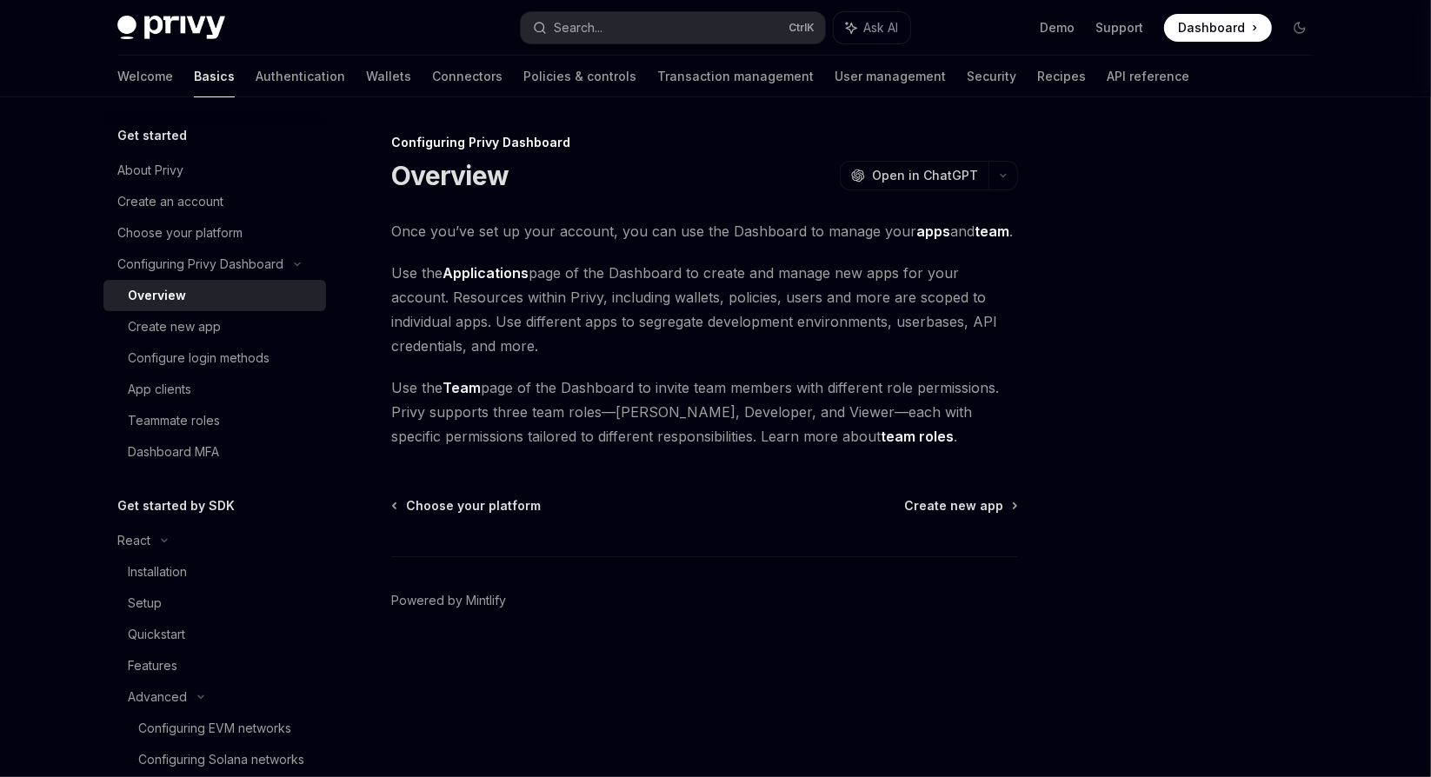
click at [196, 333] on div "Create new app" at bounding box center [174, 326] width 93 height 21
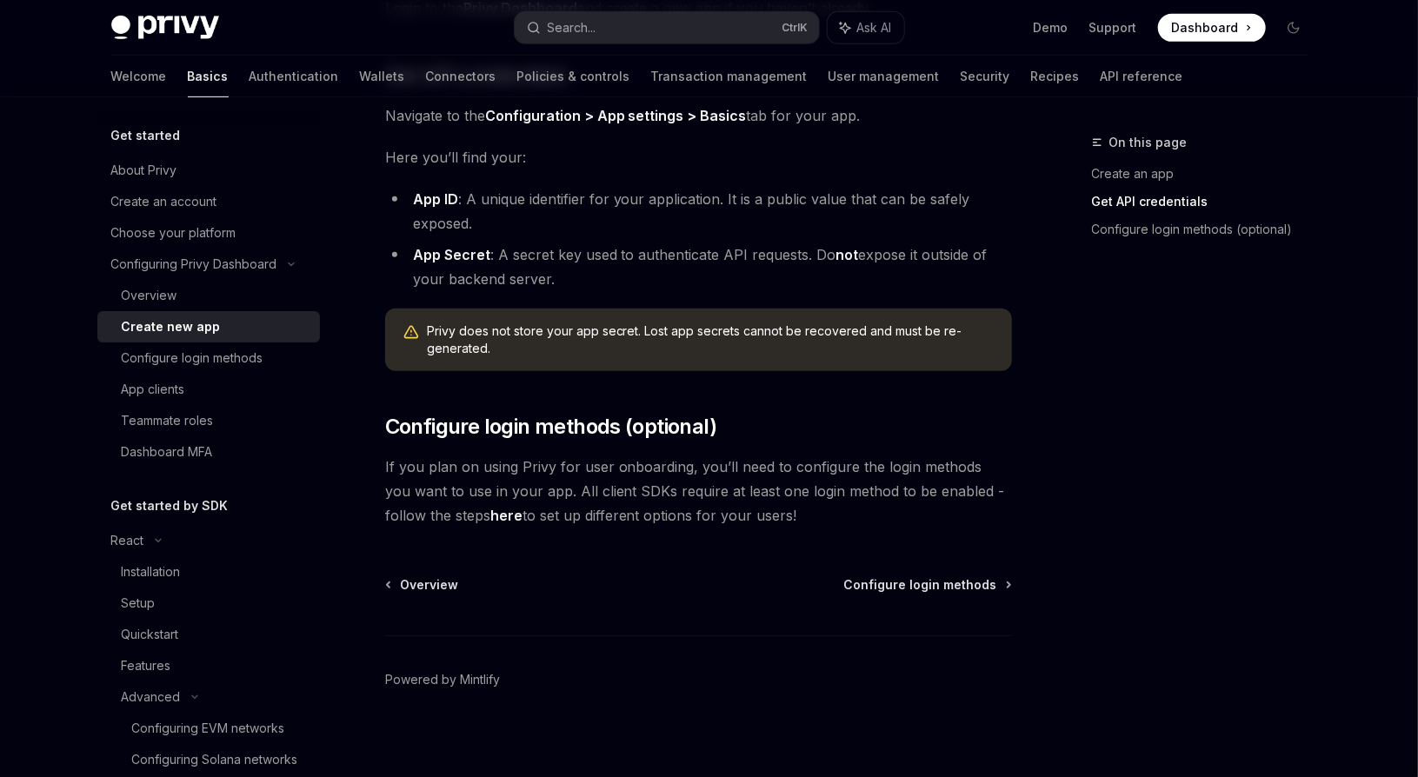
scroll to position [443, 0]
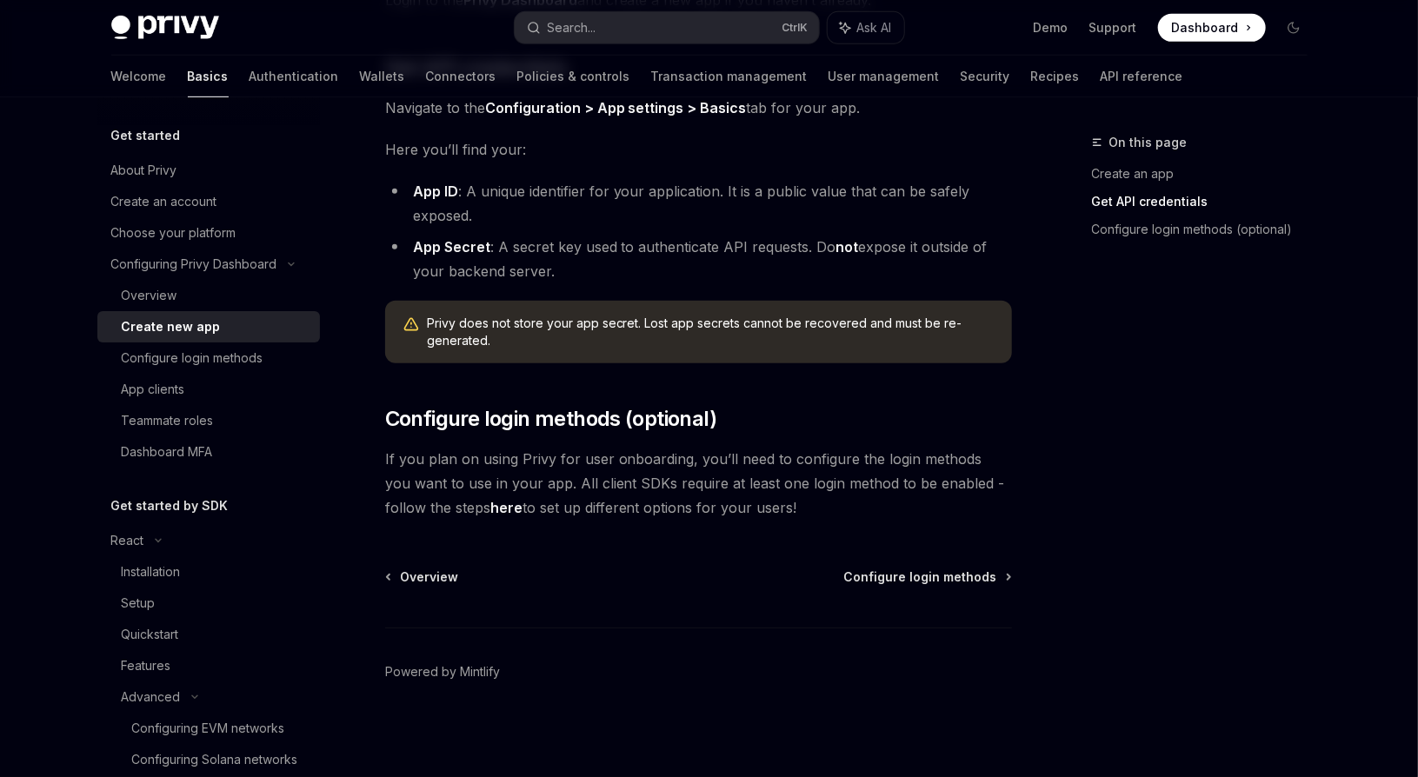
click at [183, 376] on link "App clients" at bounding box center [208, 389] width 223 height 31
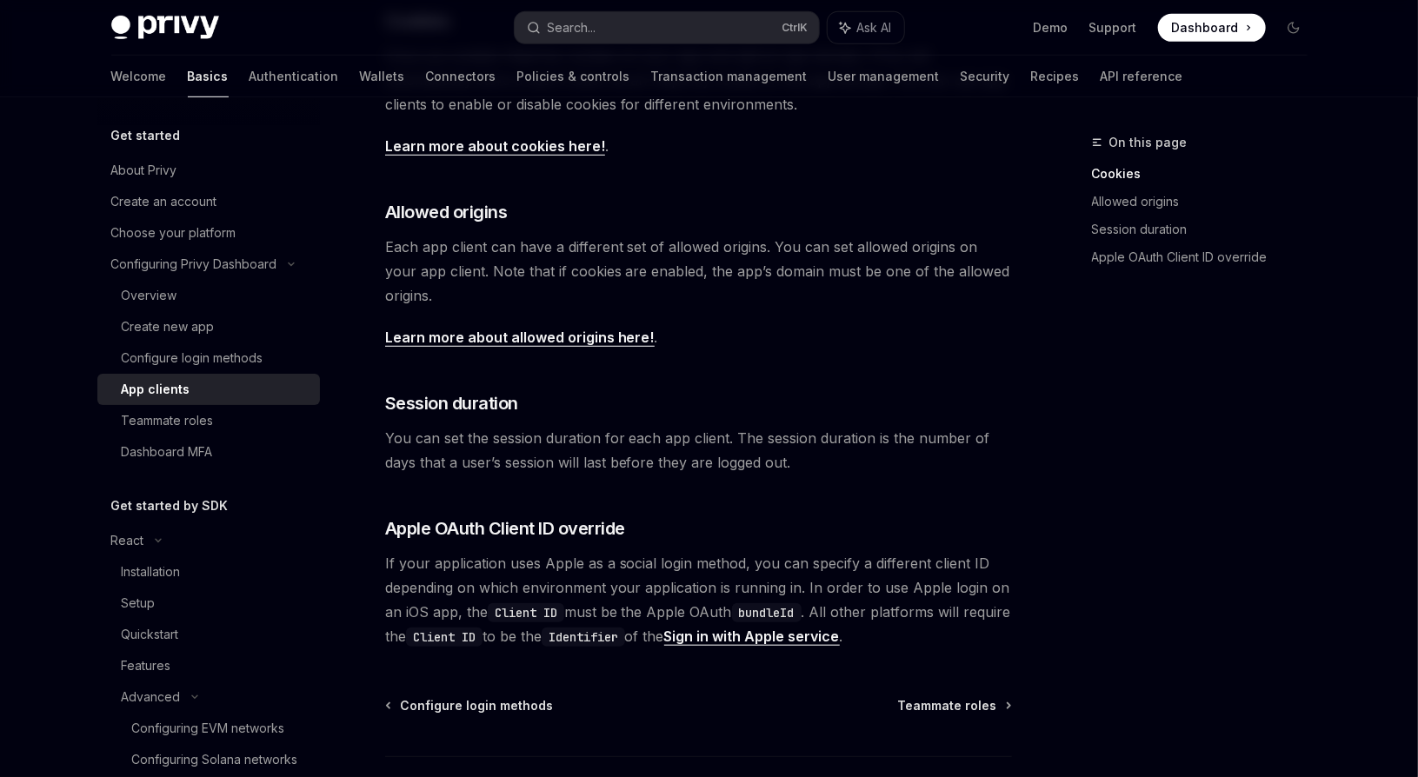
click at [203, 423] on div "Teammate roles" at bounding box center [168, 420] width 92 height 21
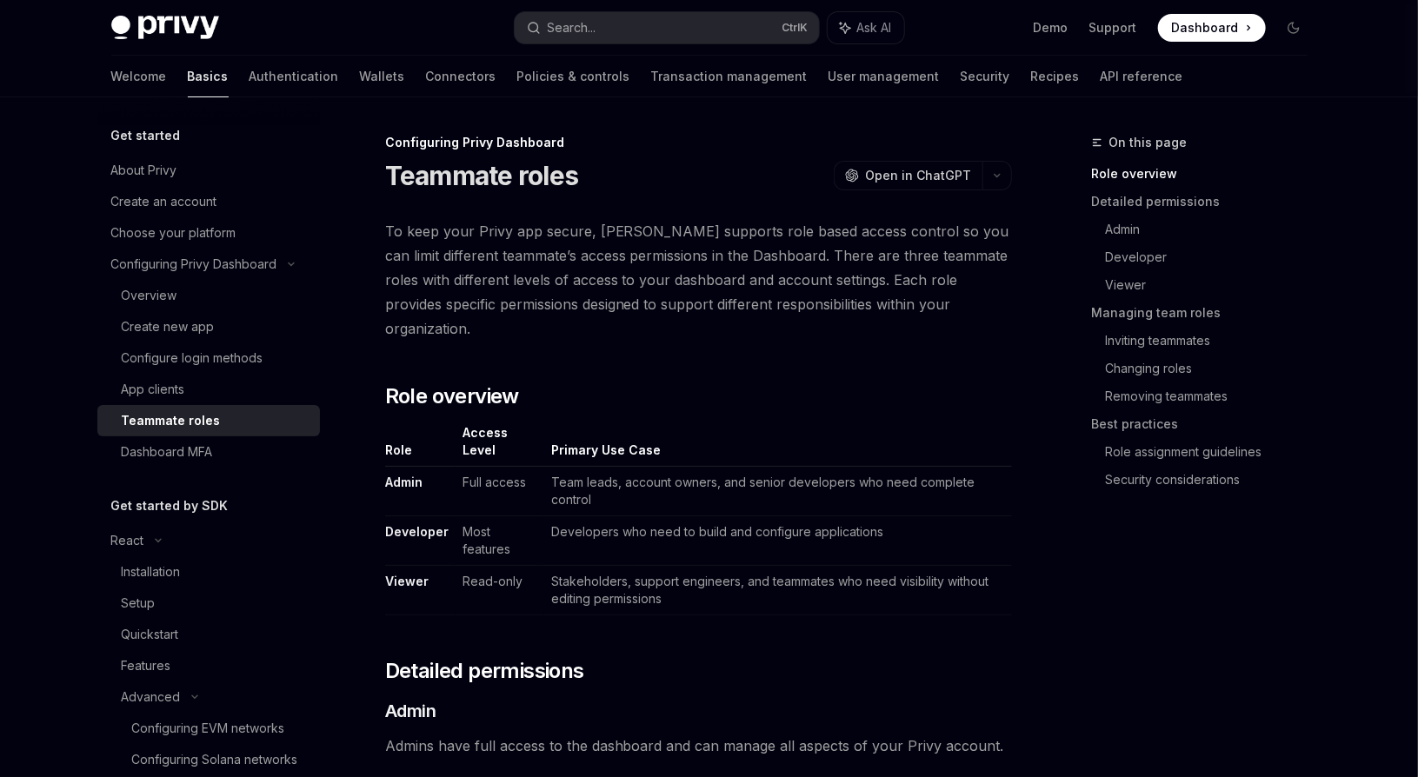
click at [209, 451] on div "Dashboard MFA" at bounding box center [167, 452] width 91 height 21
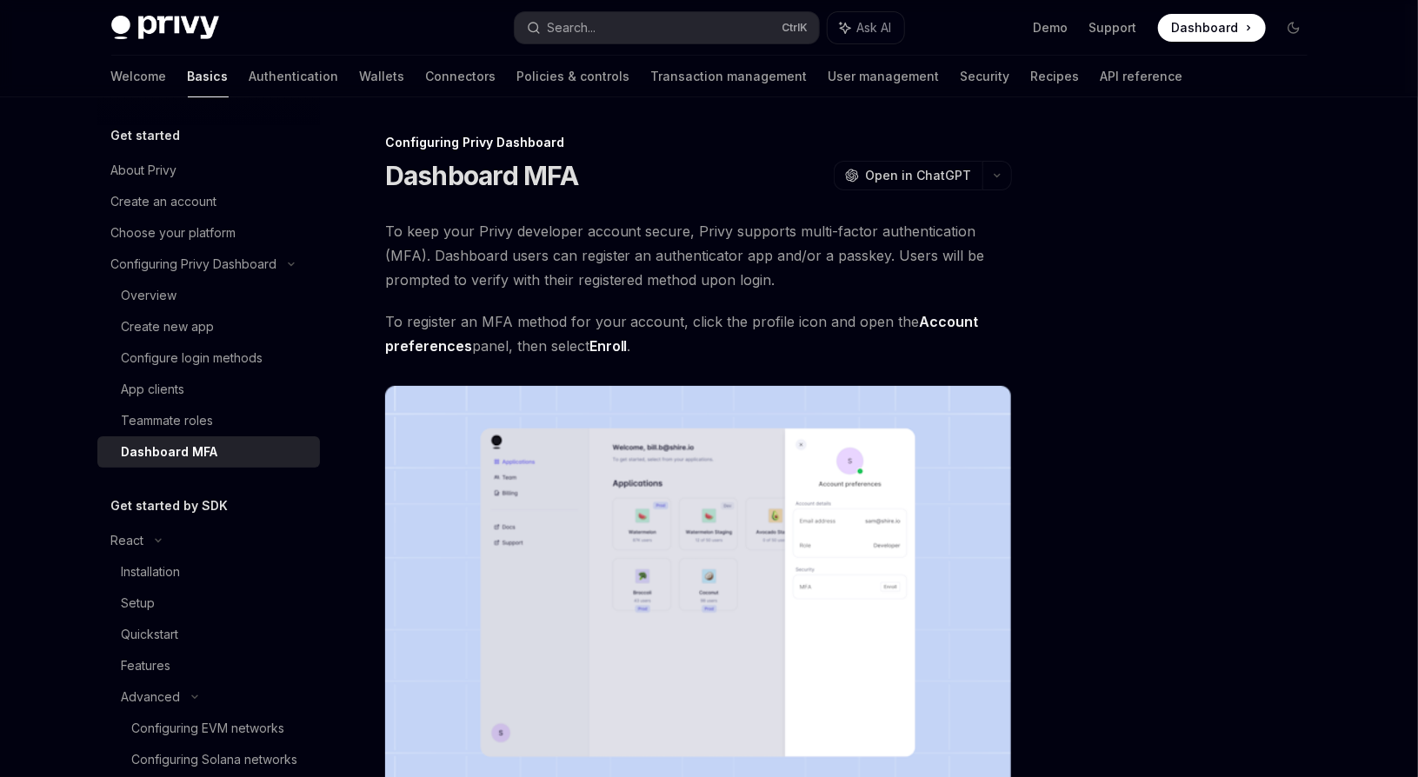
click at [804, 572] on img at bounding box center [698, 610] width 627 height 448
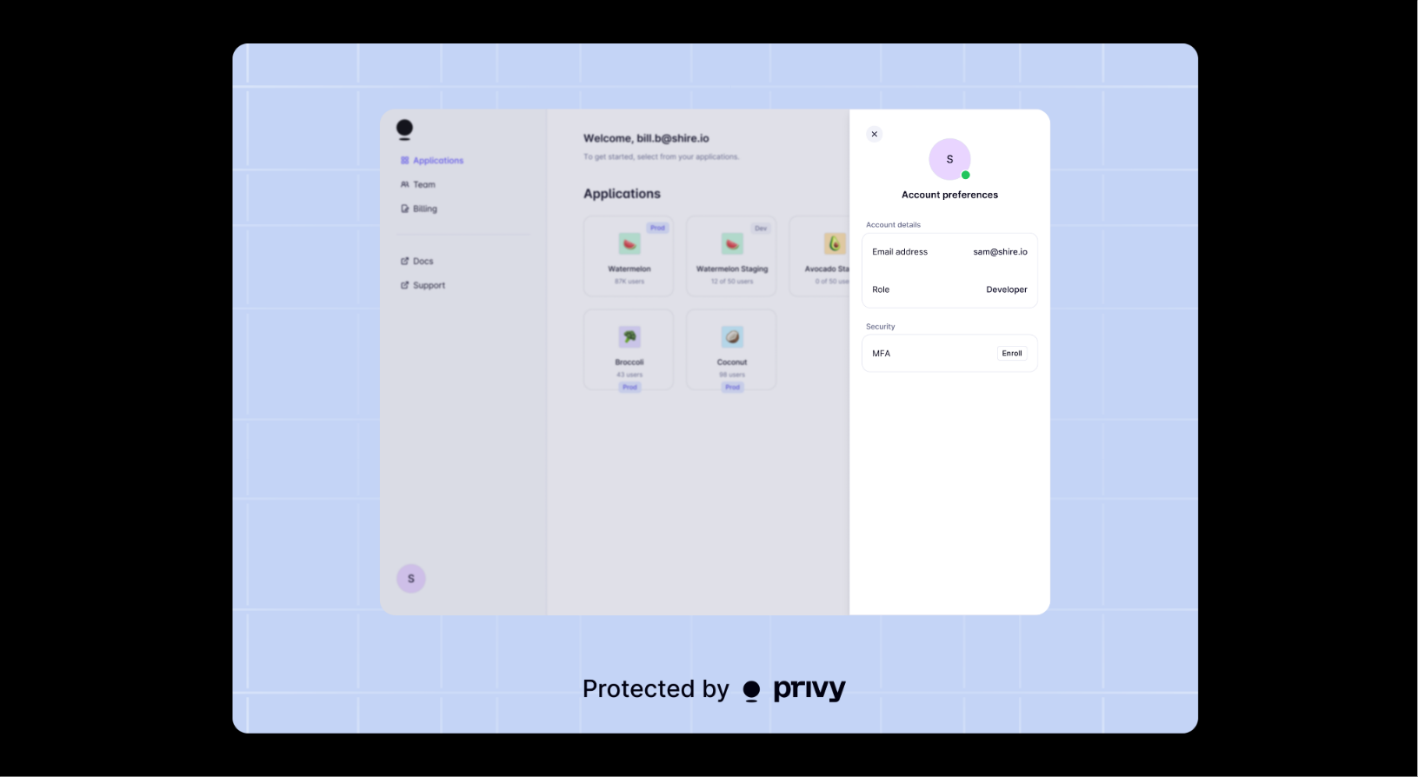
click at [796, 507] on img at bounding box center [715, 388] width 966 height 690
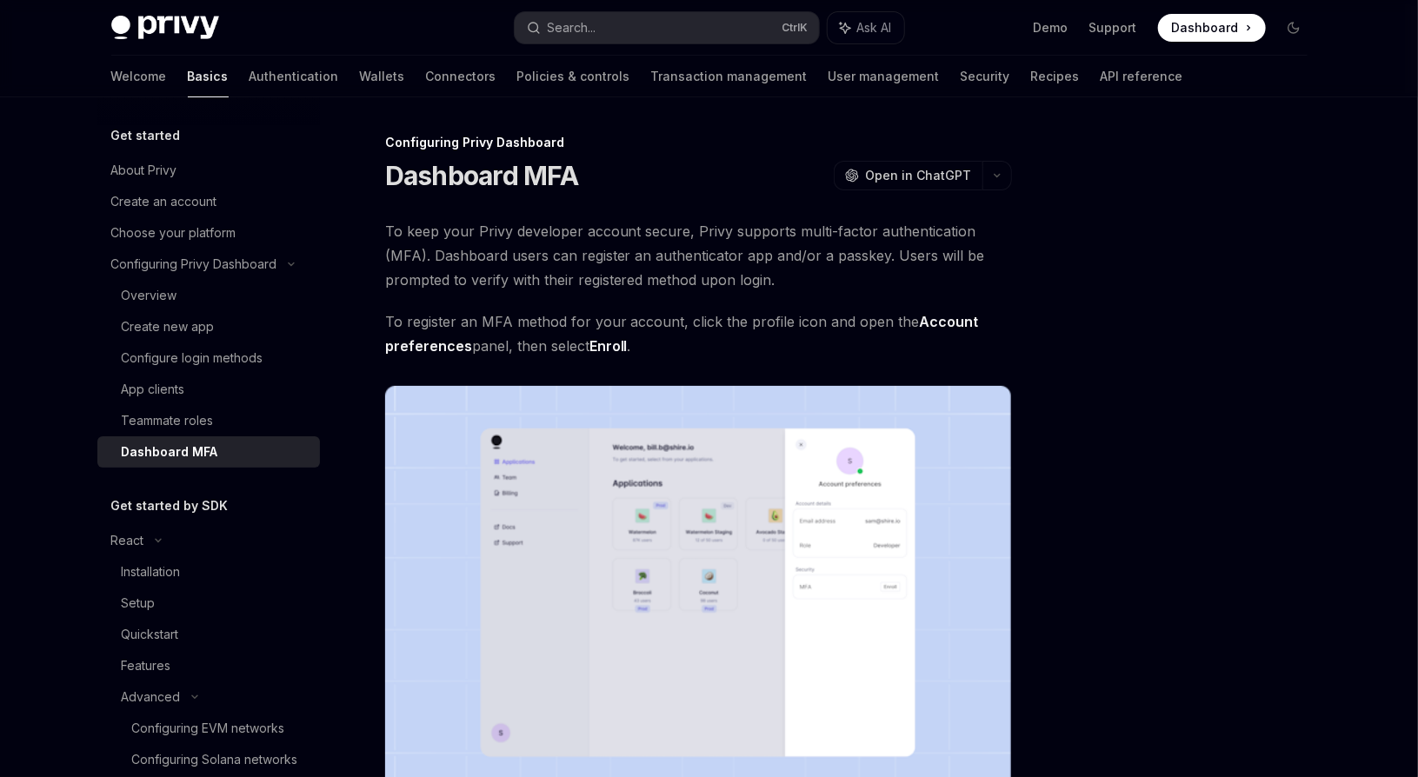
click at [195, 422] on div "Teammate roles" at bounding box center [168, 420] width 92 height 21
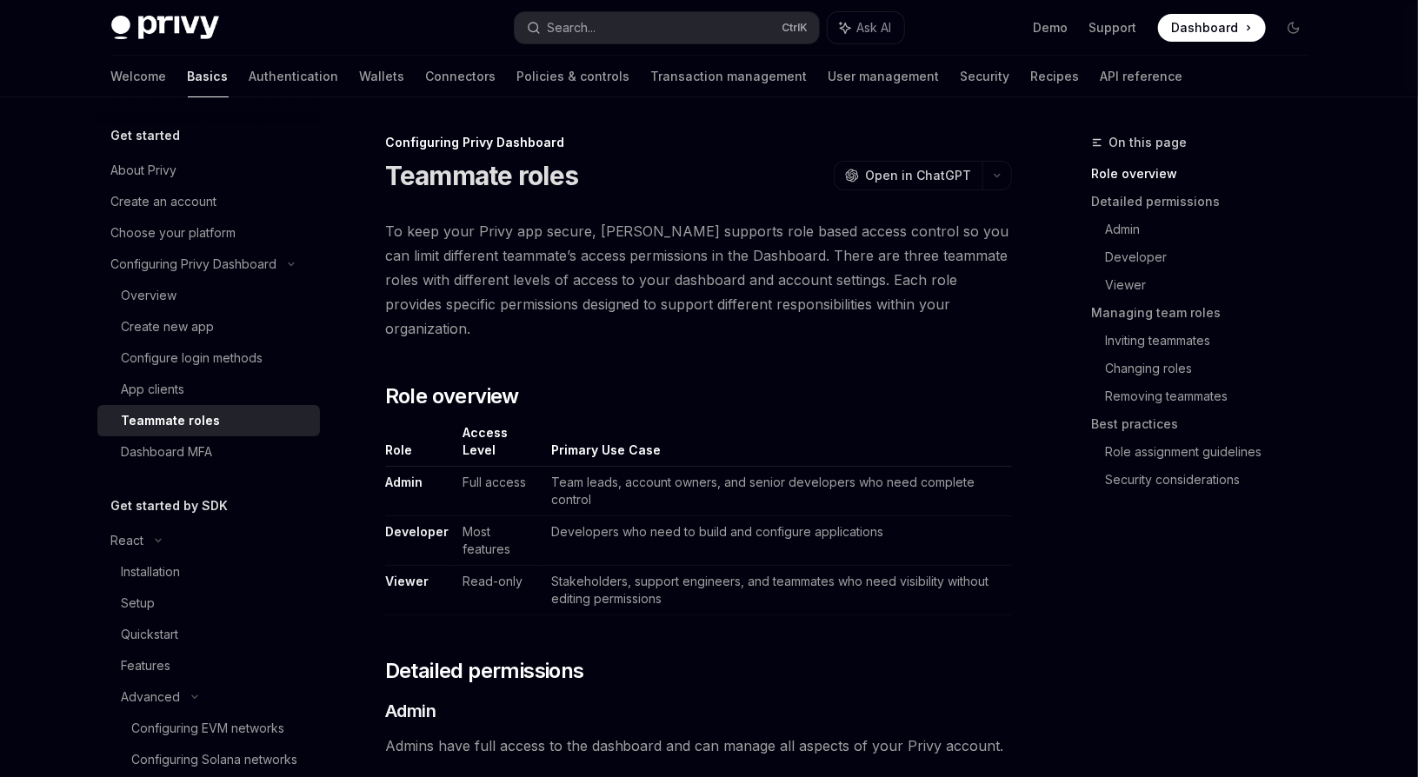
click at [200, 456] on div "Dashboard MFA" at bounding box center [167, 452] width 91 height 21
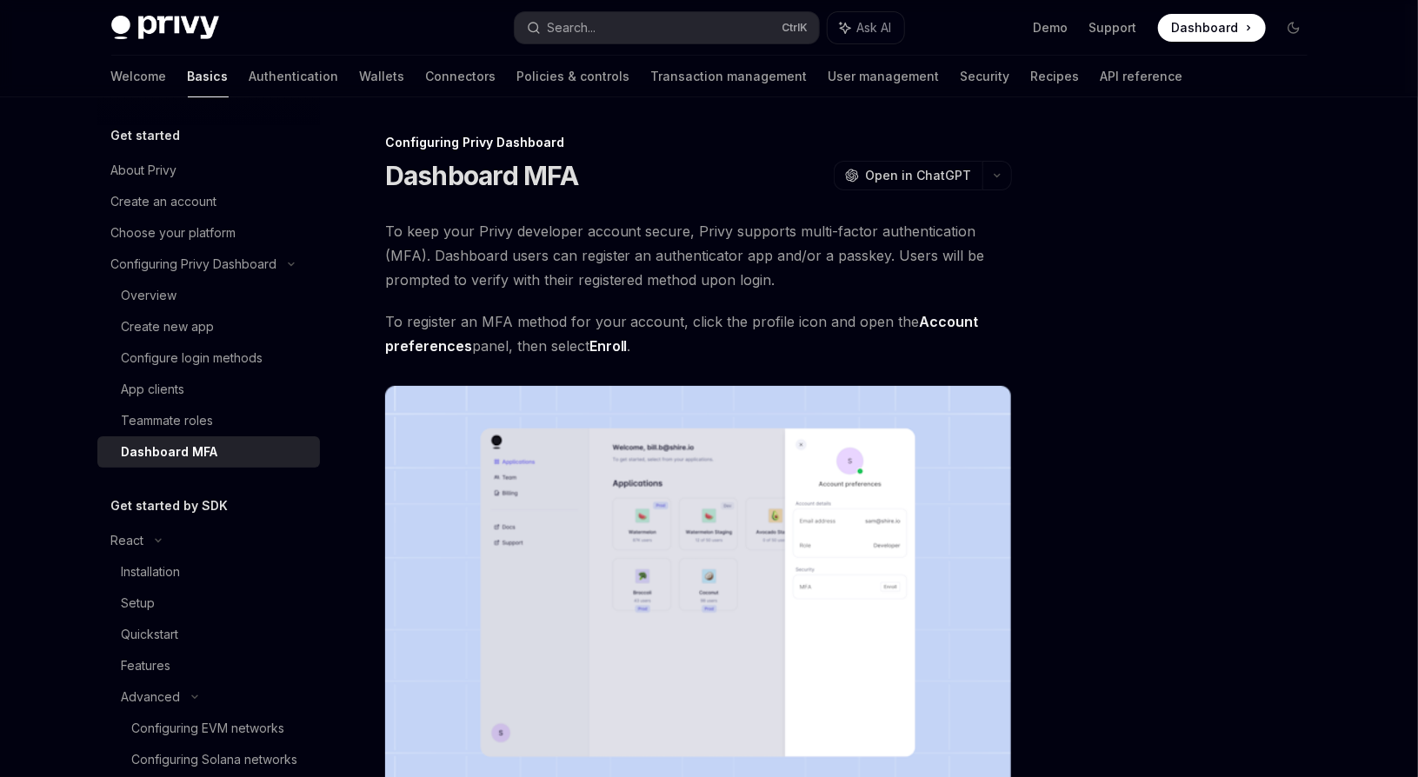
click at [207, 423] on div "Teammate roles" at bounding box center [168, 420] width 92 height 21
type textarea "*"
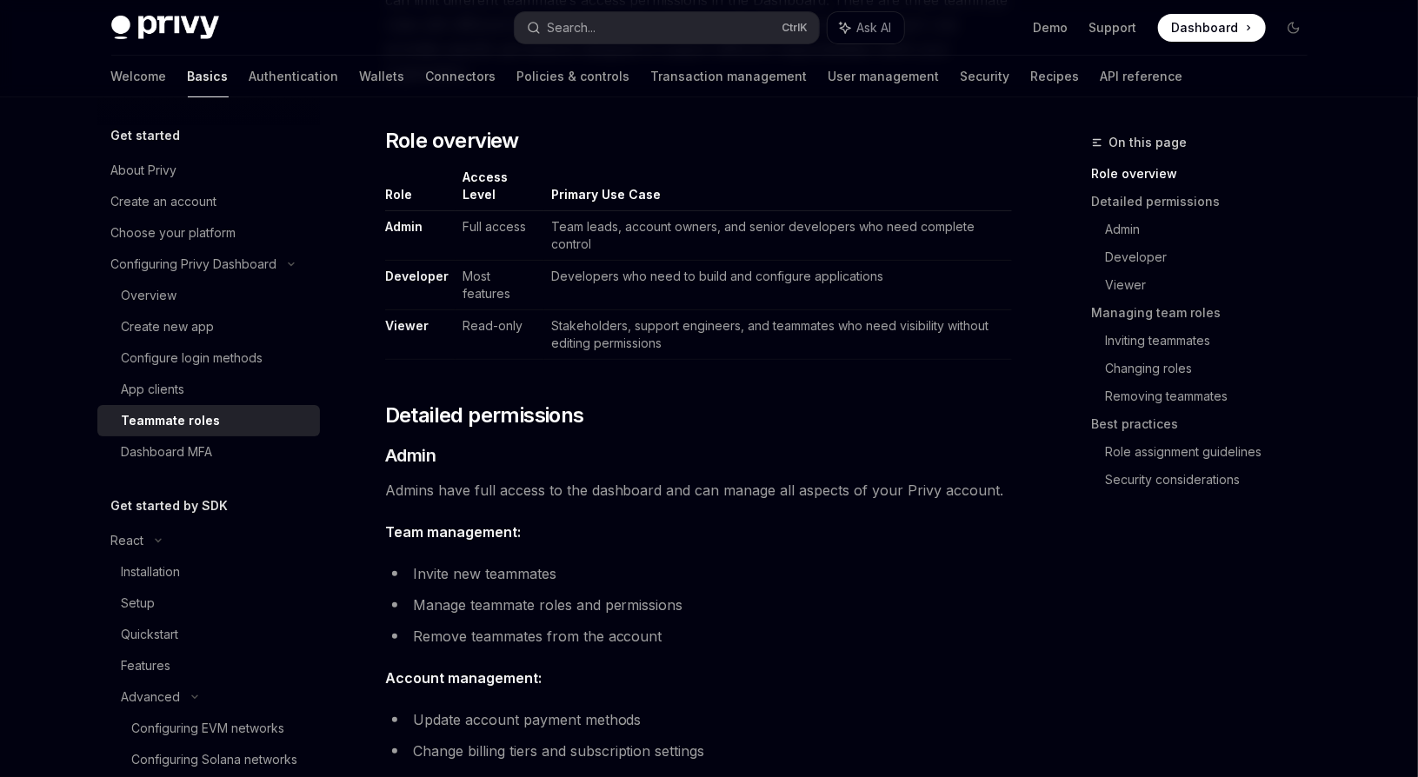
scroll to position [367, 0]
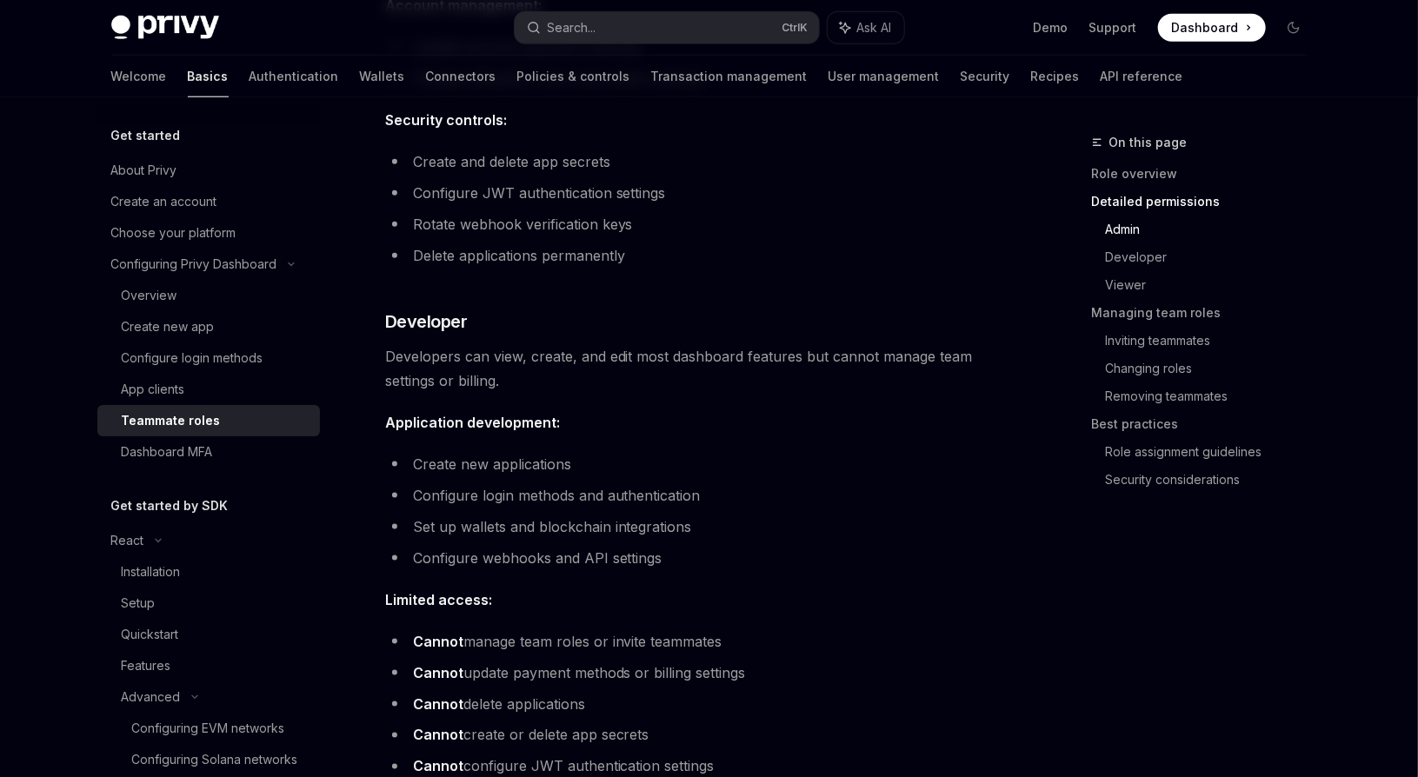
scroll to position [1135, 0]
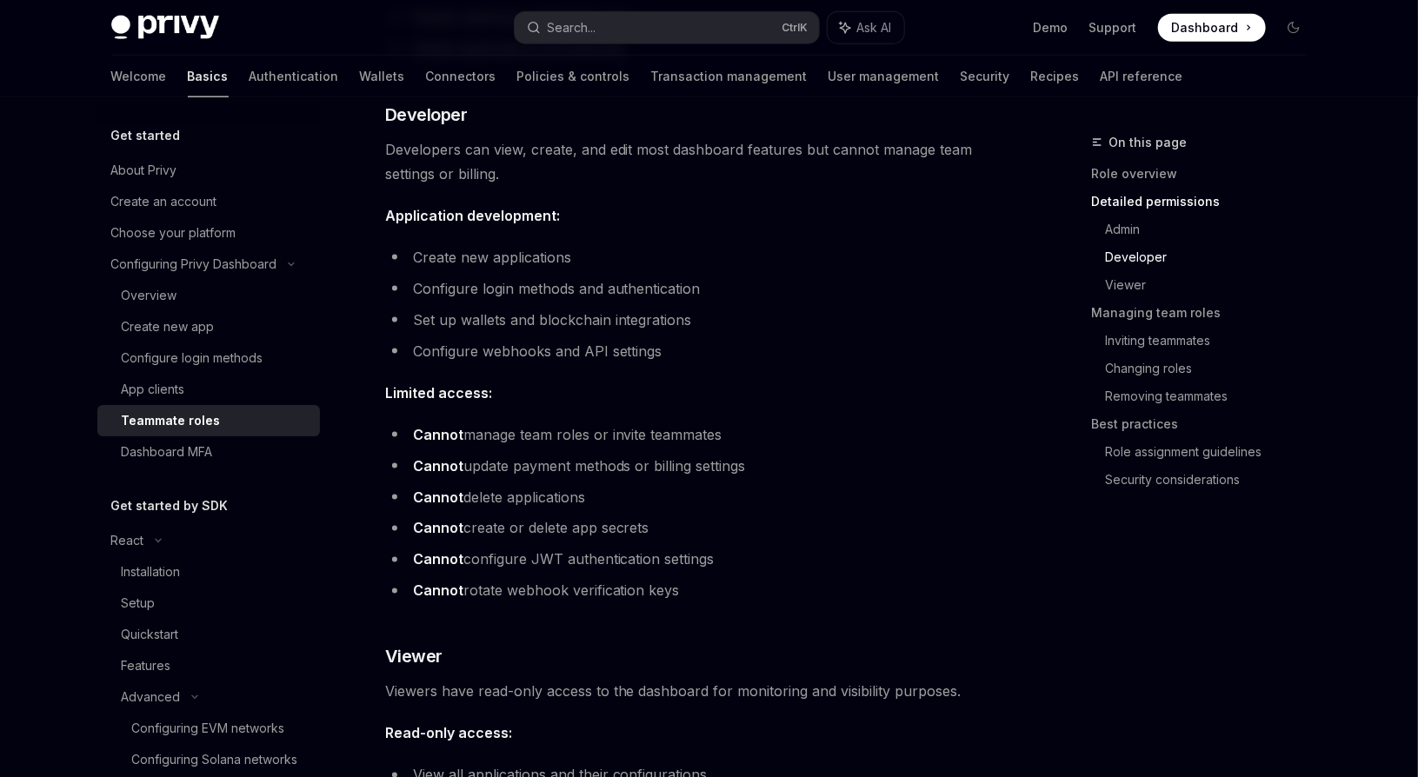
click at [570, 548] on li "Cannot configure JWT authentication settings" at bounding box center [698, 560] width 627 height 24
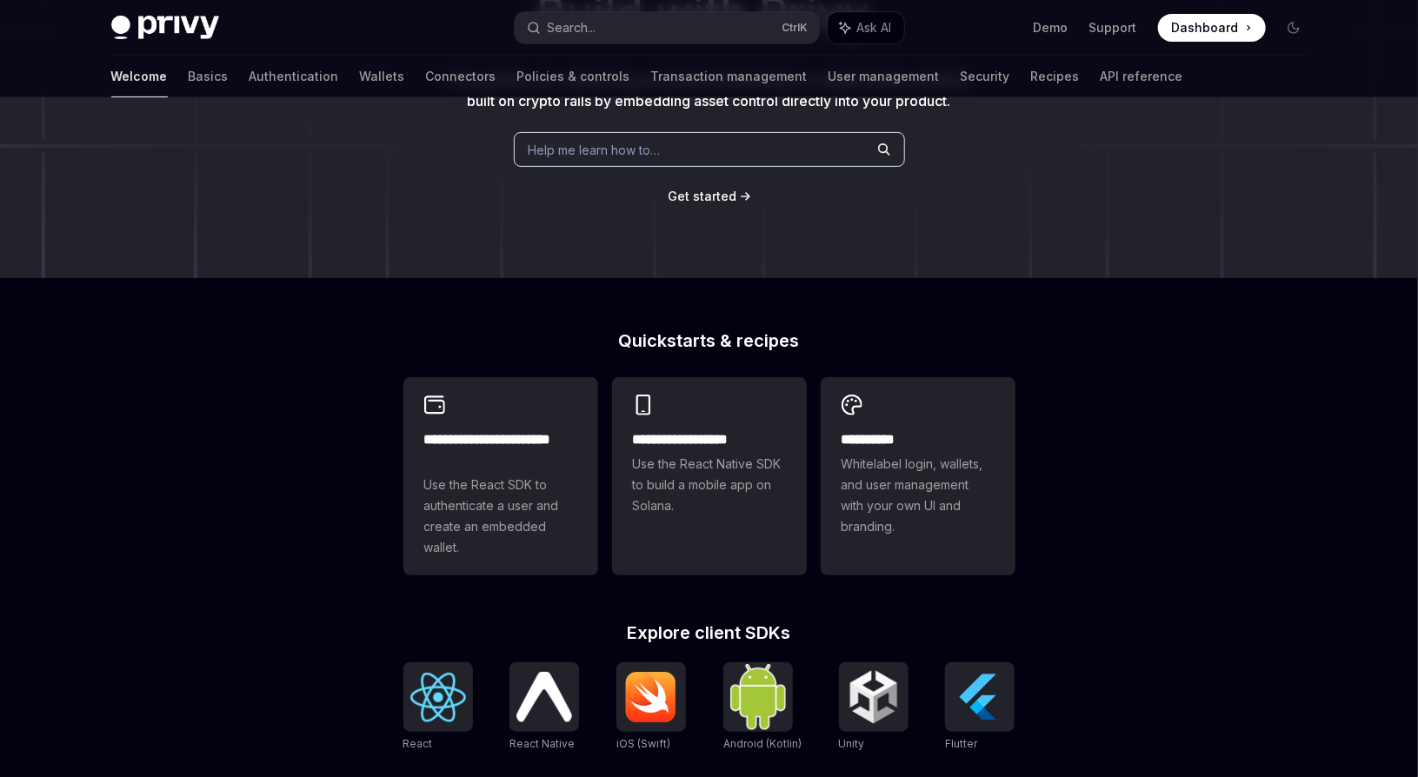
scroll to position [214, 0]
click at [533, 467] on h2 "**********" at bounding box center [500, 452] width 153 height 42
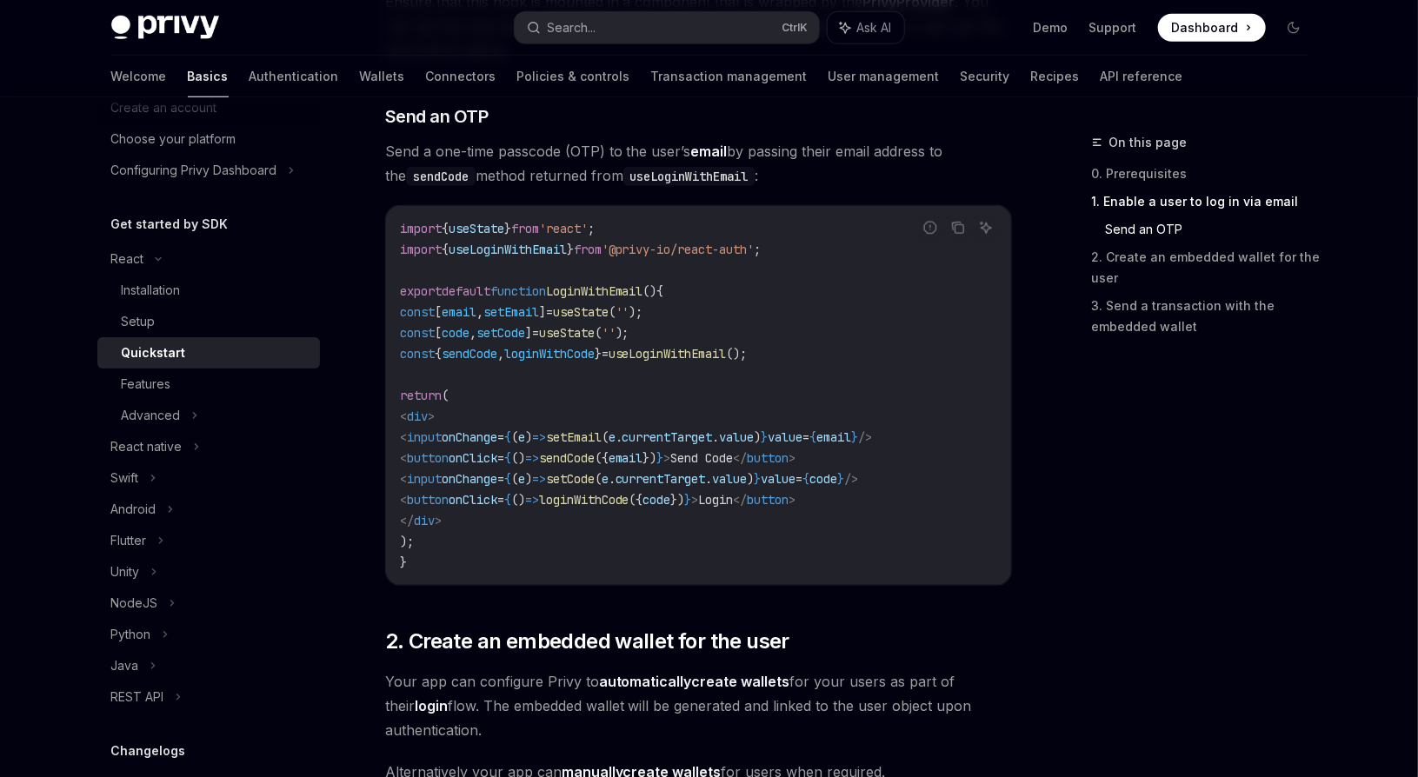
scroll to position [731, 0]
click at [713, 353] on span "useLoginWithEmail" at bounding box center [667, 355] width 118 height 16
click at [988, 438] on code "import { useState } from 'react' ; import { useLoginWithEmail } from '@privy-io…" at bounding box center [698, 396] width 597 height 355
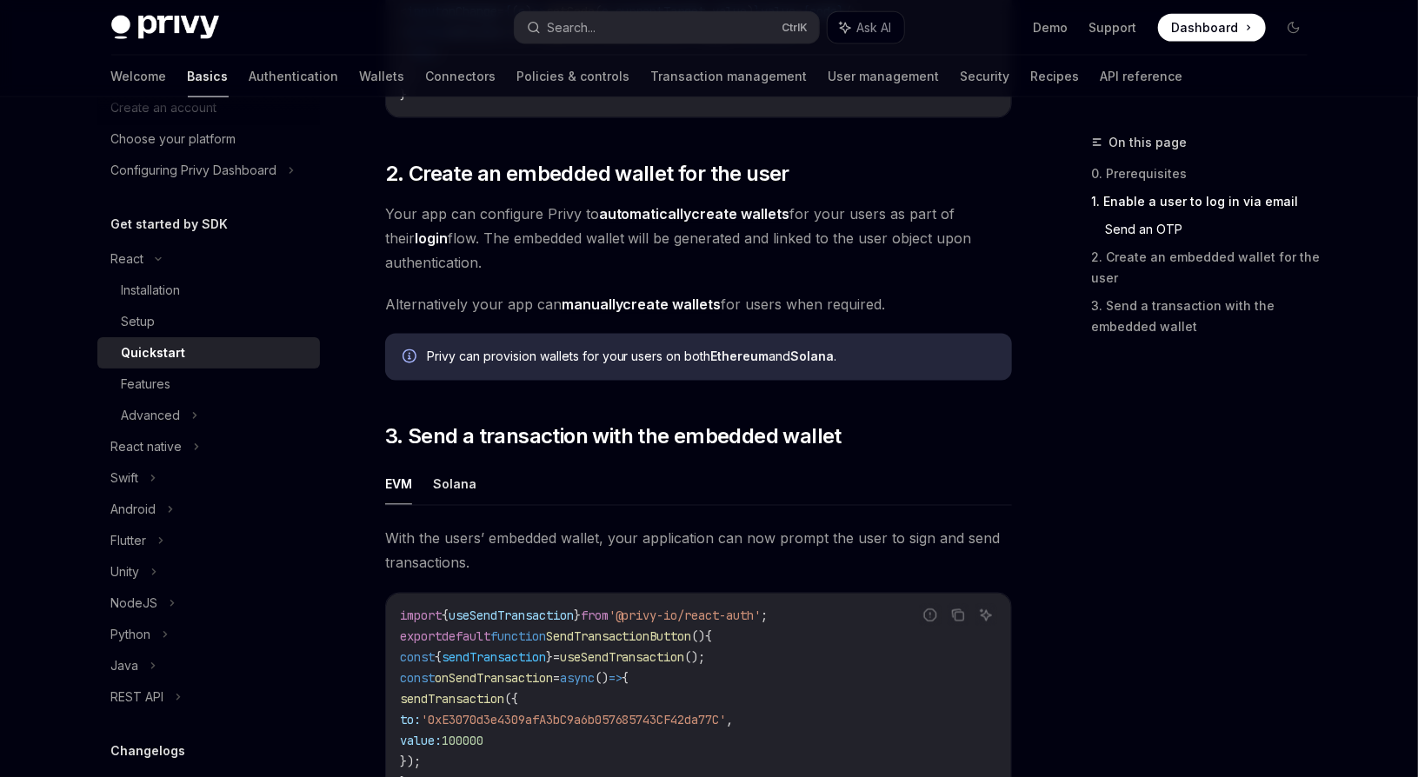
scroll to position [1740, 0]
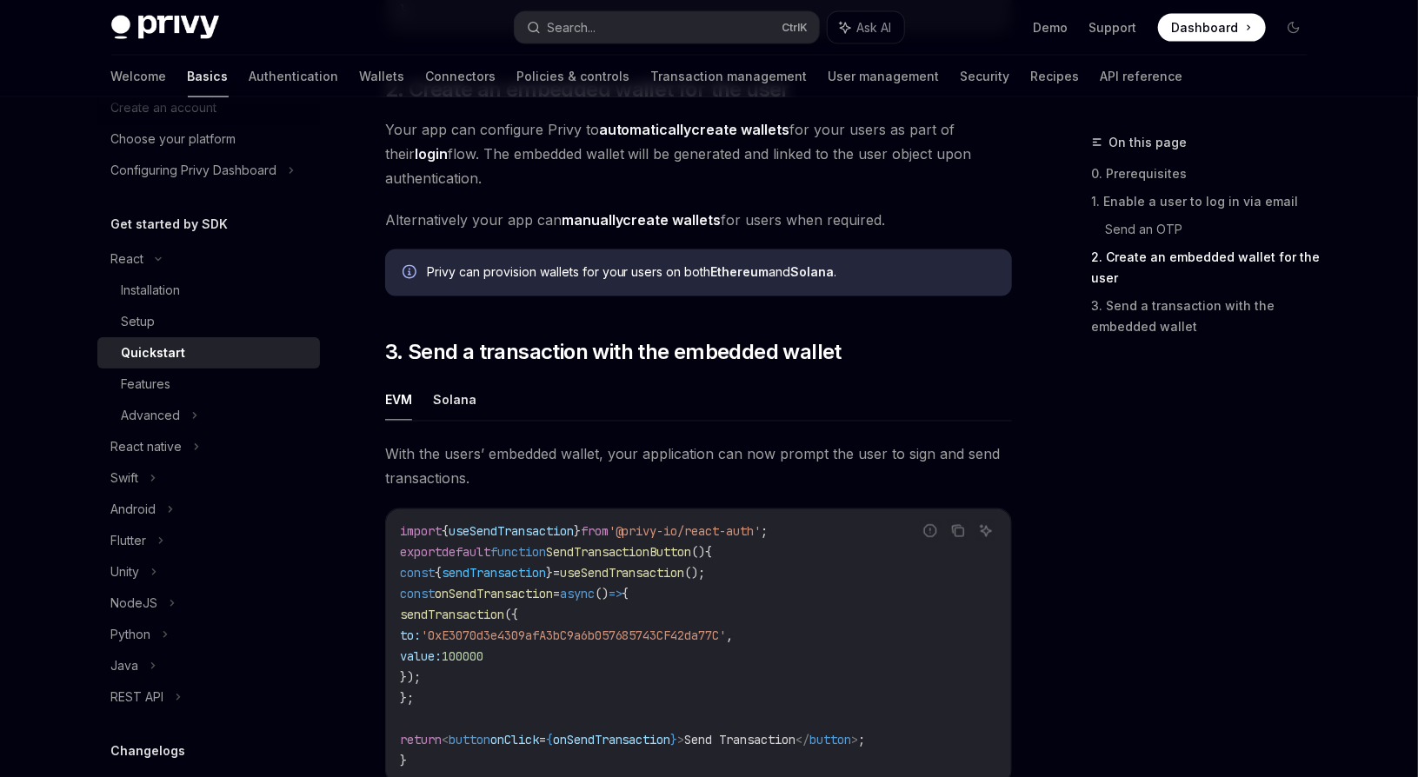
click at [213, 298] on div "Installation" at bounding box center [216, 290] width 188 height 21
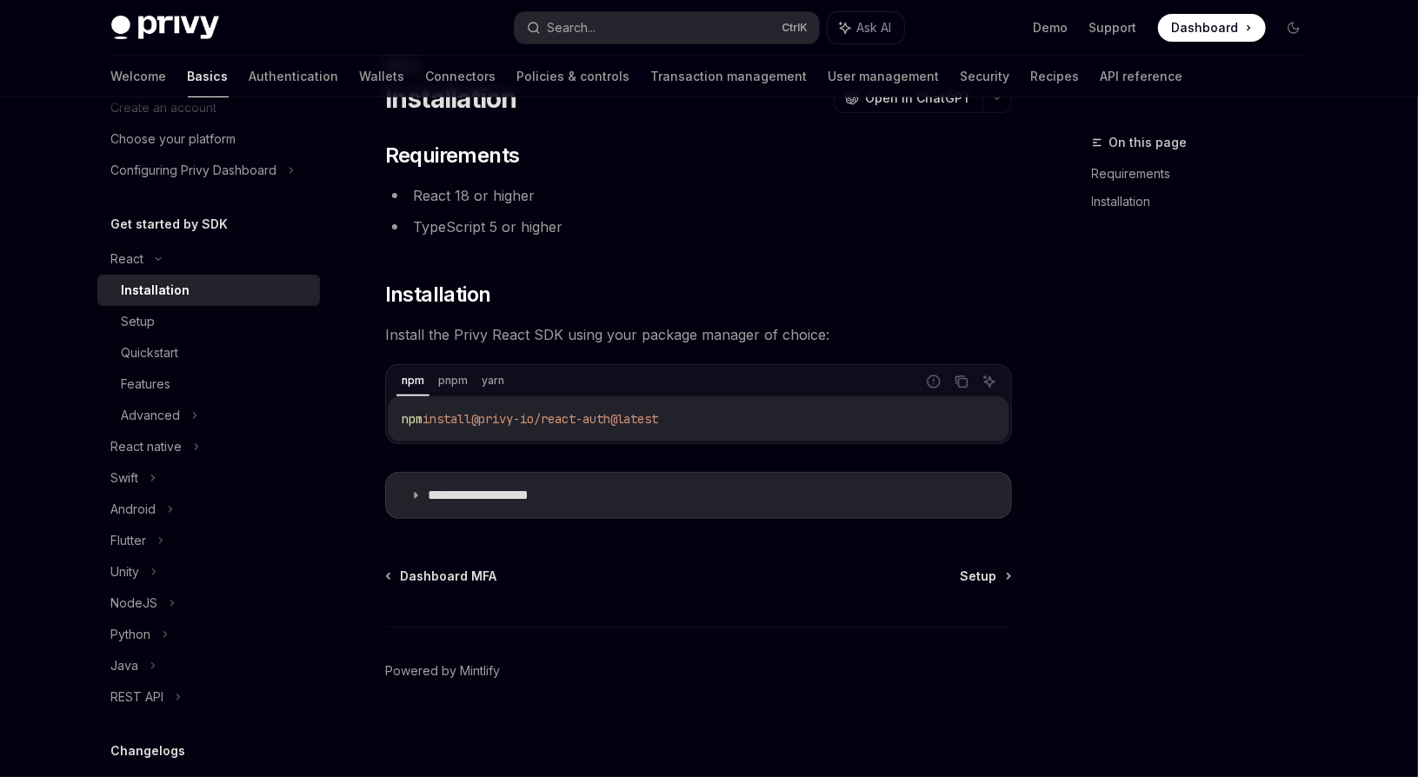
scroll to position [75, 0]
click at [614, 422] on span "@privy-io/react-auth@latest" at bounding box center [565, 422] width 188 height 16
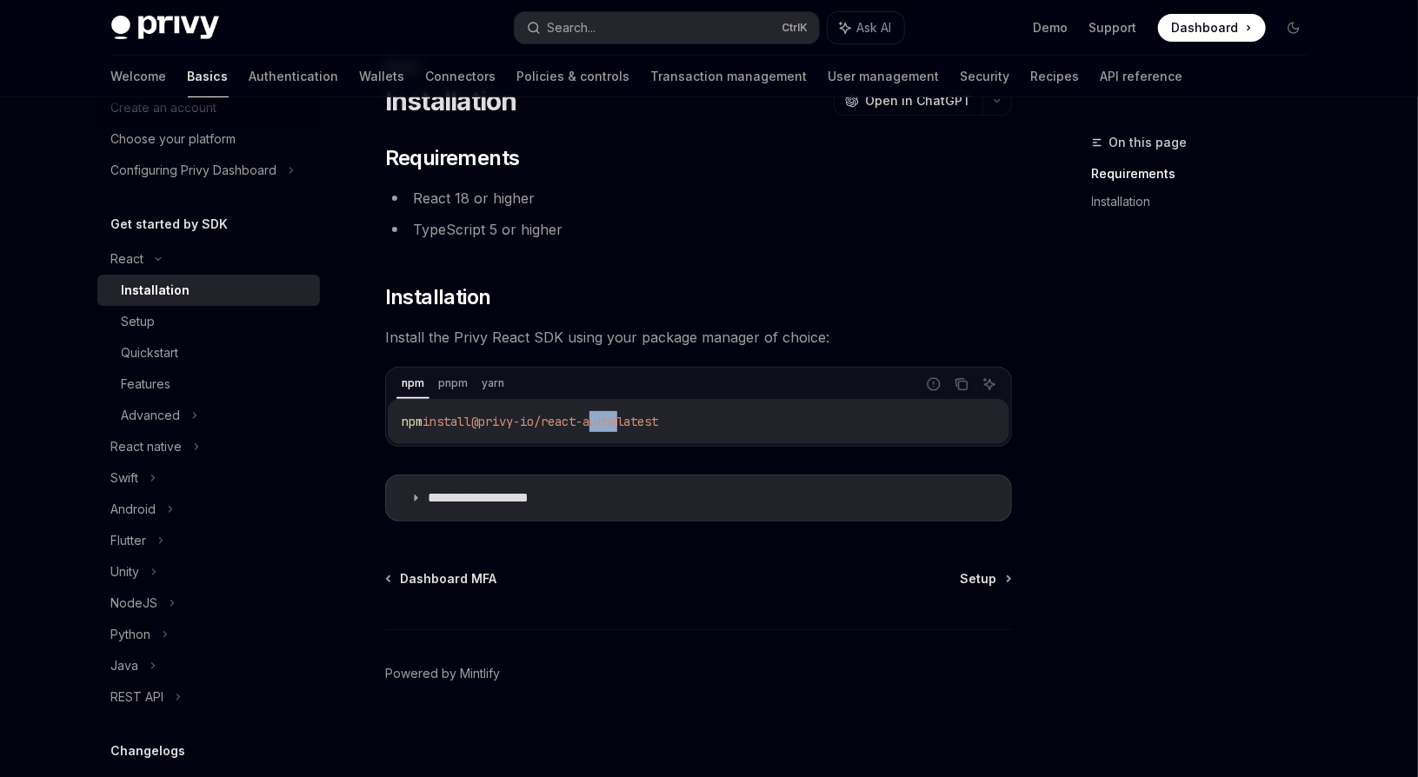
click at [614, 422] on span "@privy-io/react-auth@latest" at bounding box center [565, 422] width 188 height 16
copy div "npm install @privy-io/react-auth@latest"
click at [532, 498] on p "**********" at bounding box center [499, 497] width 143 height 17
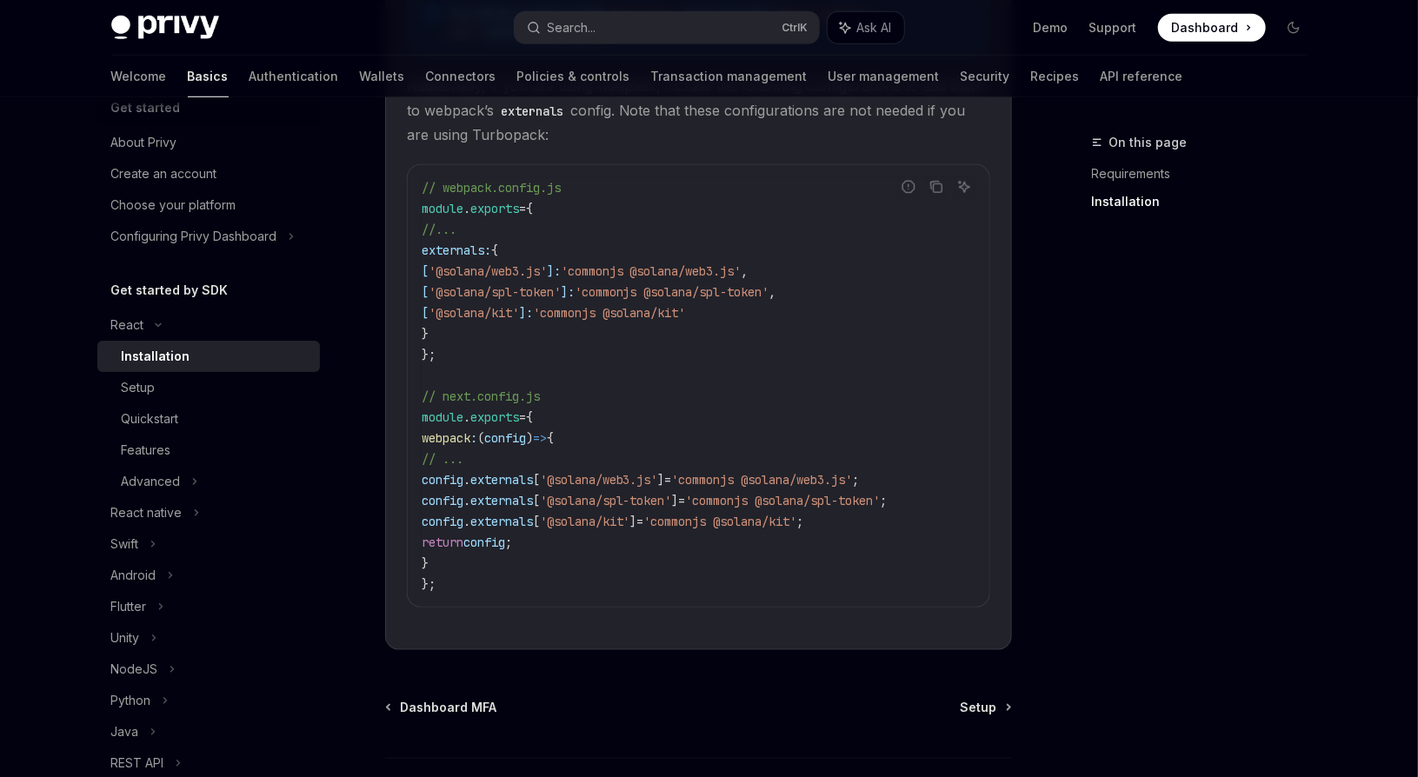
scroll to position [25, 0]
click at [171, 400] on link "Setup" at bounding box center [208, 390] width 223 height 31
type textarea "*"
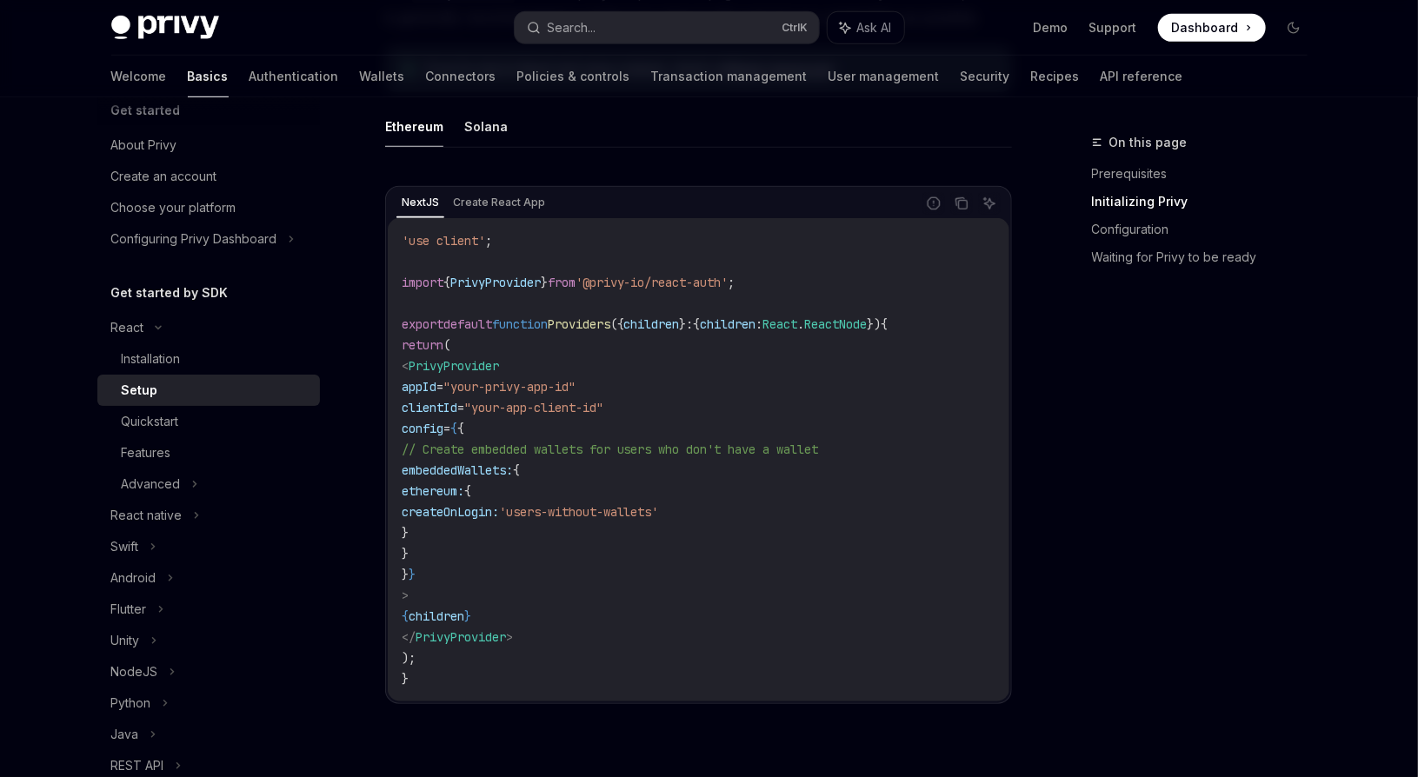
scroll to position [522, 0]
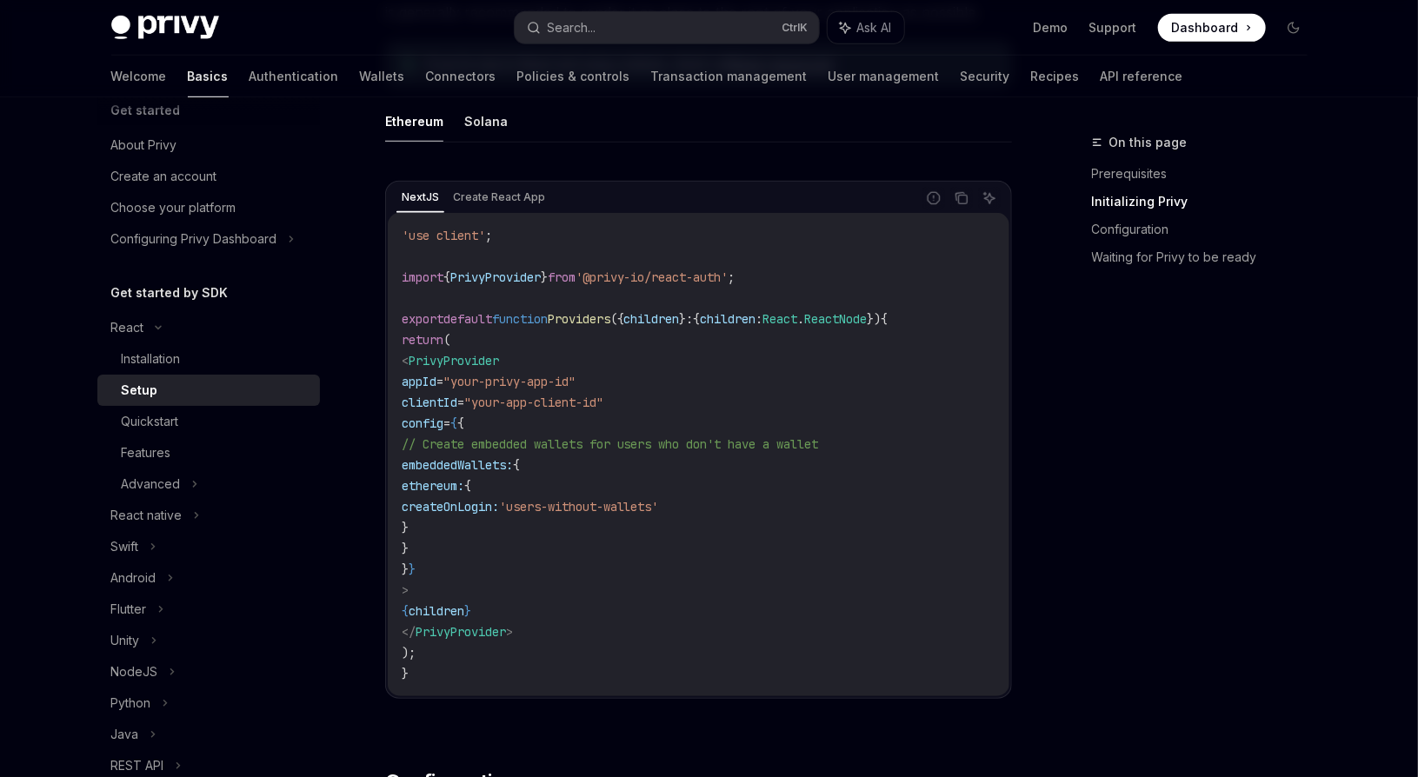
click at [627, 273] on span "'@privy-io/react-auth'" at bounding box center [651, 277] width 153 height 16
click at [603, 395] on span ""your-app-client-id"" at bounding box center [533, 403] width 139 height 16
click at [659, 503] on span "'users-without-wallets'" at bounding box center [579, 507] width 160 height 16
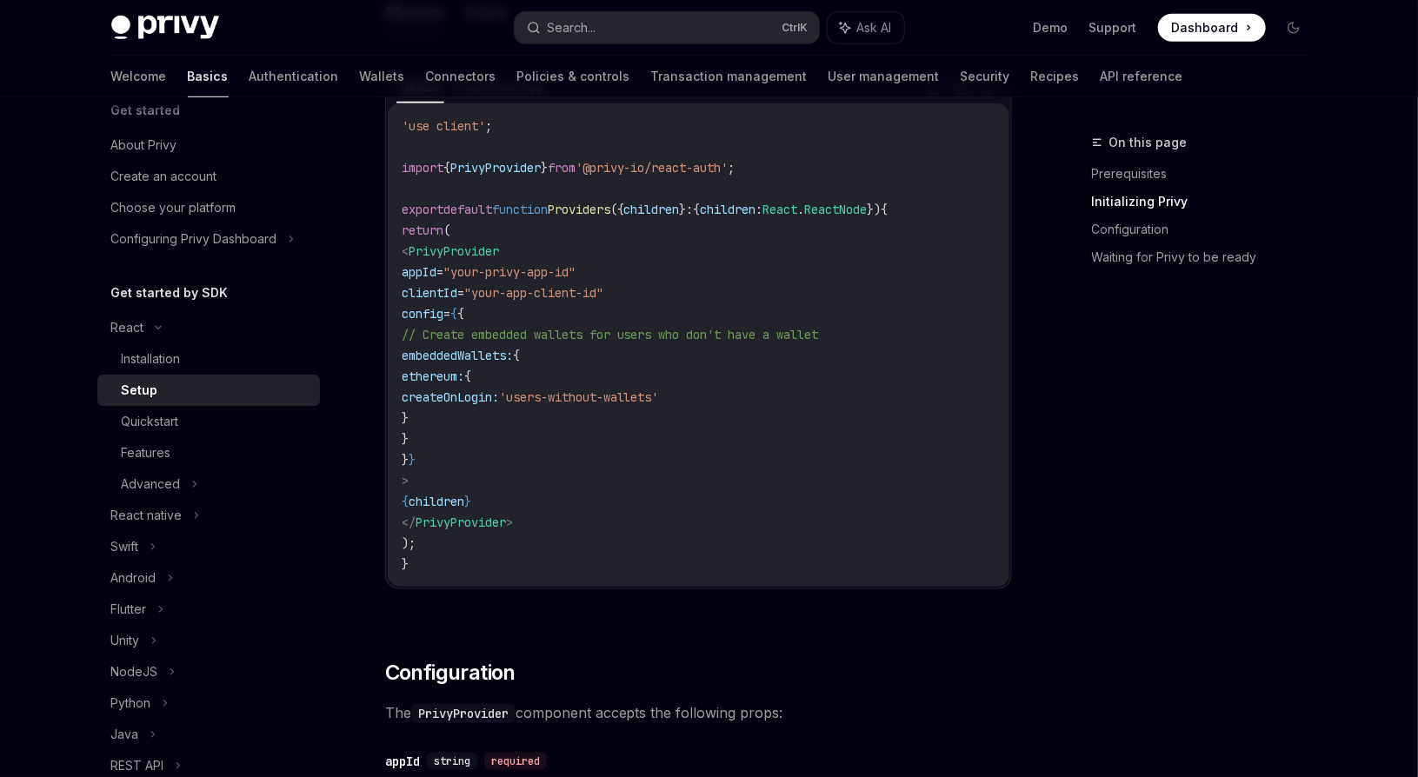
scroll to position [635, 0]
click at [590, 467] on code "'use client' ; import { PrivyProvider } from '@privy-io/react-auth' ; export de…" at bounding box center [699, 341] width 594 height 459
click at [682, 417] on code "'use client' ; import { PrivyProvider } from '@privy-io/react-auth' ; export de…" at bounding box center [699, 341] width 594 height 459
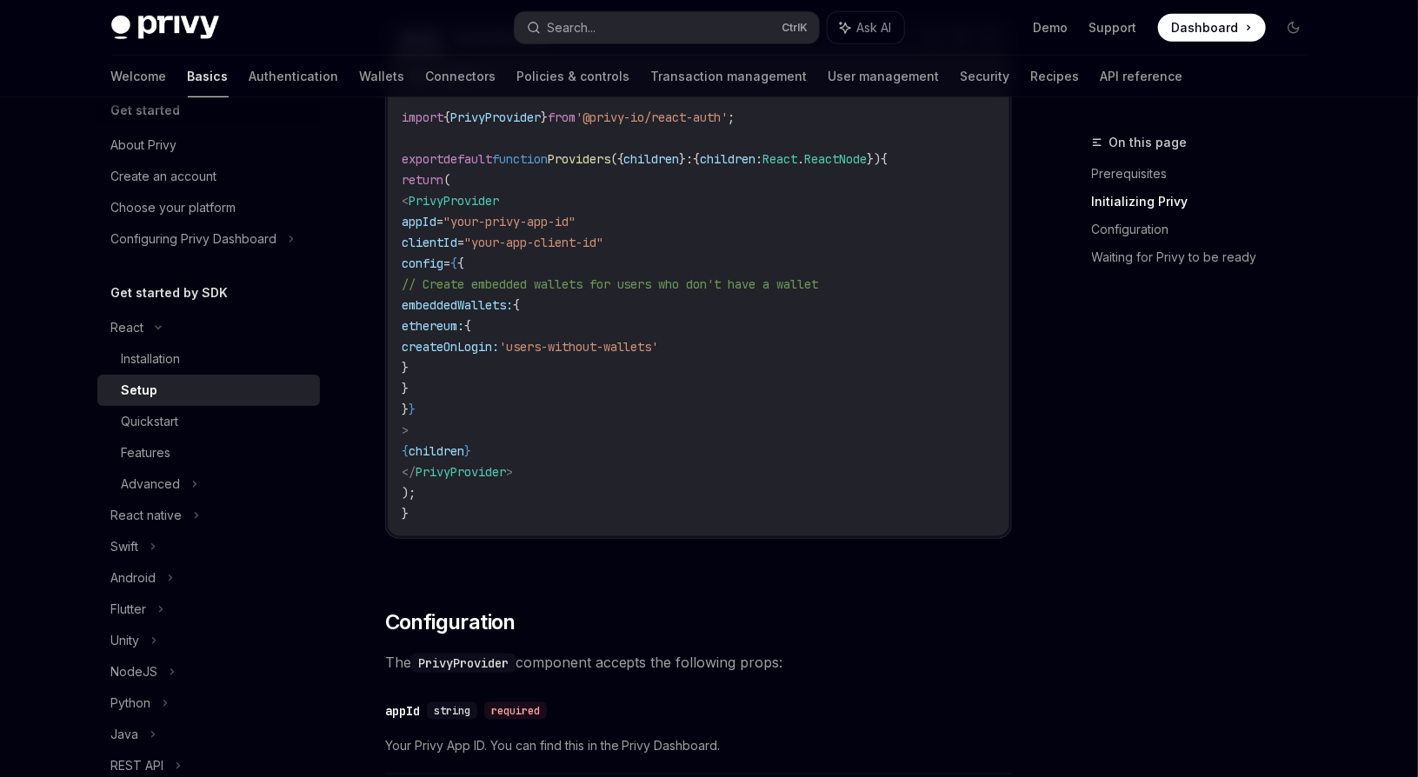
scroll to position [546, 0]
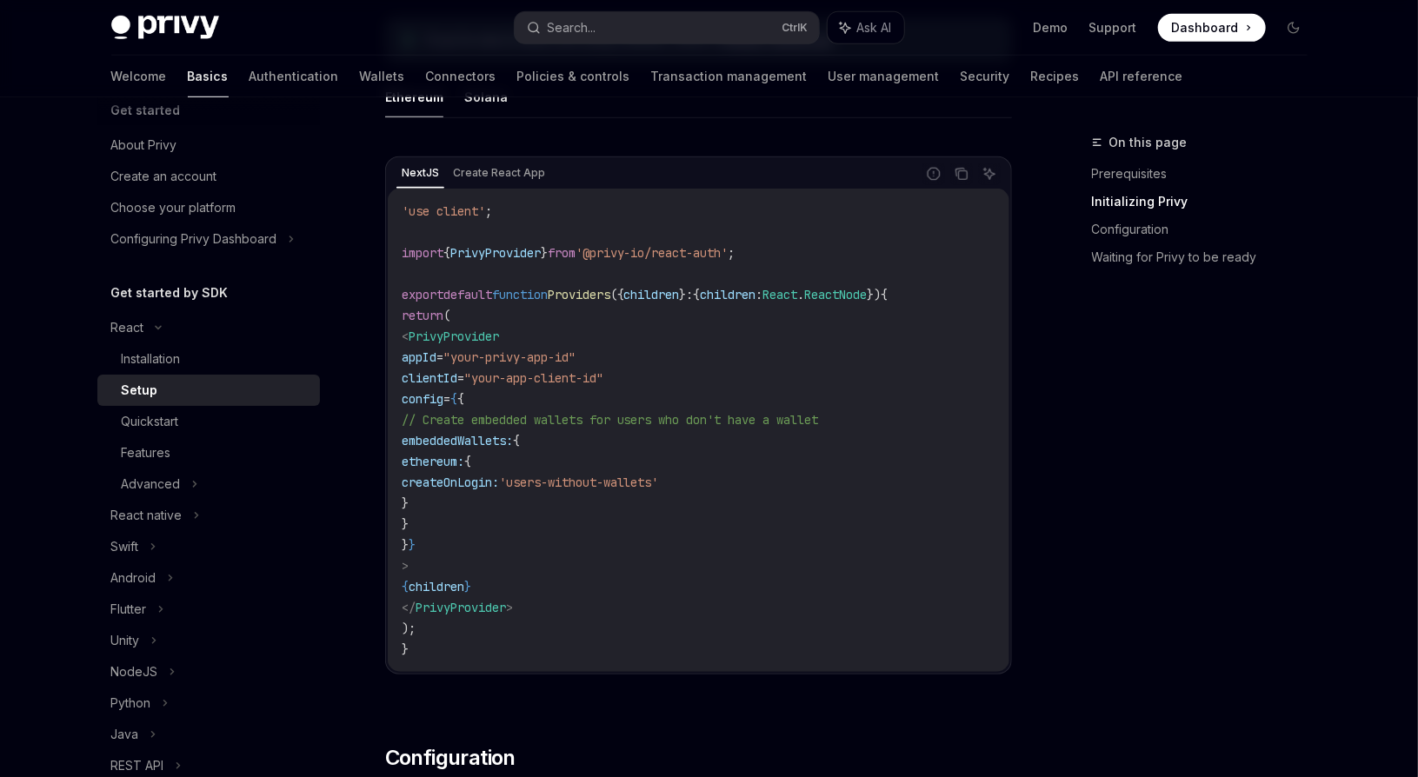
click at [602, 440] on code "'use client' ; import { PrivyProvider } from '@privy-io/react-auth' ; export de…" at bounding box center [699, 430] width 594 height 459
click at [600, 537] on code "'use client' ; import { PrivyProvider } from '@privy-io/react-auth' ; export de…" at bounding box center [699, 430] width 594 height 459
click at [599, 537] on code "'use client' ; import { PrivyProvider } from '@privy-io/react-auth' ; export de…" at bounding box center [699, 430] width 594 height 459
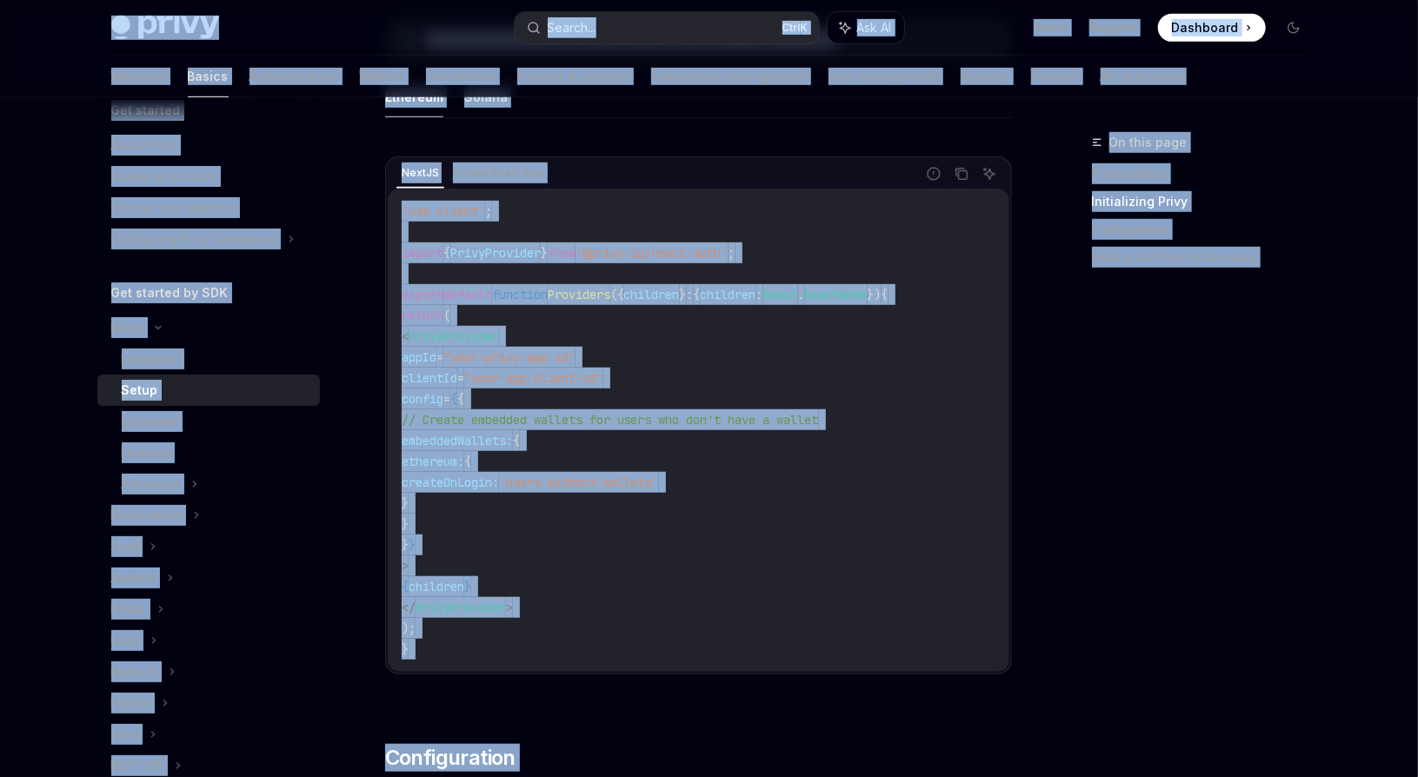
click at [599, 537] on code "'use client' ; import { PrivyProvider } from '@privy-io/react-auth' ; export de…" at bounding box center [699, 430] width 594 height 459
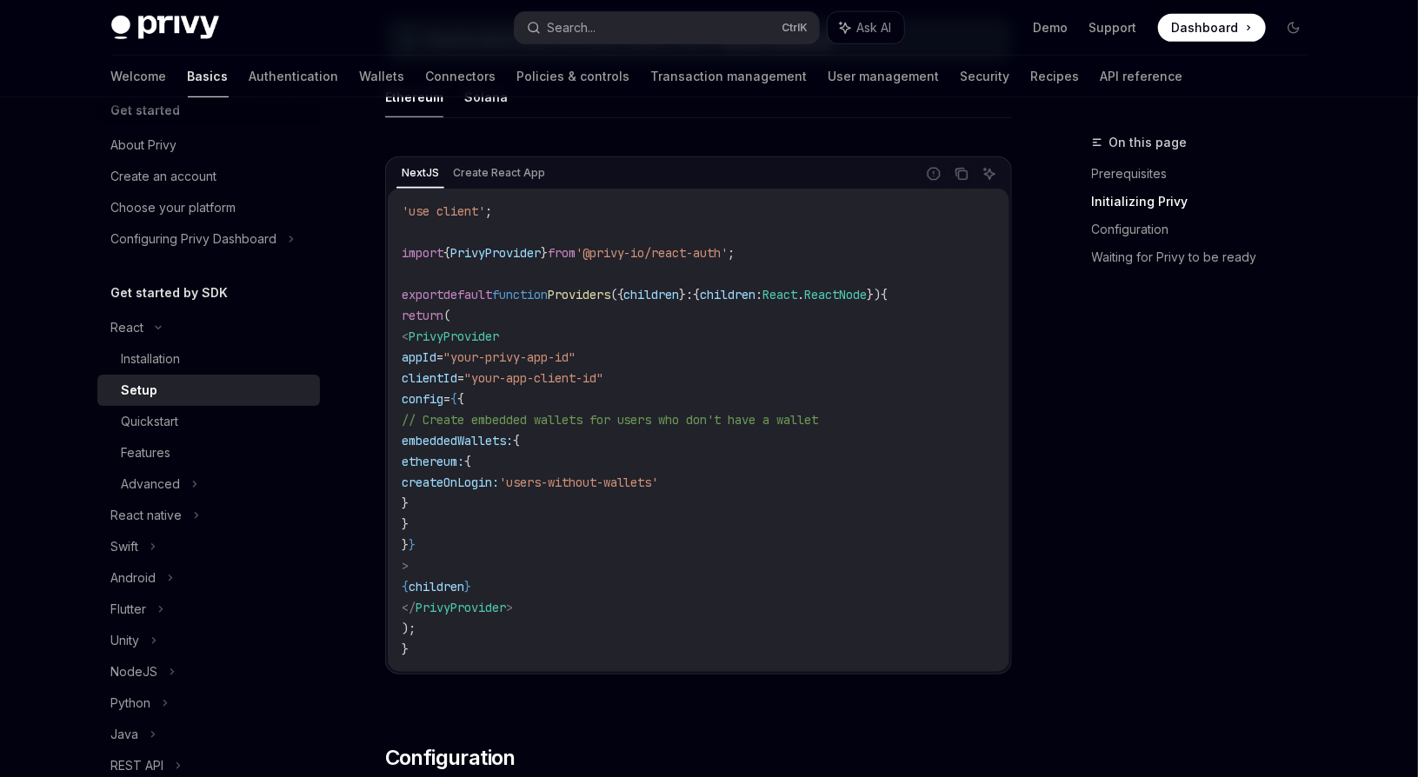
click at [964, 180] on button "Copy the contents from the code block" at bounding box center [961, 174] width 23 height 23
click at [782, 344] on code "'use client' ; import { PrivyProvider } from '@privy-io/react-auth' ; export de…" at bounding box center [699, 430] width 594 height 459
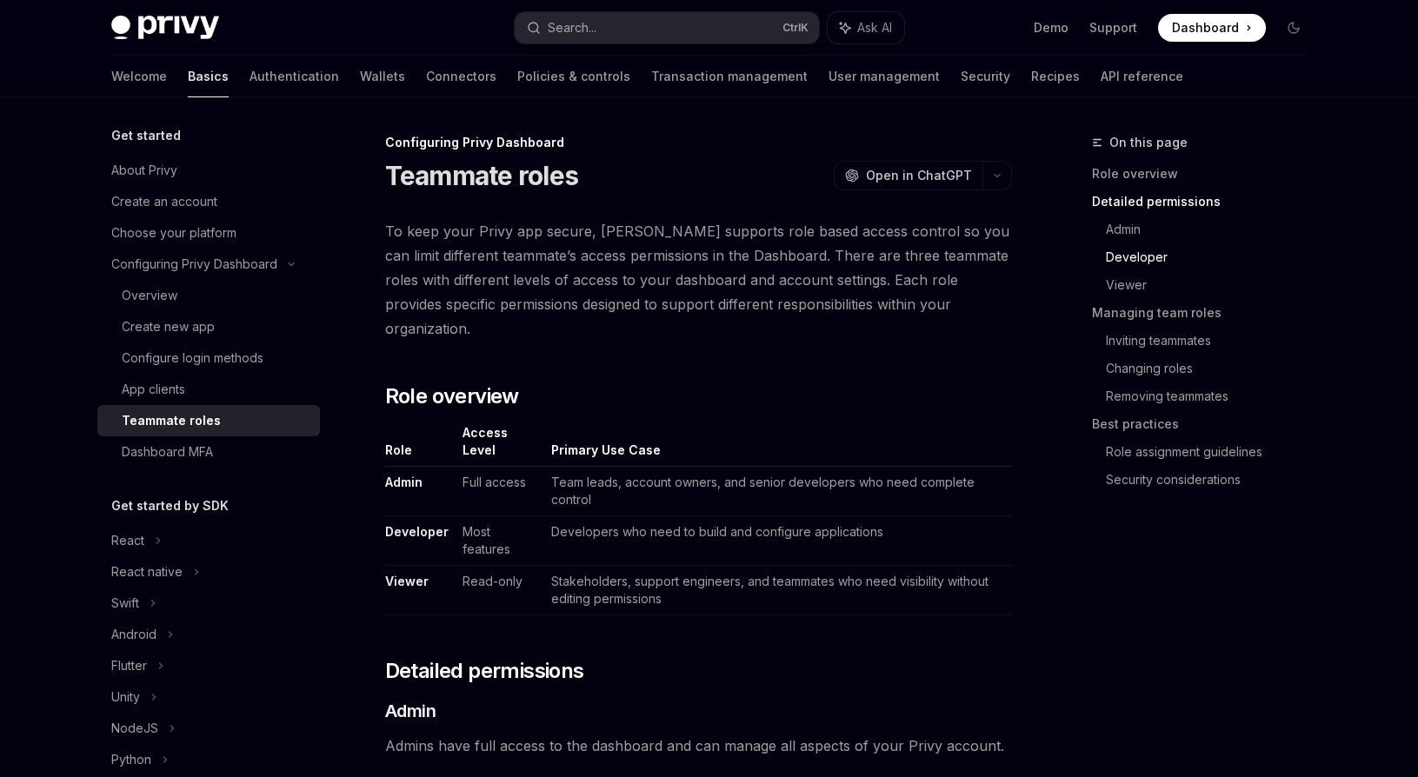
scroll to position [1135, 0]
